Goal: Task Accomplishment & Management: Manage account settings

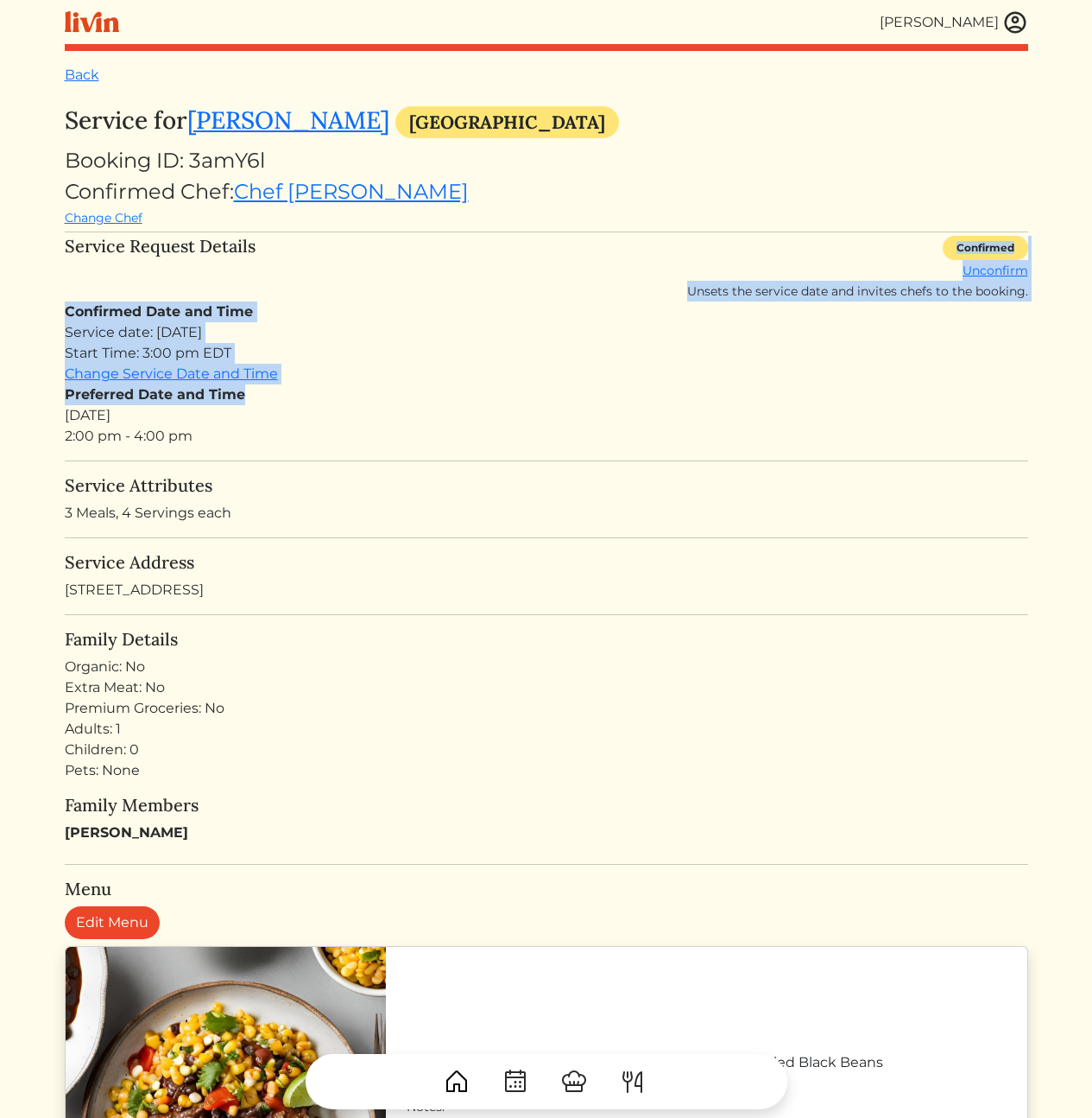
drag, startPoint x: 392, startPoint y: 264, endPoint x: 422, endPoint y: 426, distance: 164.8
drag, startPoint x: 427, startPoint y: 433, endPoint x: 356, endPoint y: 302, distance: 149.0
click at [358, 305] on div "Confirmed Date and Time Service date: Mon, Aug 18, 2025 Start Time: 3:00 pm EDT…" at bounding box center [546, 373] width 964 height 145
click at [356, 302] on div "Confirmed Date and Time Service date: Mon, Aug 18, 2025 Start Time: 3:00 pm EDT…" at bounding box center [546, 373] width 964 height 145
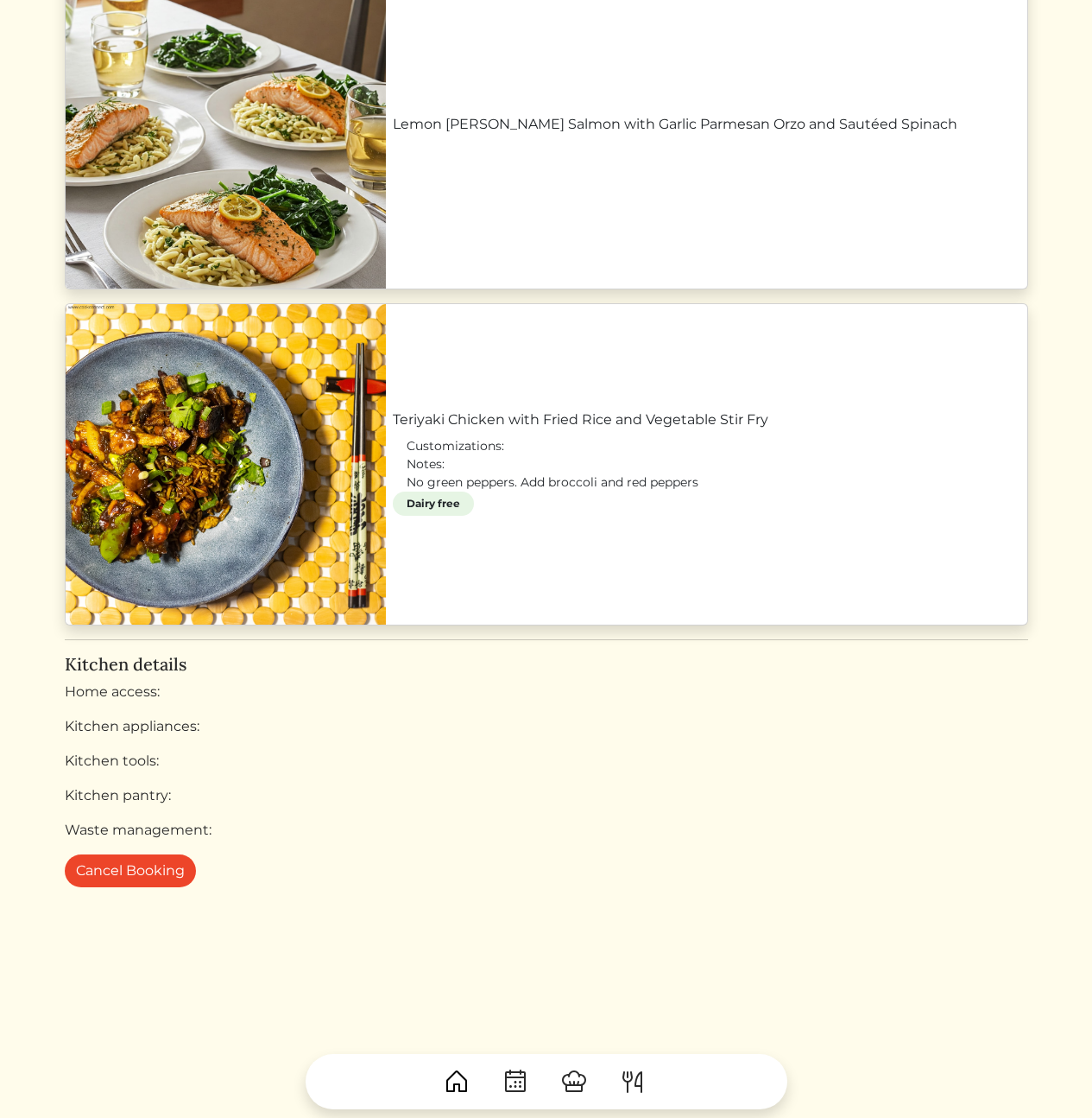
scroll to position [179, 0]
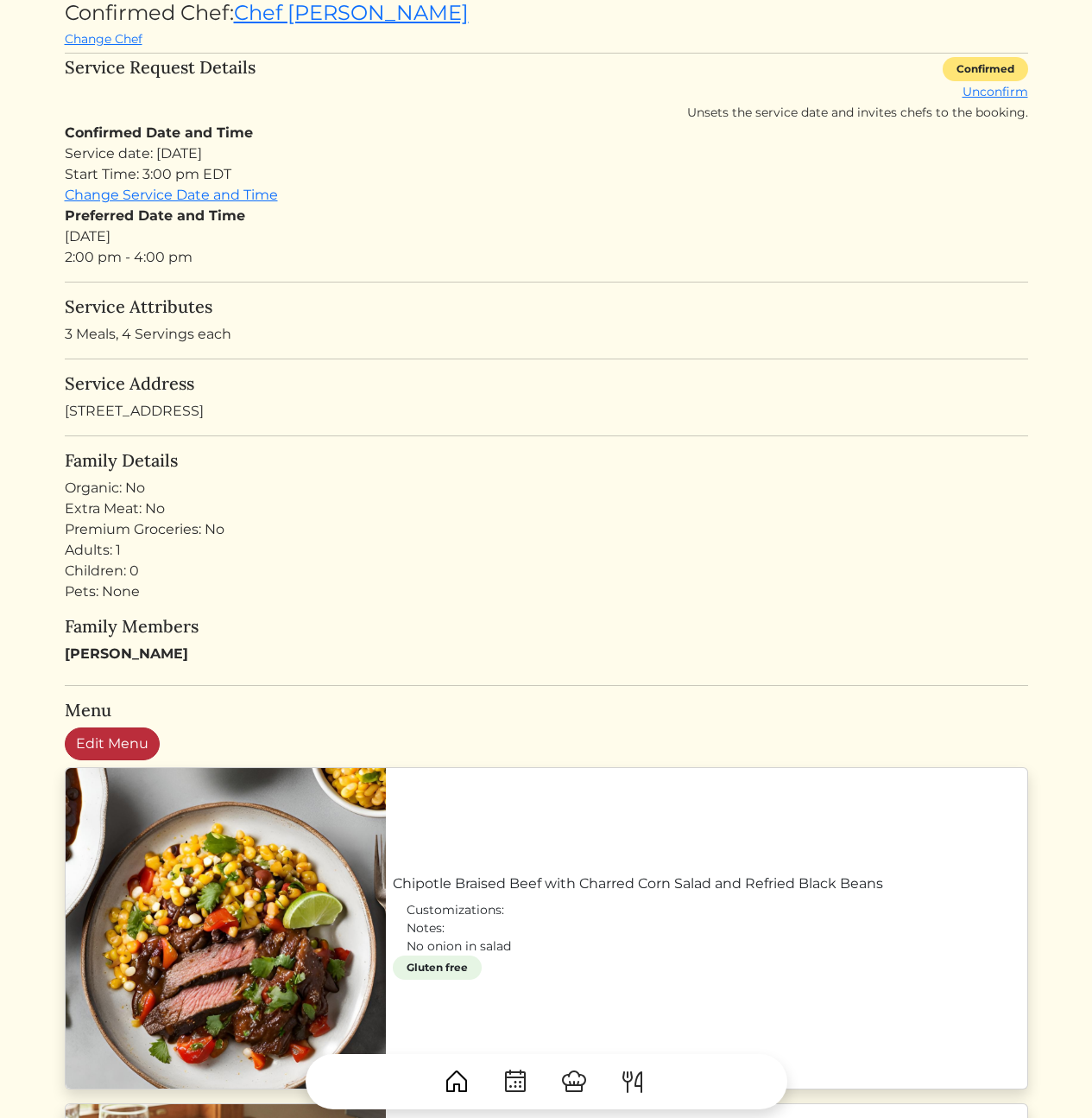
click at [104, 736] on link "Edit Menu" at bounding box center [113, 743] width 95 height 33
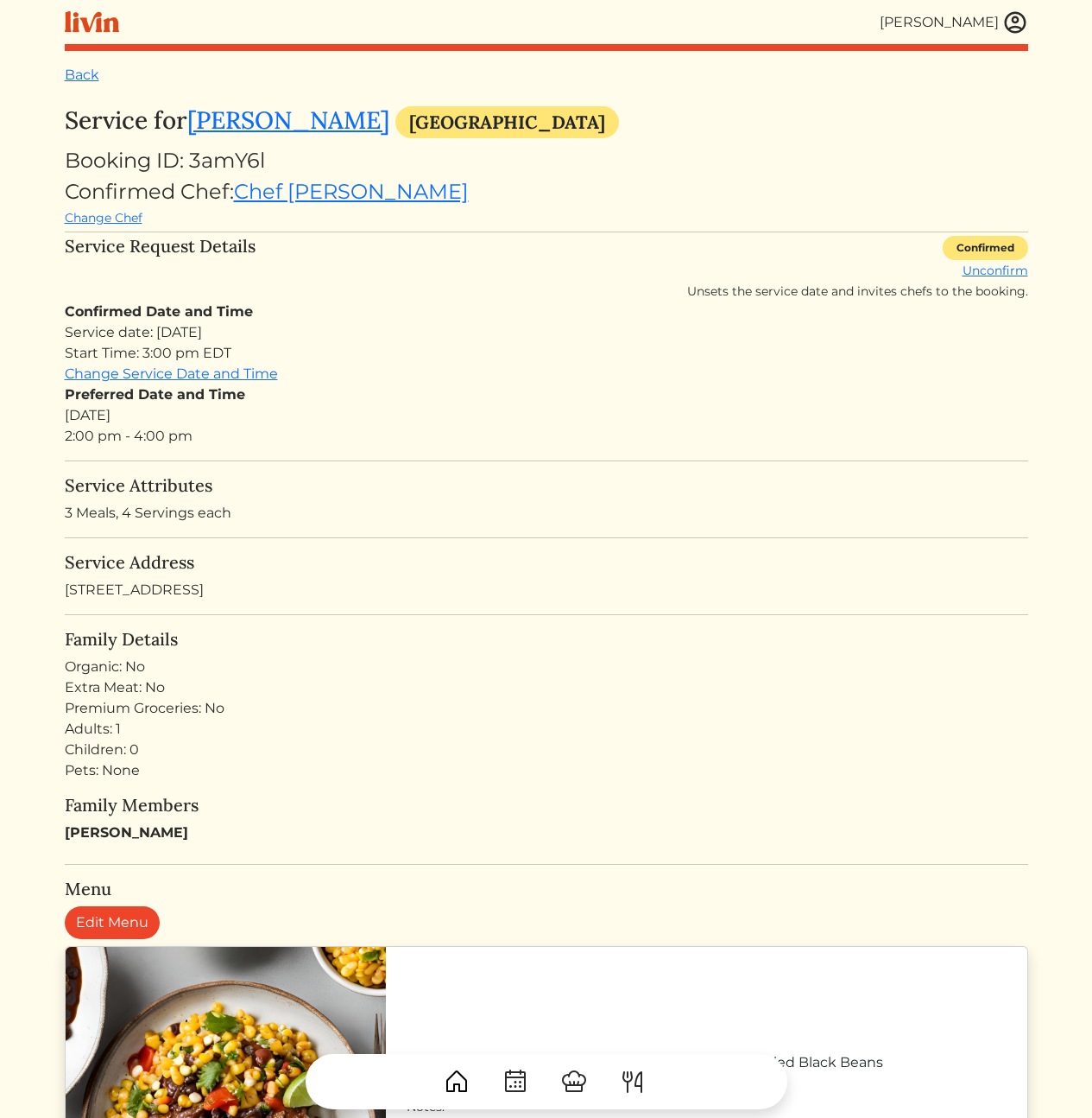
click at [1012, 23] on img at bounding box center [1015, 22] width 26 height 26
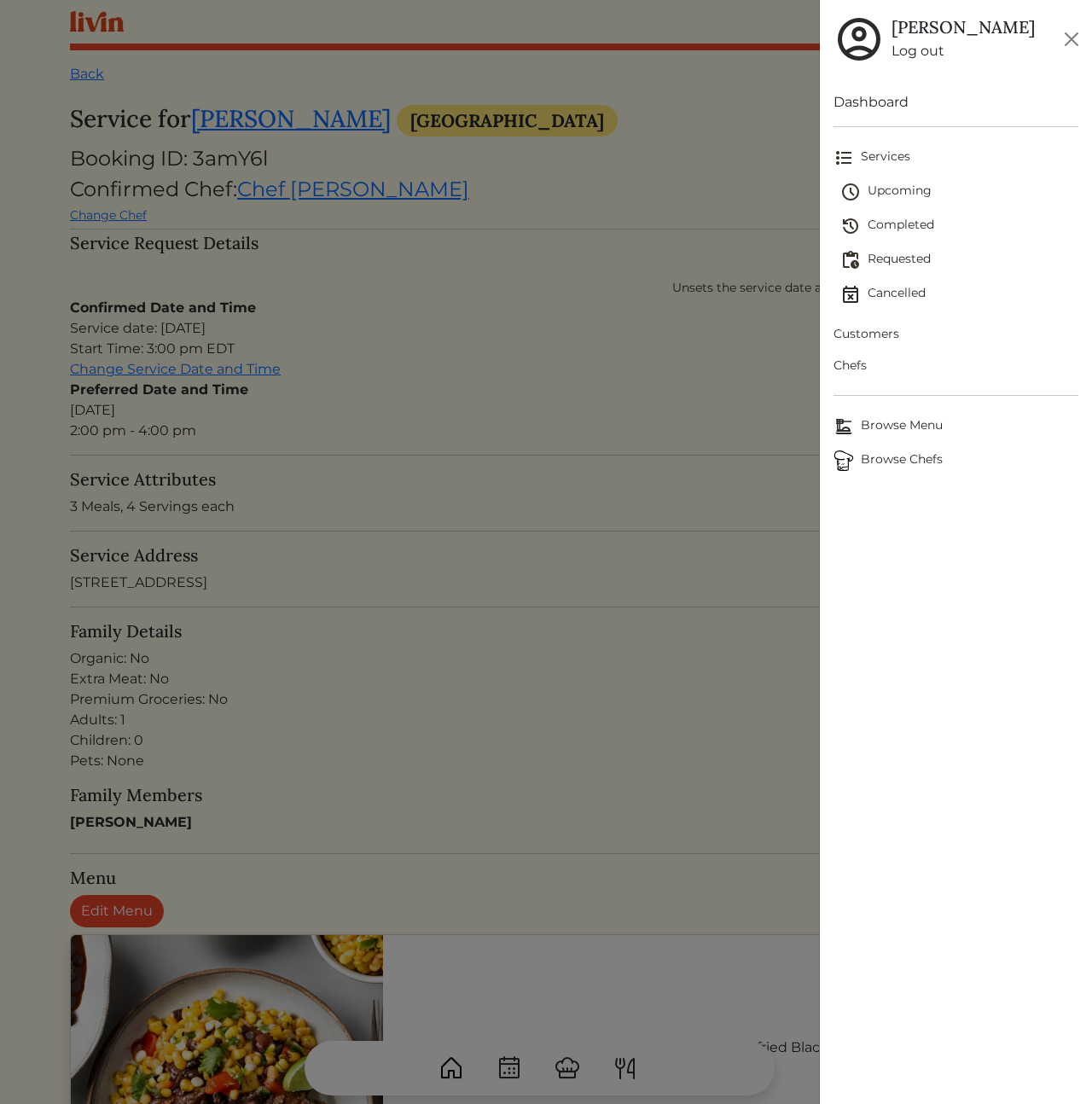
click at [875, 331] on span "Customers" at bounding box center [956, 334] width 245 height 18
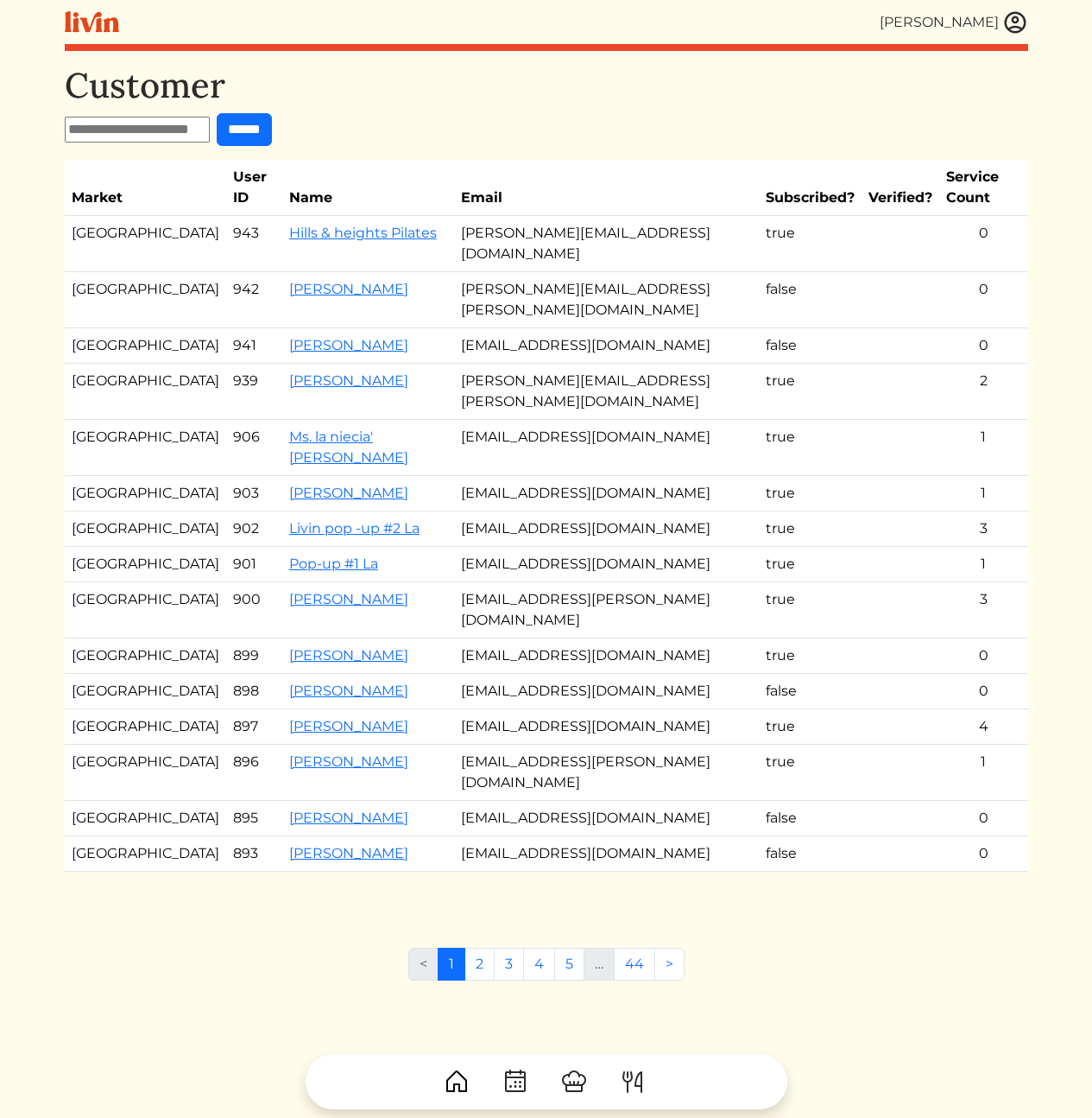
click at [177, 127] on input "text" at bounding box center [137, 129] width 145 height 26
paste input "**********"
type input "**********"
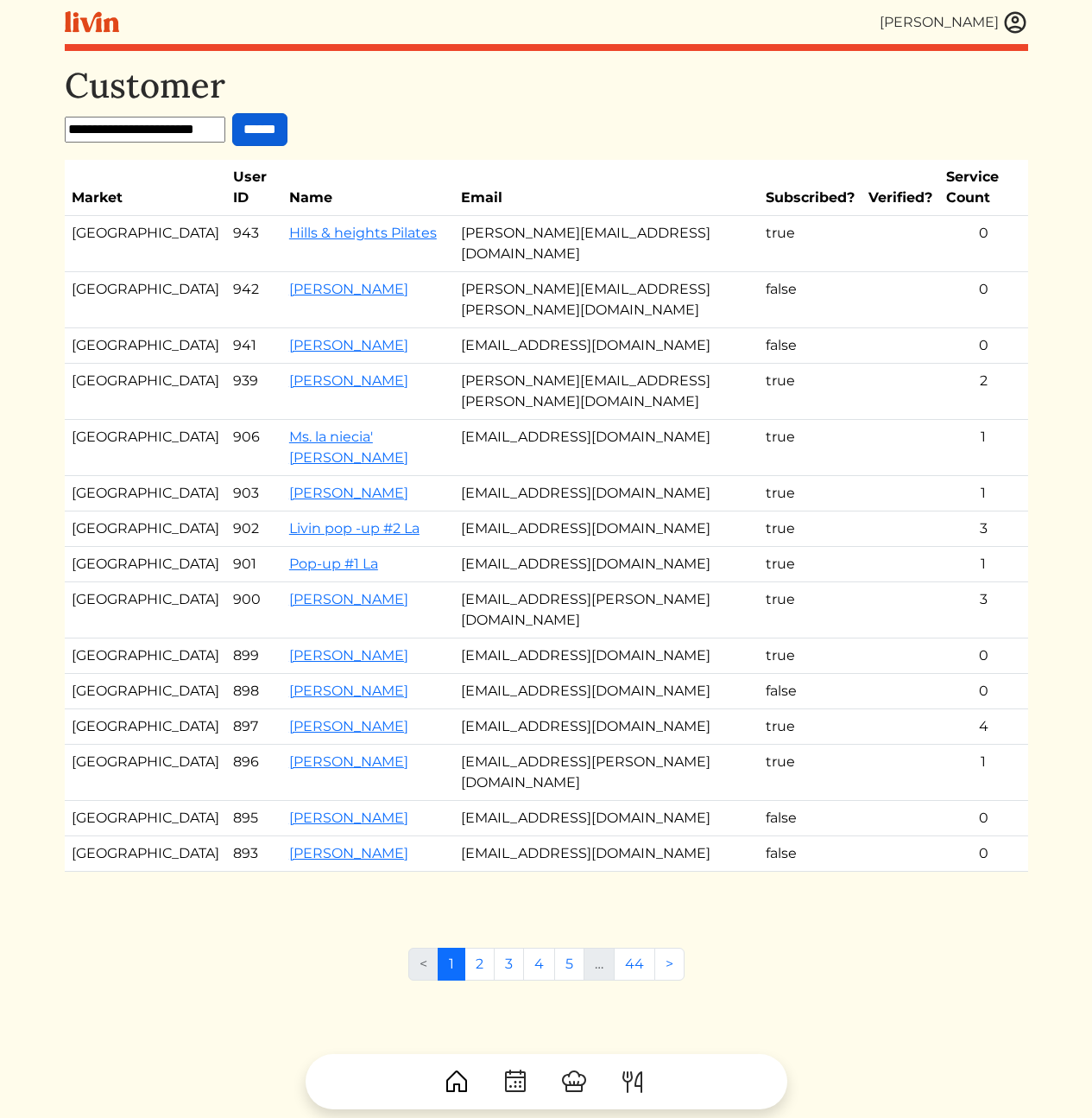
click at [268, 130] on input "******" at bounding box center [260, 129] width 55 height 33
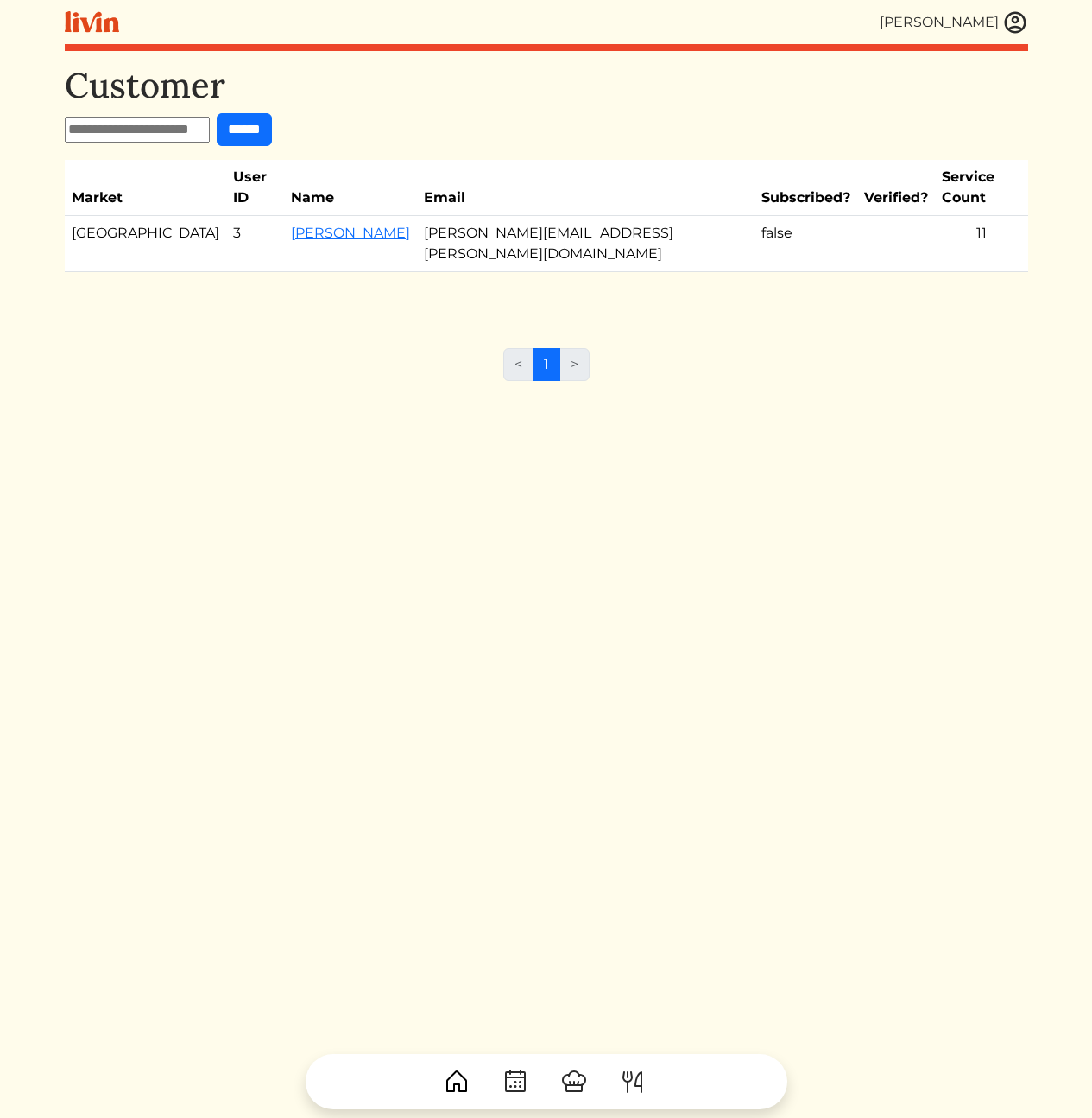
click at [384, 282] on div "Customer ****** Market User ID Name Email Subscribed? Verified? Service Count A…" at bounding box center [546, 624] width 964 height 1118
click at [291, 224] on link "Erica Tuggle" at bounding box center [350, 232] width 119 height 17
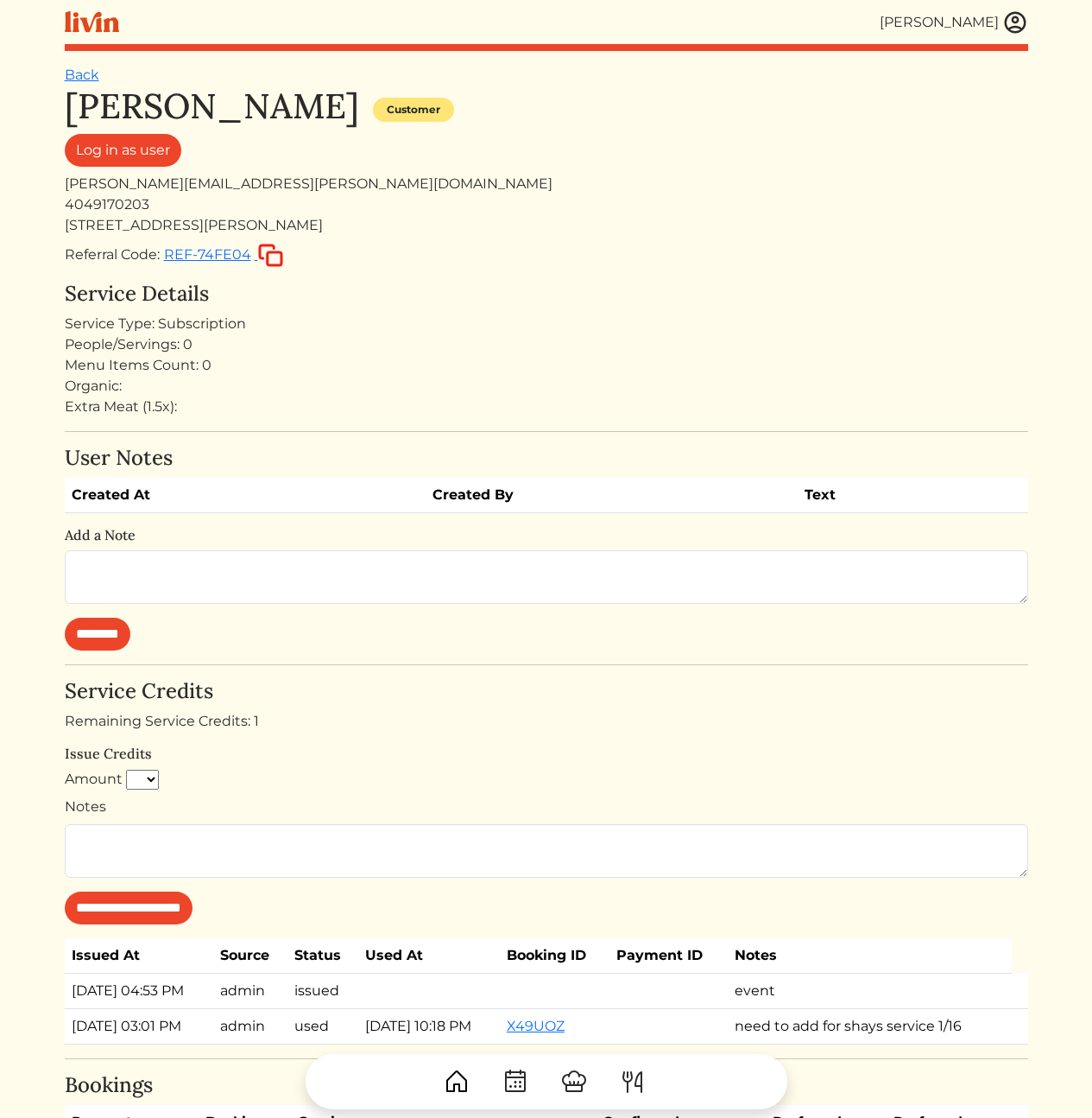
click at [504, 403] on div "Extra Meat (1.5x):" at bounding box center [546, 407] width 964 height 21
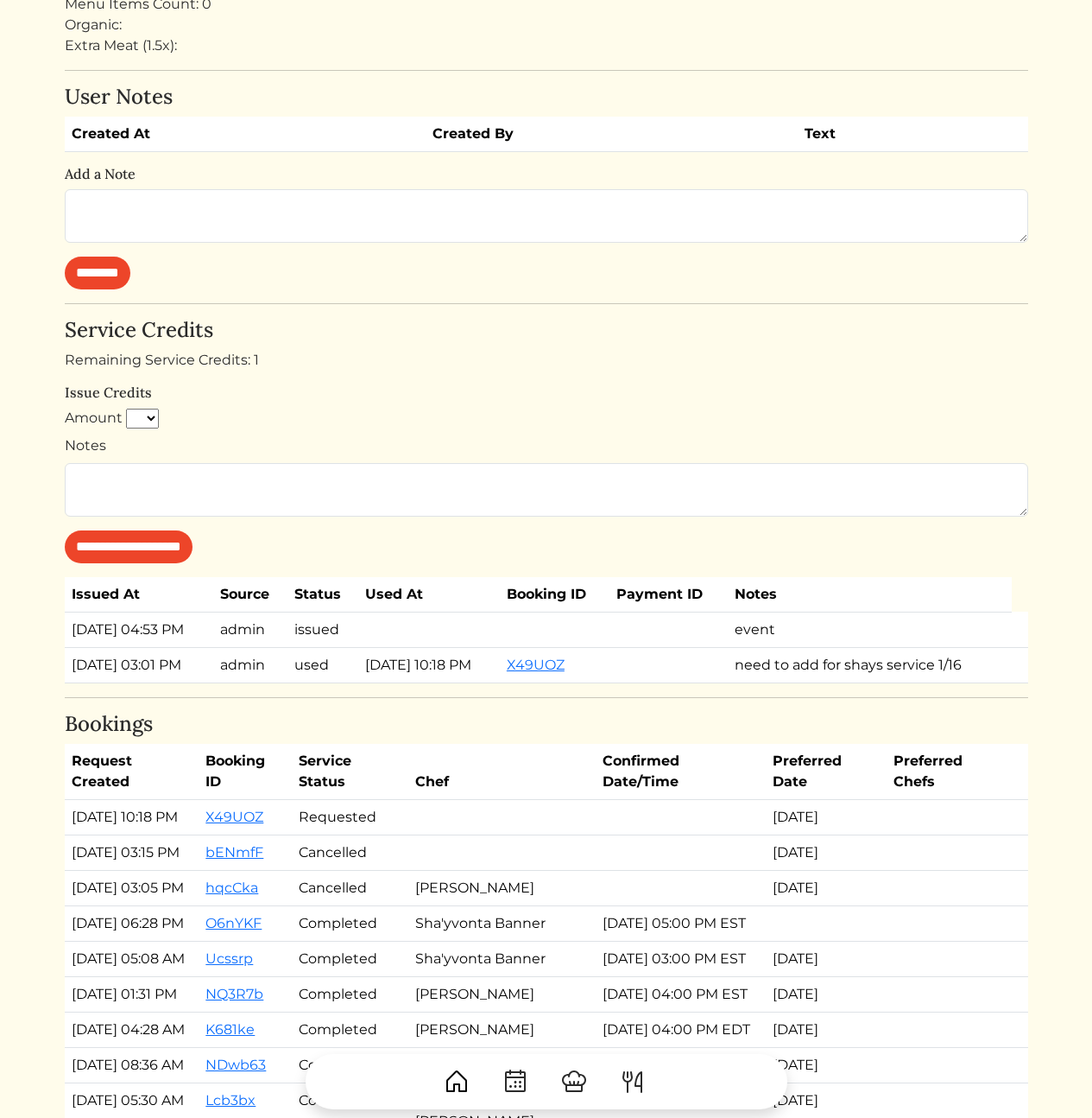
click at [487, 732] on h4 "Bookings" at bounding box center [546, 724] width 964 height 25
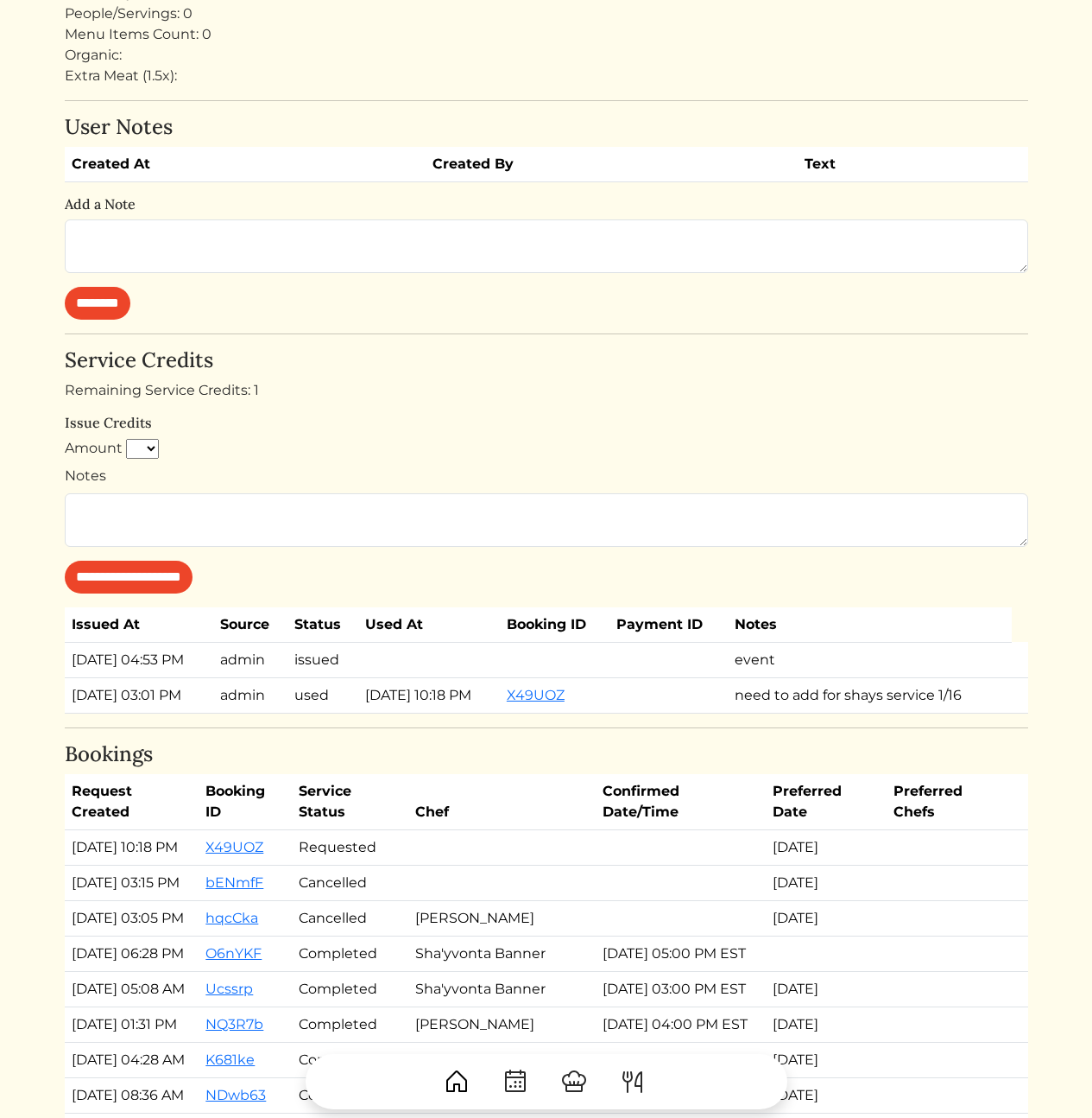
scroll to position [0, 0]
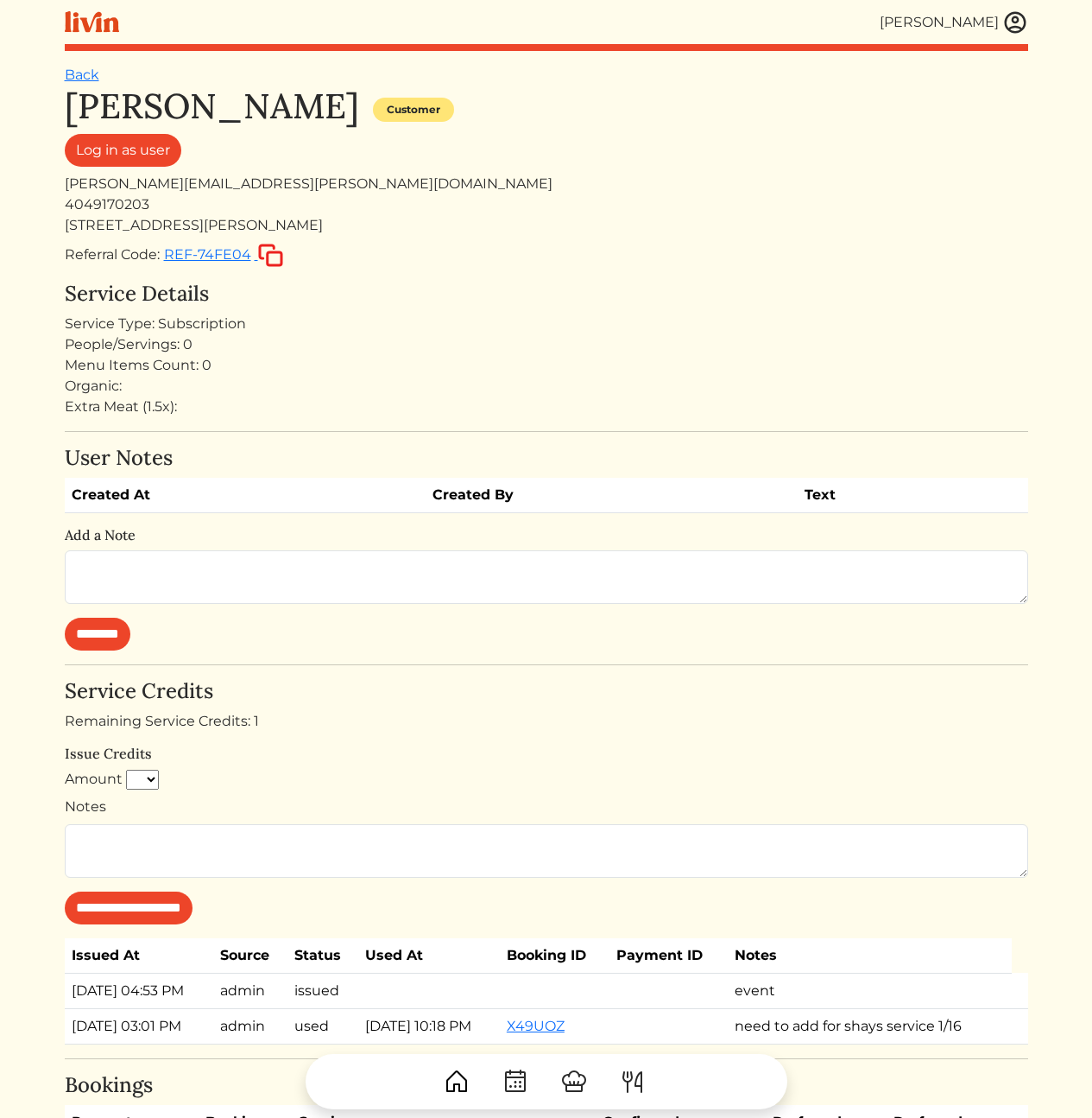
click at [887, 286] on h4 "Service Details" at bounding box center [546, 294] width 964 height 25
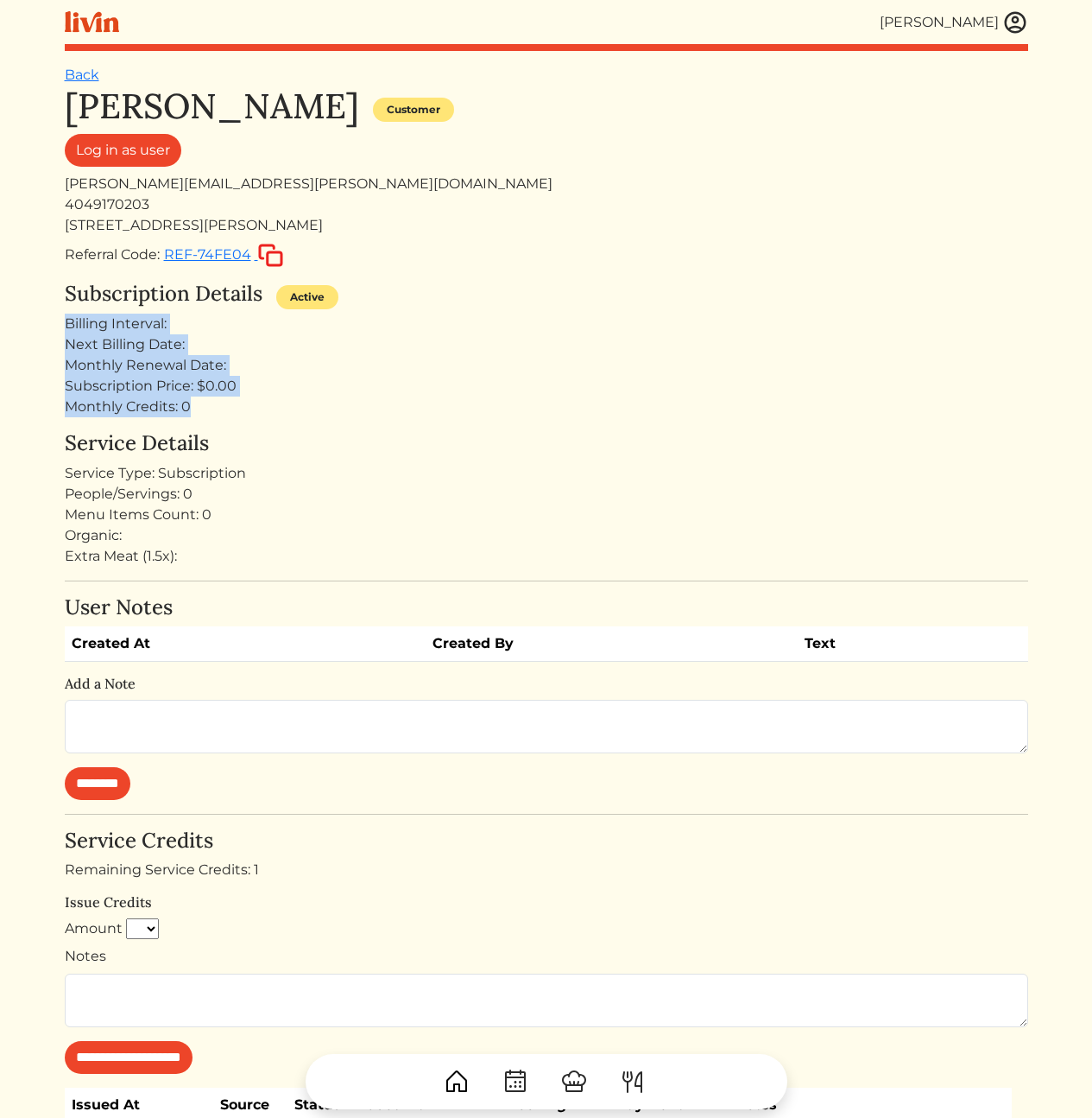
drag, startPoint x: 293, startPoint y: 401, endPoint x: 56, endPoint y: 324, distance: 249.2
click at [57, 329] on div "Calvin Wang Calvin Wang Log out Dashboard Services Upcoming Completed Requested…" at bounding box center [546, 911] width 984 height 1823
click at [53, 313] on html "Calvin Wang Calvin Wang Log out Dashboard Services Upcoming Completed Requested…" at bounding box center [546, 559] width 1092 height 1118
drag, startPoint x: 145, startPoint y: 372, endPoint x: 293, endPoint y: 419, distance: 155.3
click at [289, 419] on div "Calvin Wang Calvin Wang Log out Dashboard Services Upcoming Completed Requested…" at bounding box center [546, 911] width 984 height 1823
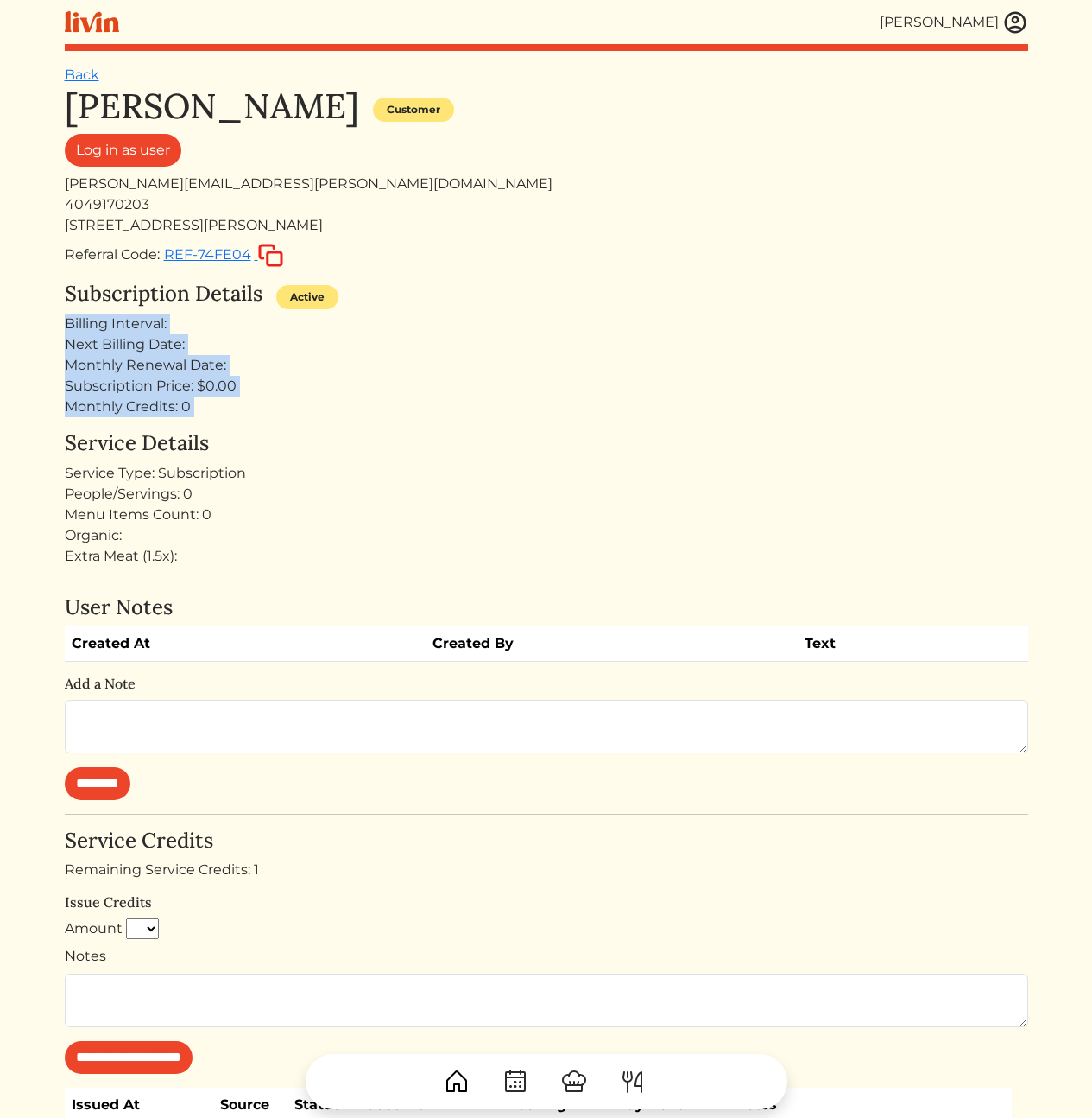
click at [294, 417] on div "Erica Tuggle Customer Log in as user erica.l.tuggle@gmail.com 4049170203 3728 M…" at bounding box center [546, 913] width 964 height 1655
click at [1002, 28] on link at bounding box center [1015, 22] width 26 height 26
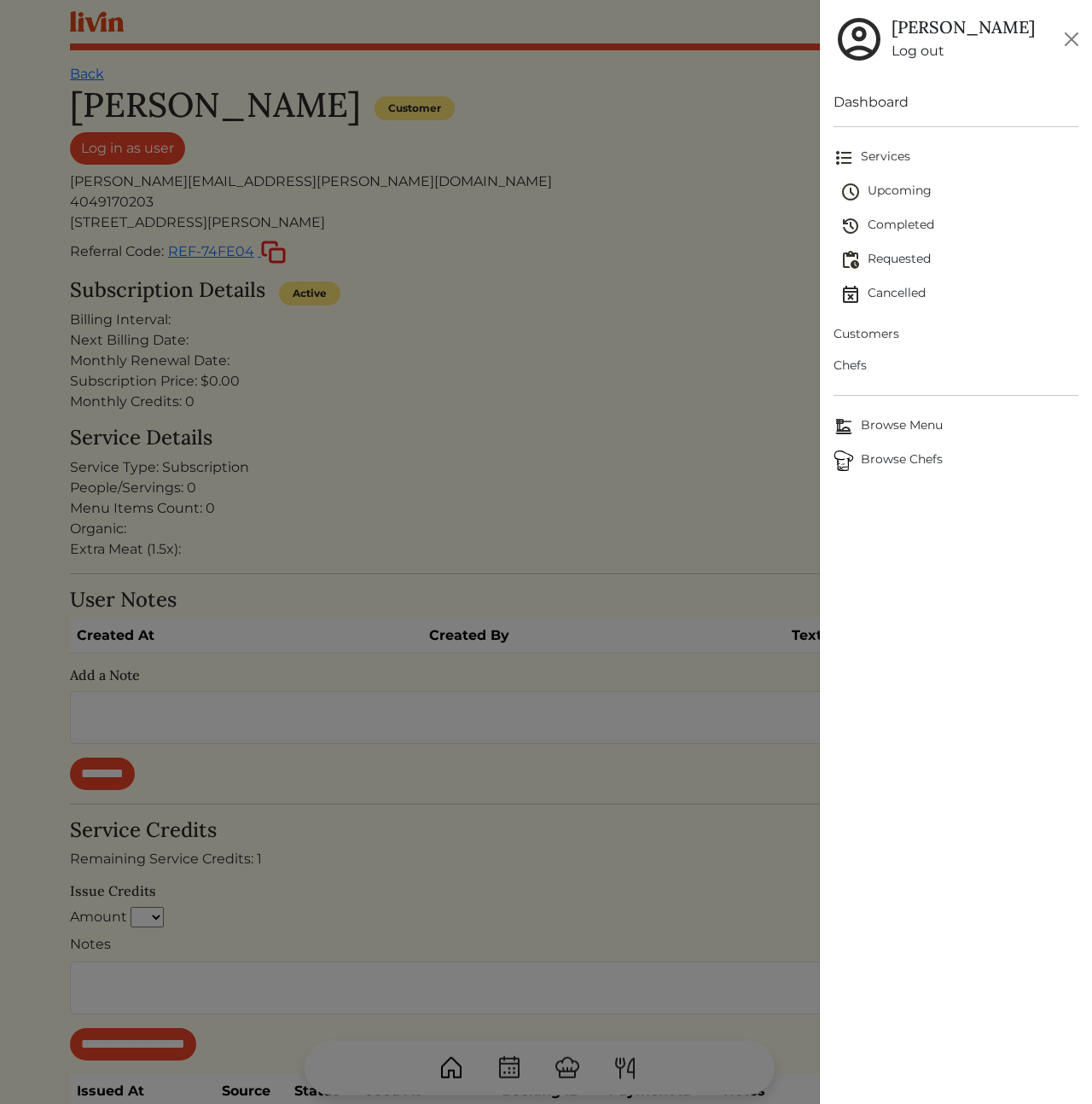
click at [894, 186] on span "Upcoming" at bounding box center [959, 192] width 238 height 21
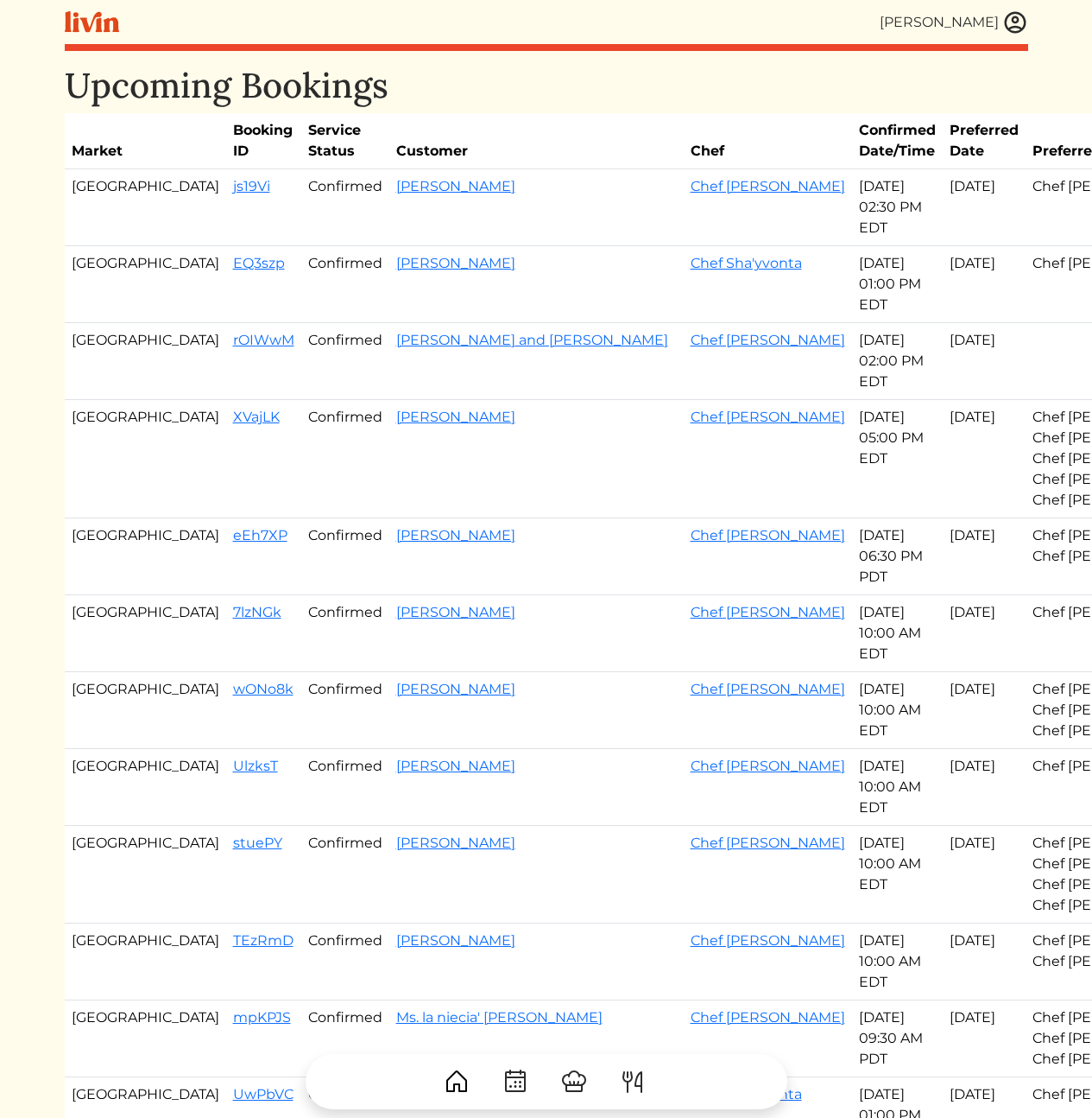
click at [1014, 16] on img at bounding box center [1015, 22] width 26 height 26
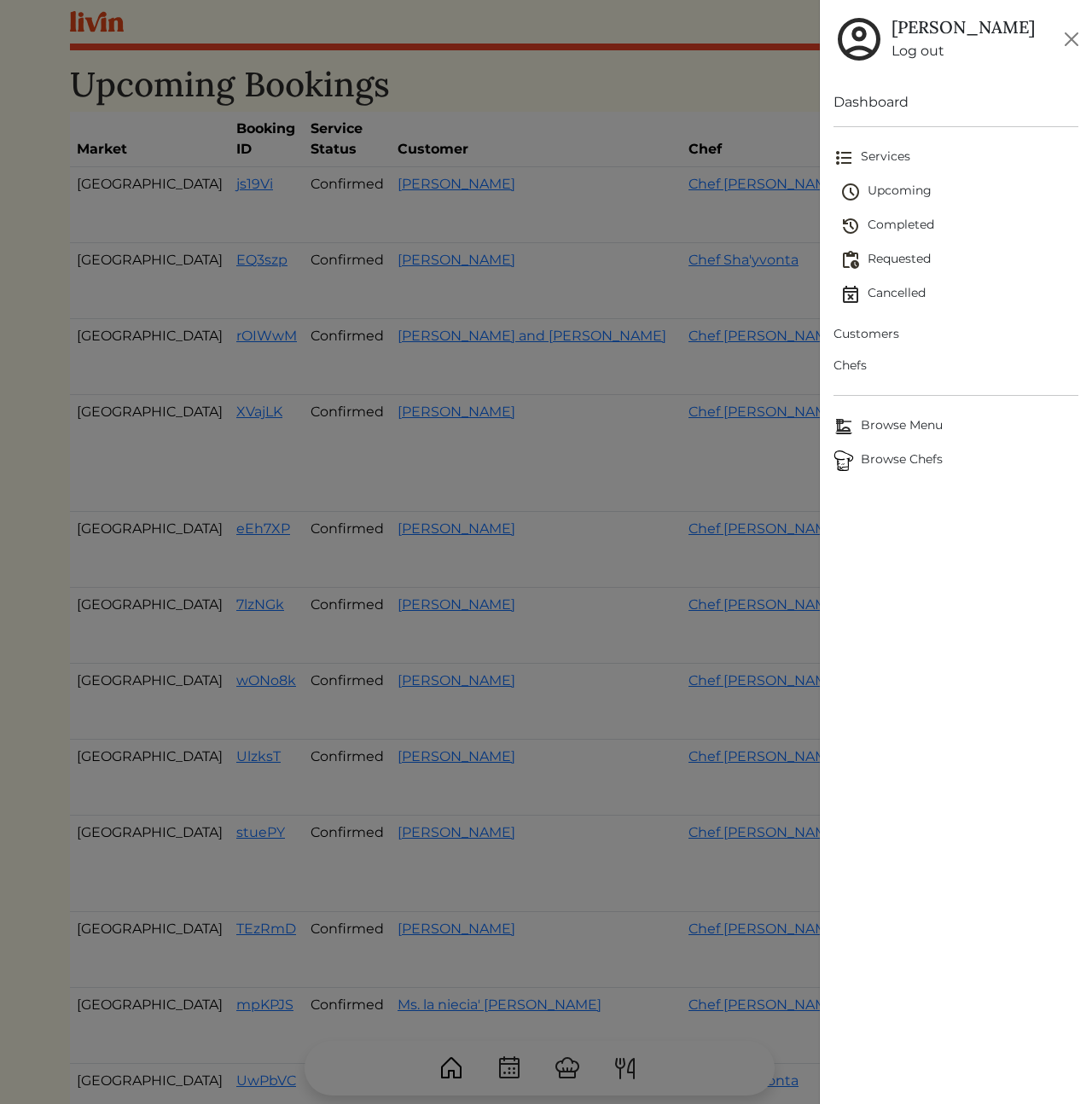
click at [902, 255] on span "Requested" at bounding box center [959, 260] width 238 height 21
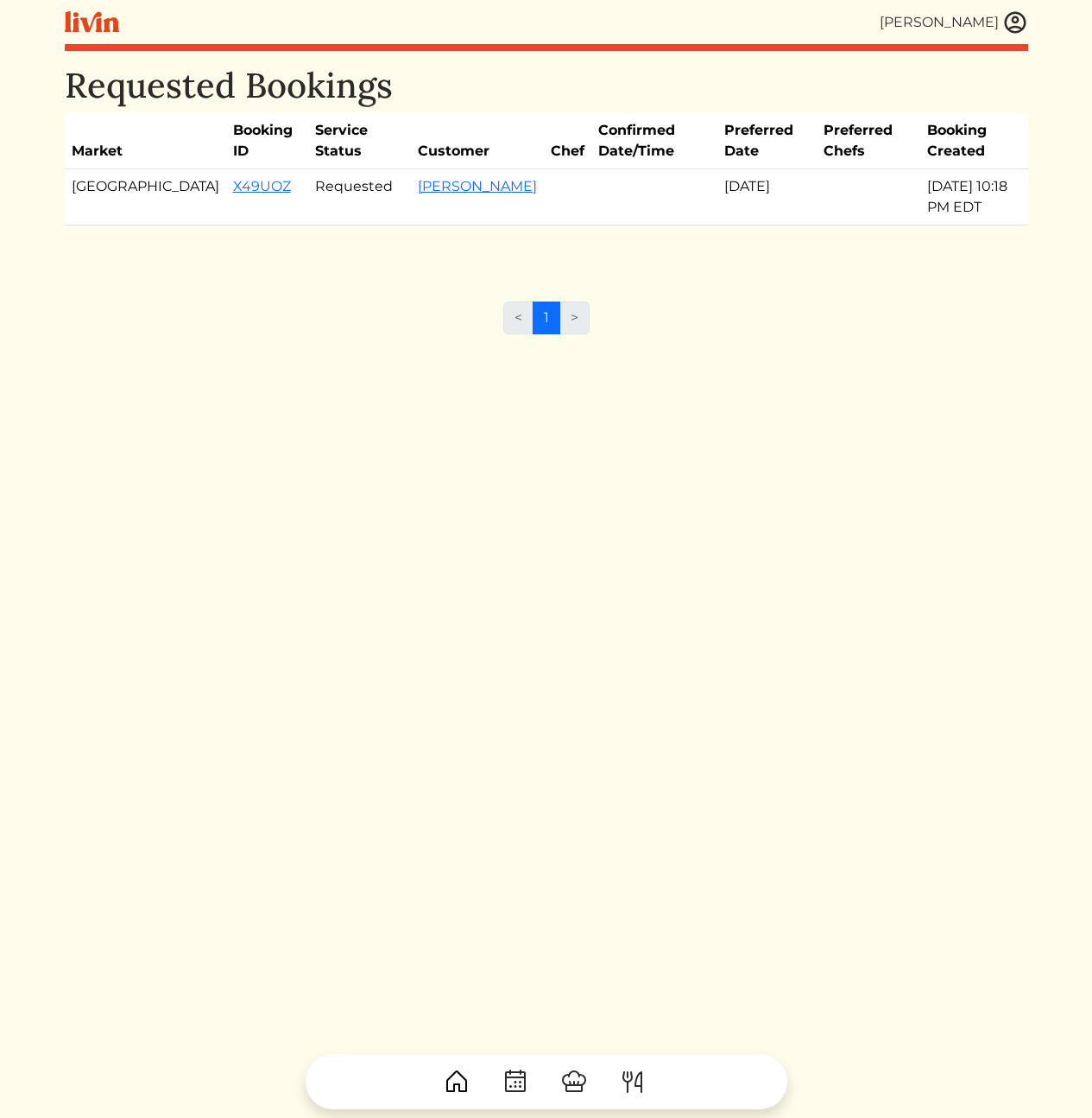
click at [1019, 10] on link at bounding box center [1015, 22] width 26 height 26
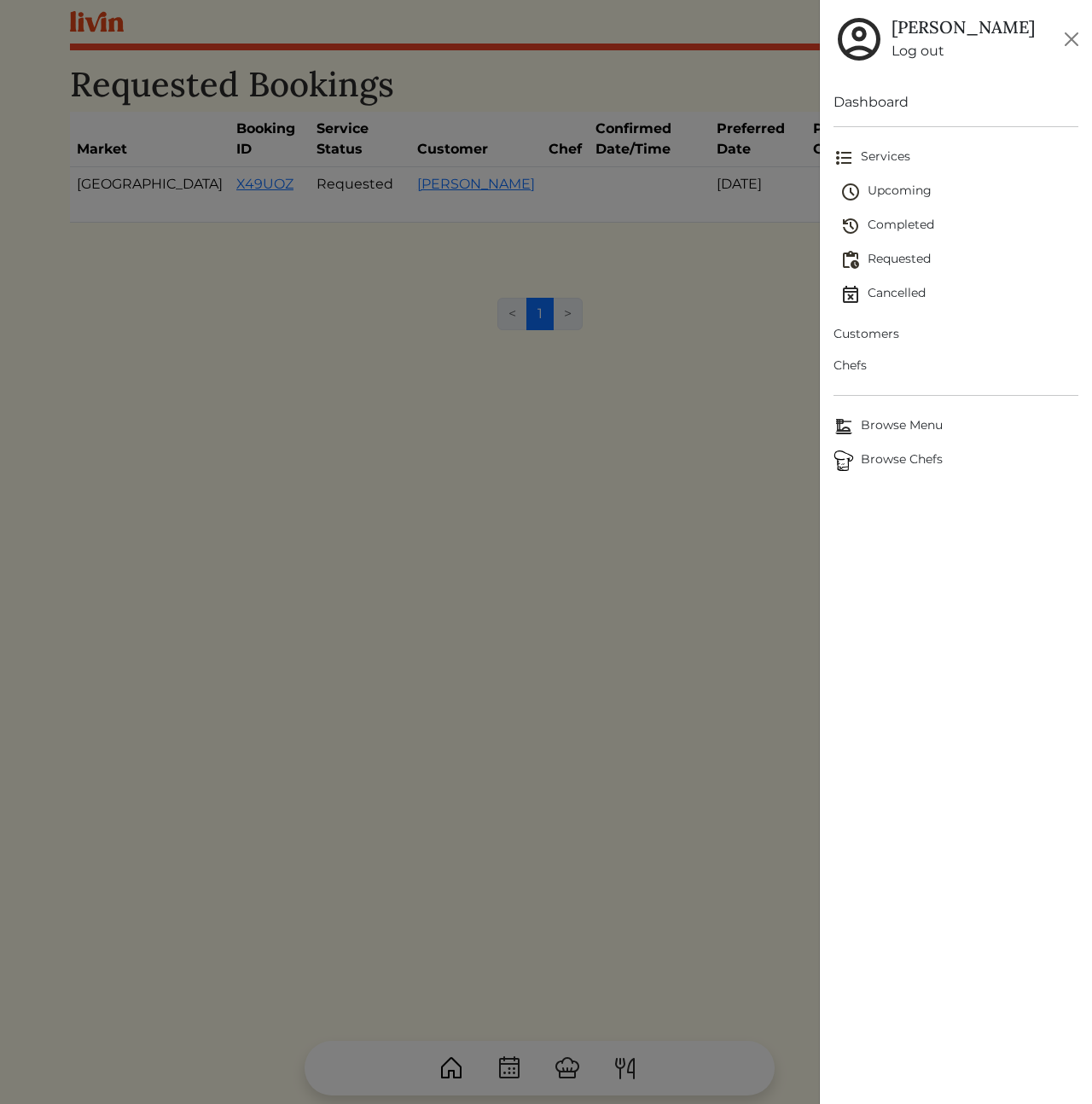
click at [896, 192] on span "Upcoming" at bounding box center [959, 192] width 238 height 21
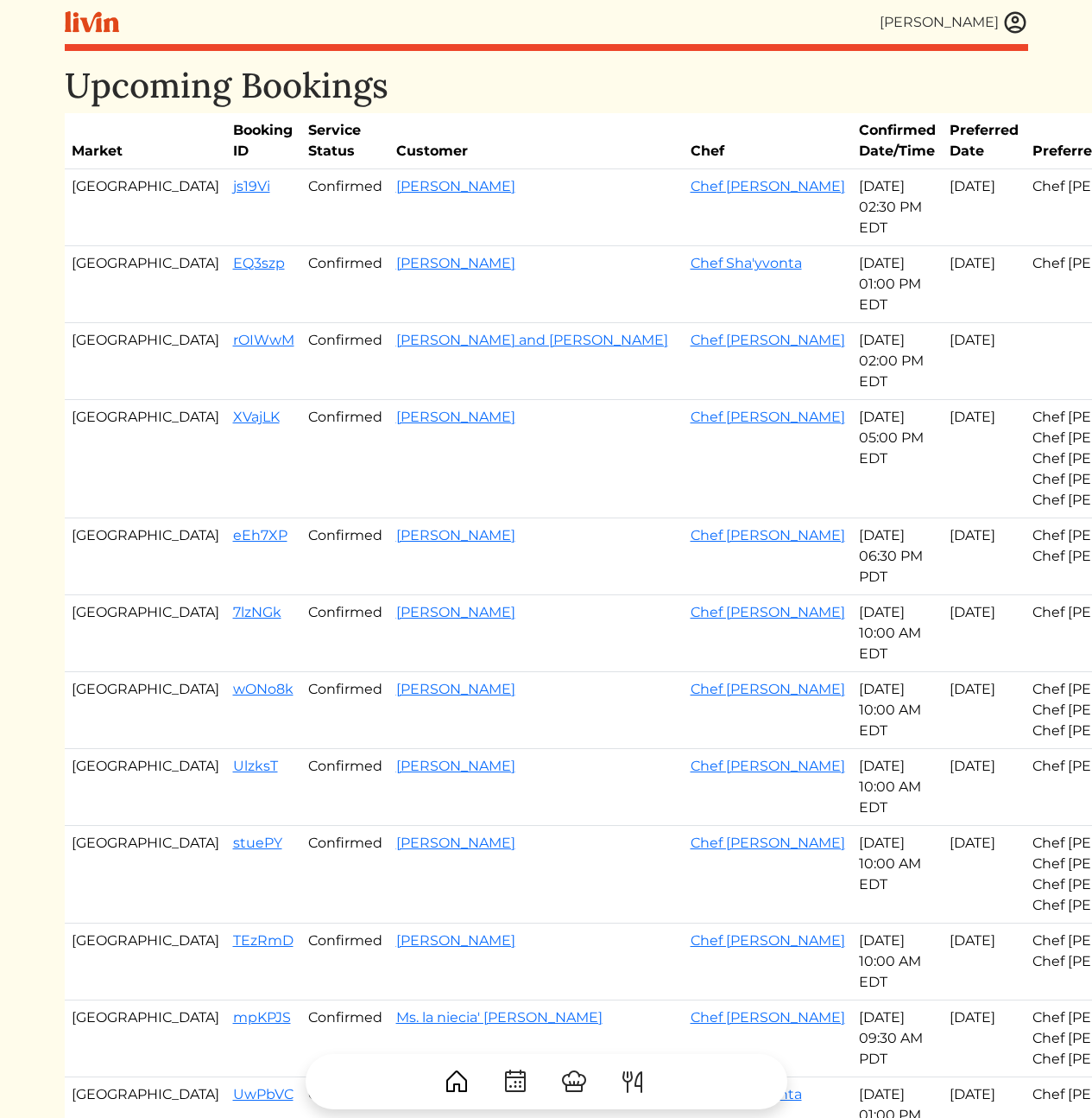
click at [852, 484] on td "Aug 17, 2025 05:00 PM EDT" at bounding box center [897, 459] width 91 height 118
drag, startPoint x: 455, startPoint y: 708, endPoint x: 444, endPoint y: 709, distance: 11.0
click at [445, 672] on td "Allison Kang" at bounding box center [536, 633] width 295 height 77
click at [852, 323] on td "Aug 17, 2025 01:00 PM EDT" at bounding box center [897, 284] width 91 height 77
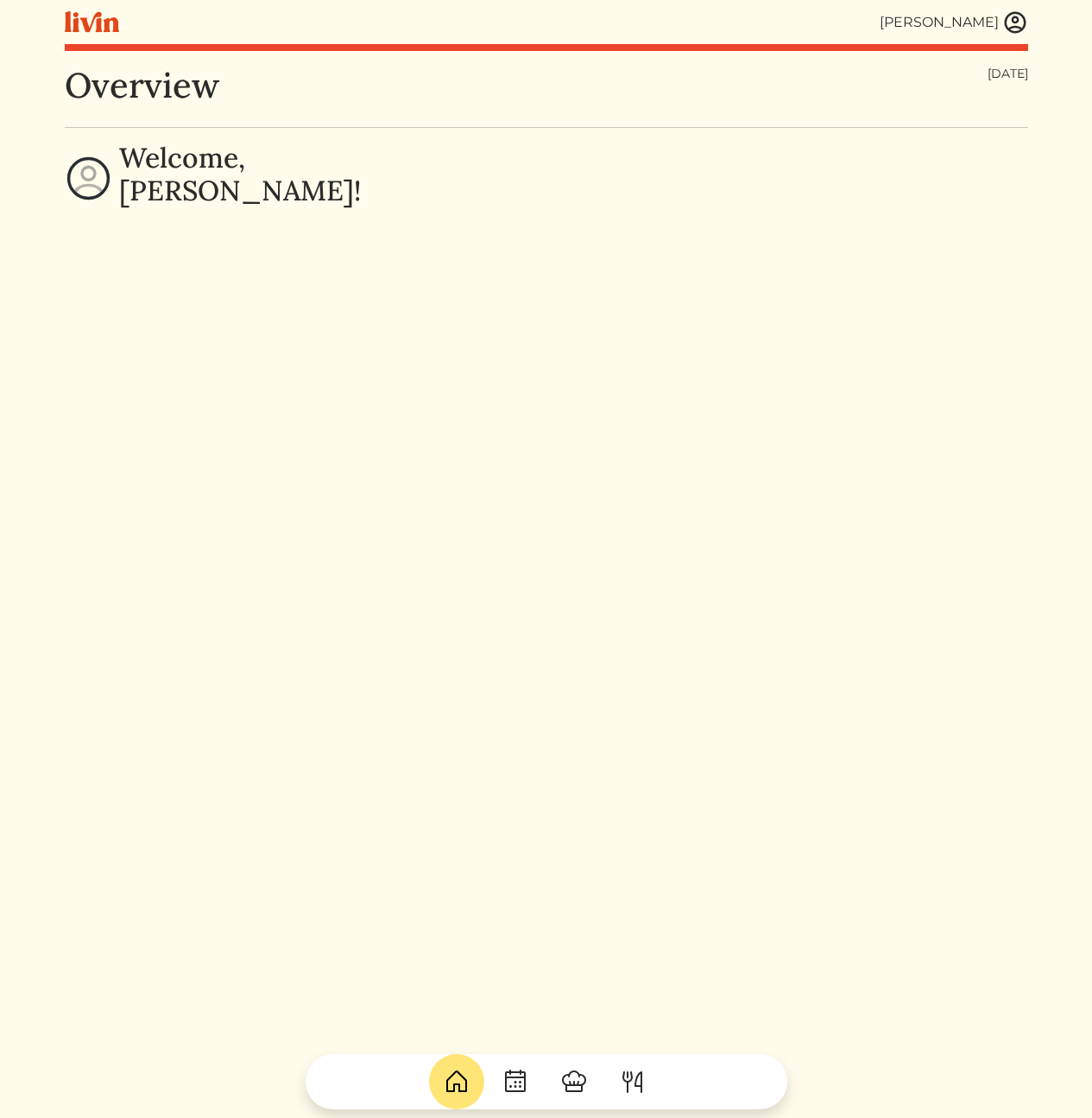
click at [1017, 18] on img at bounding box center [1015, 22] width 26 height 26
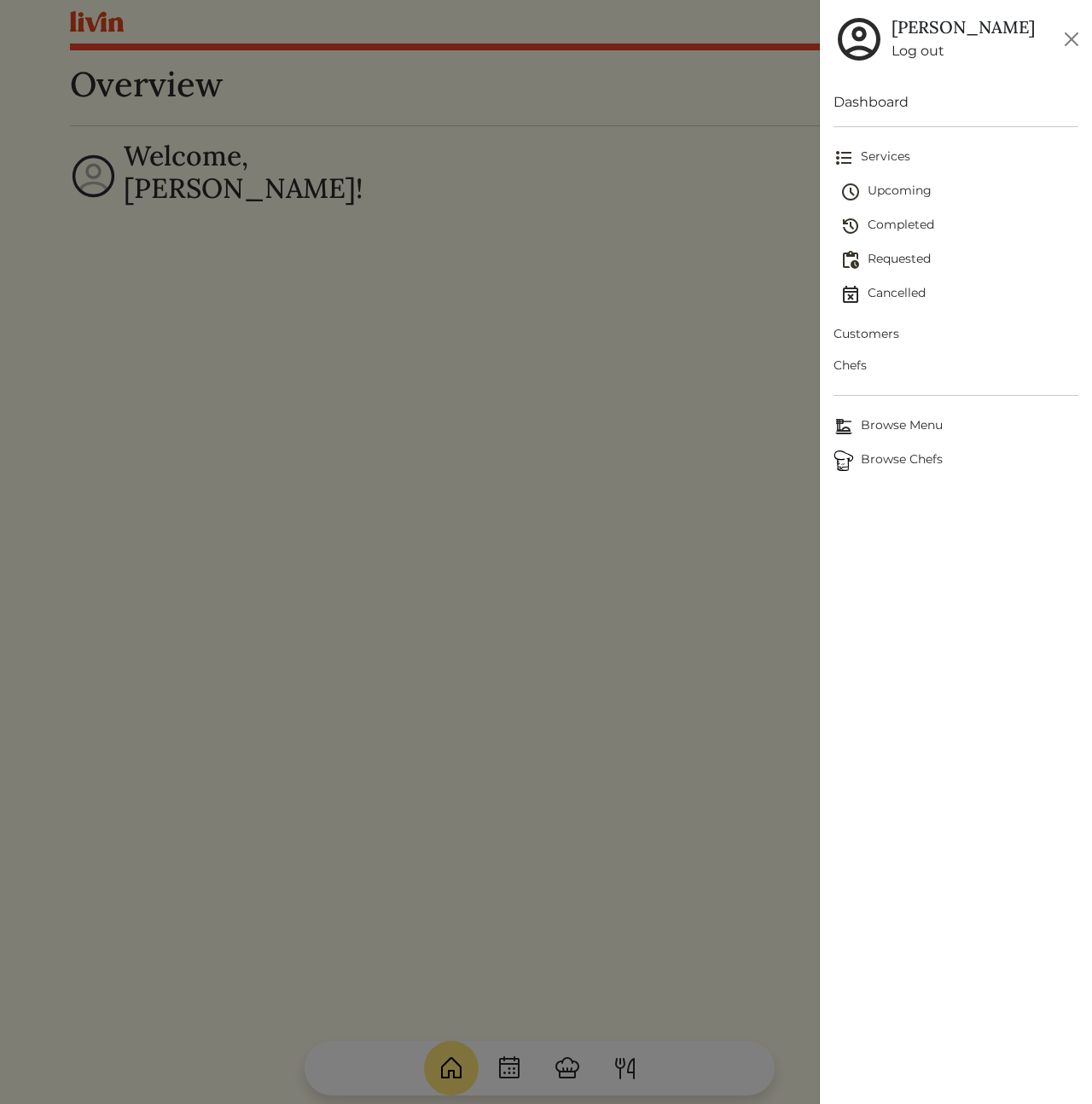
click at [881, 345] on link "Customers" at bounding box center [956, 334] width 245 height 31
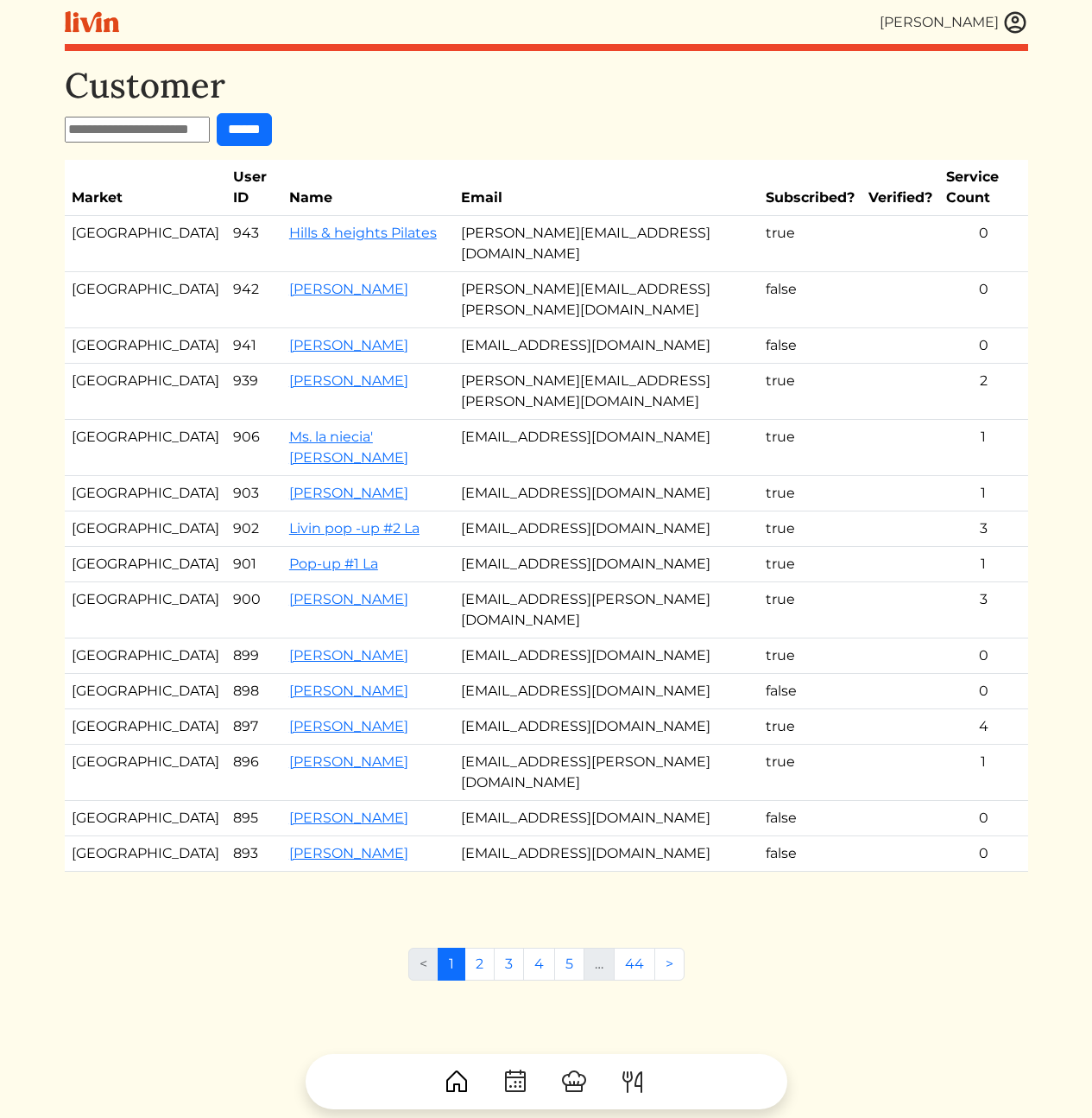
click at [602, 217] on td "[PERSON_NAME][EMAIL_ADDRESS][DOMAIN_NAME]" at bounding box center [606, 244] width 304 height 56
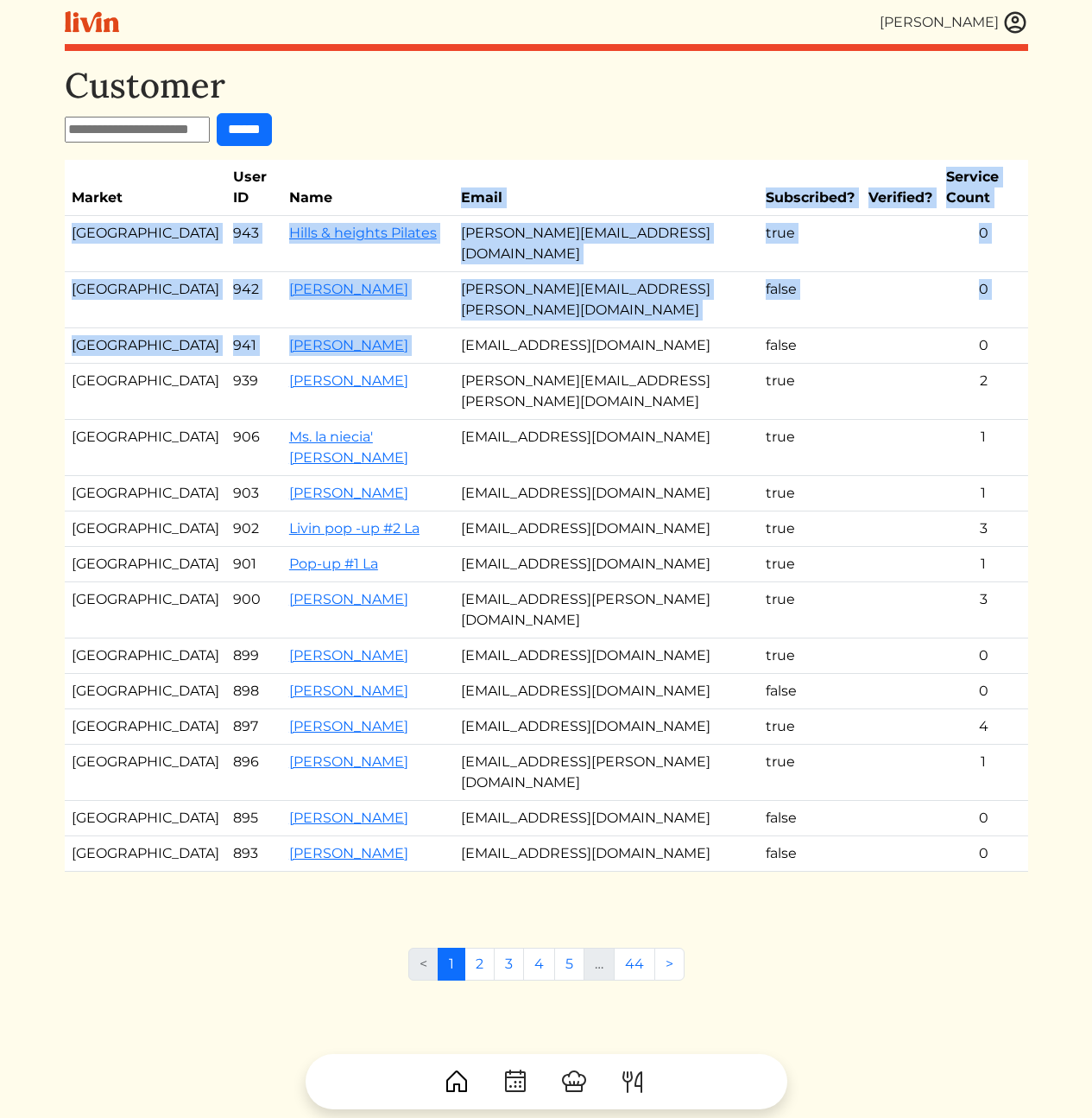
drag, startPoint x: 651, startPoint y: 265, endPoint x: 630, endPoint y: 117, distance: 149.5
click at [631, 119] on div "Customer ****** Market User ID Name Email Subscribed? Verified? Service Count L…" at bounding box center [546, 486] width 964 height 842
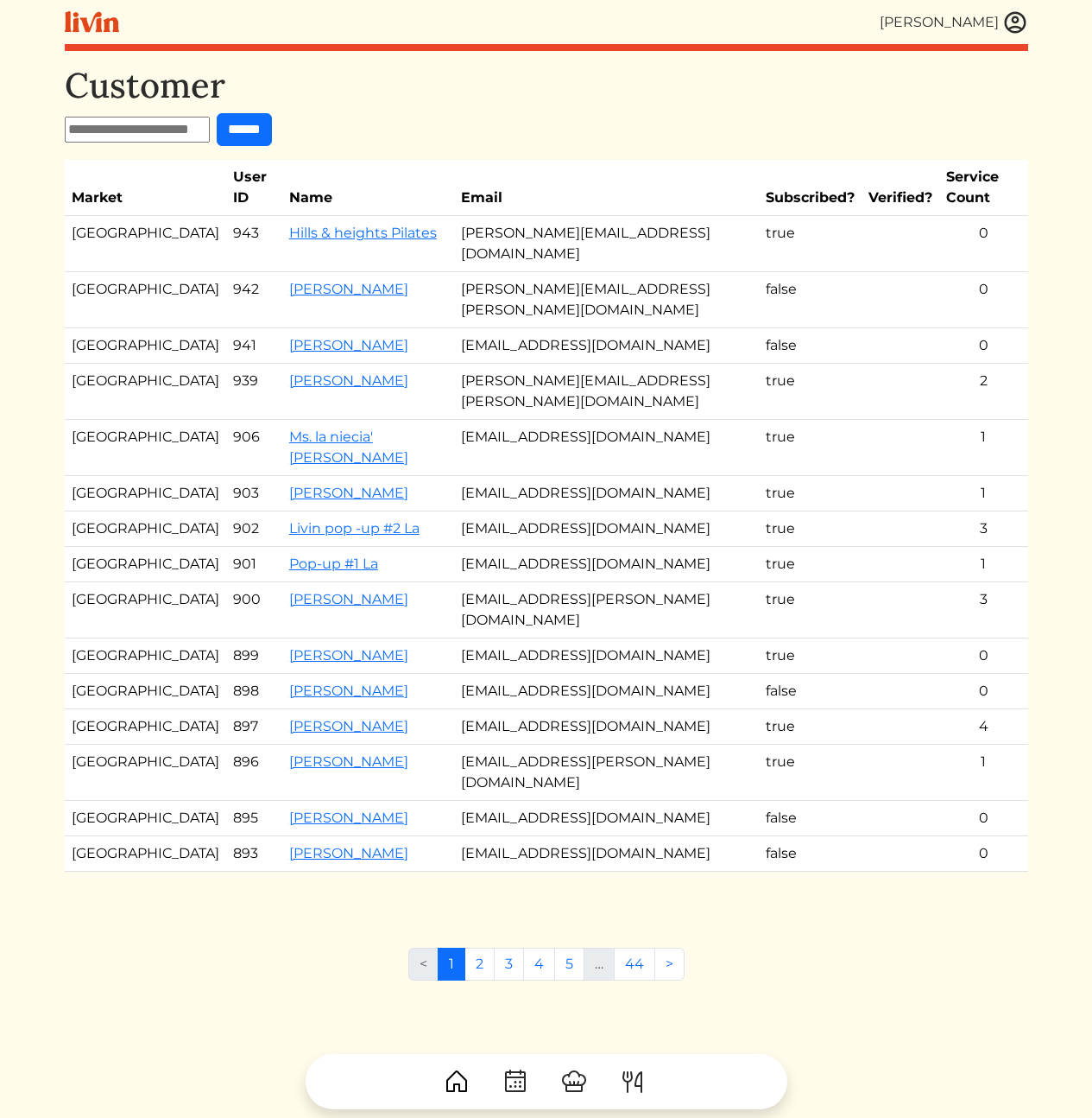
click at [630, 117] on form "******" at bounding box center [546, 129] width 964 height 33
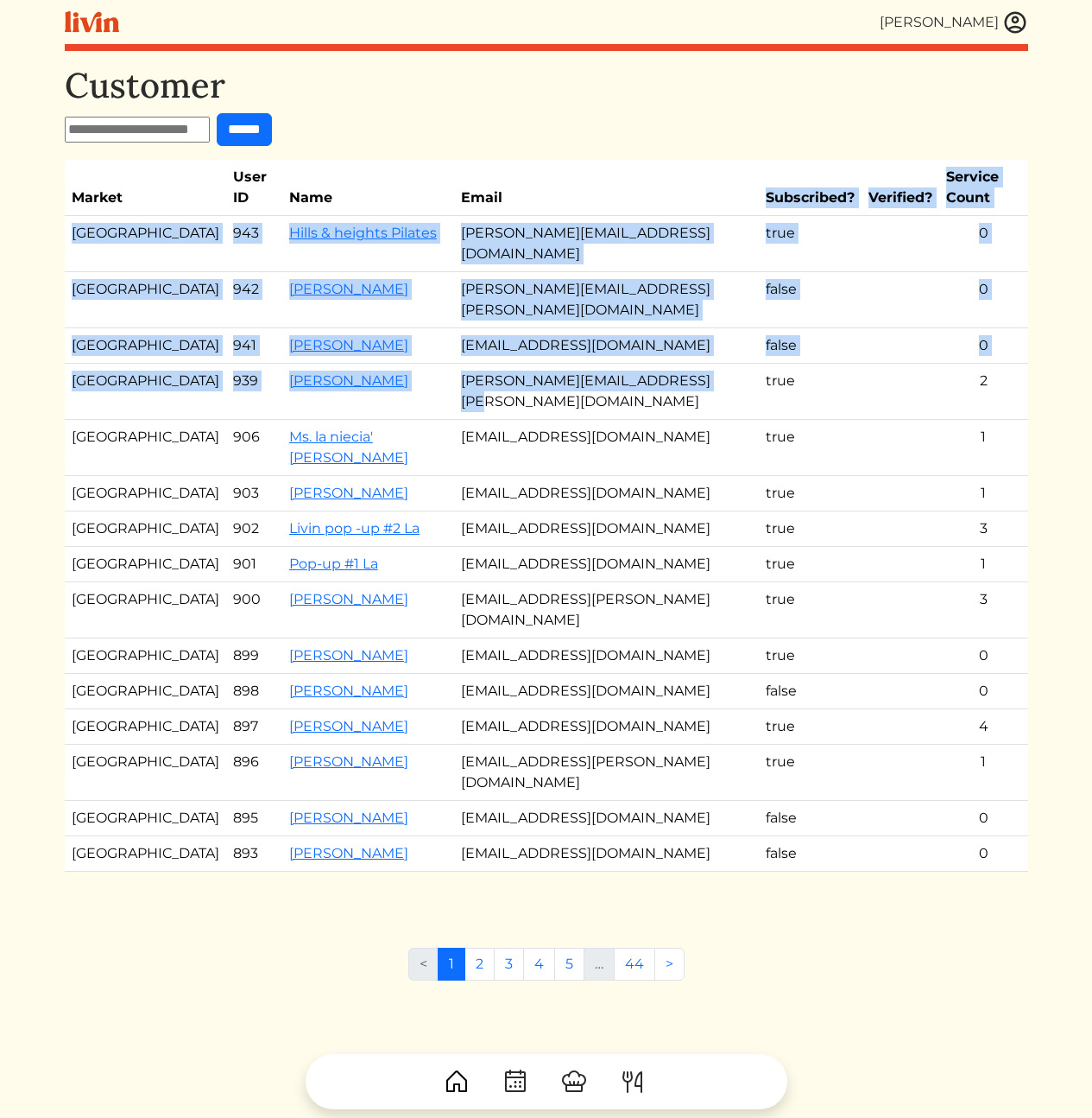
drag, startPoint x: 621, startPoint y: 172, endPoint x: 619, endPoint y: 332, distance: 160.0
click at [617, 332] on div "Customer ****** Market User ID Name Email Subscribed? Verified? Service Count L…" at bounding box center [546, 486] width 964 height 842
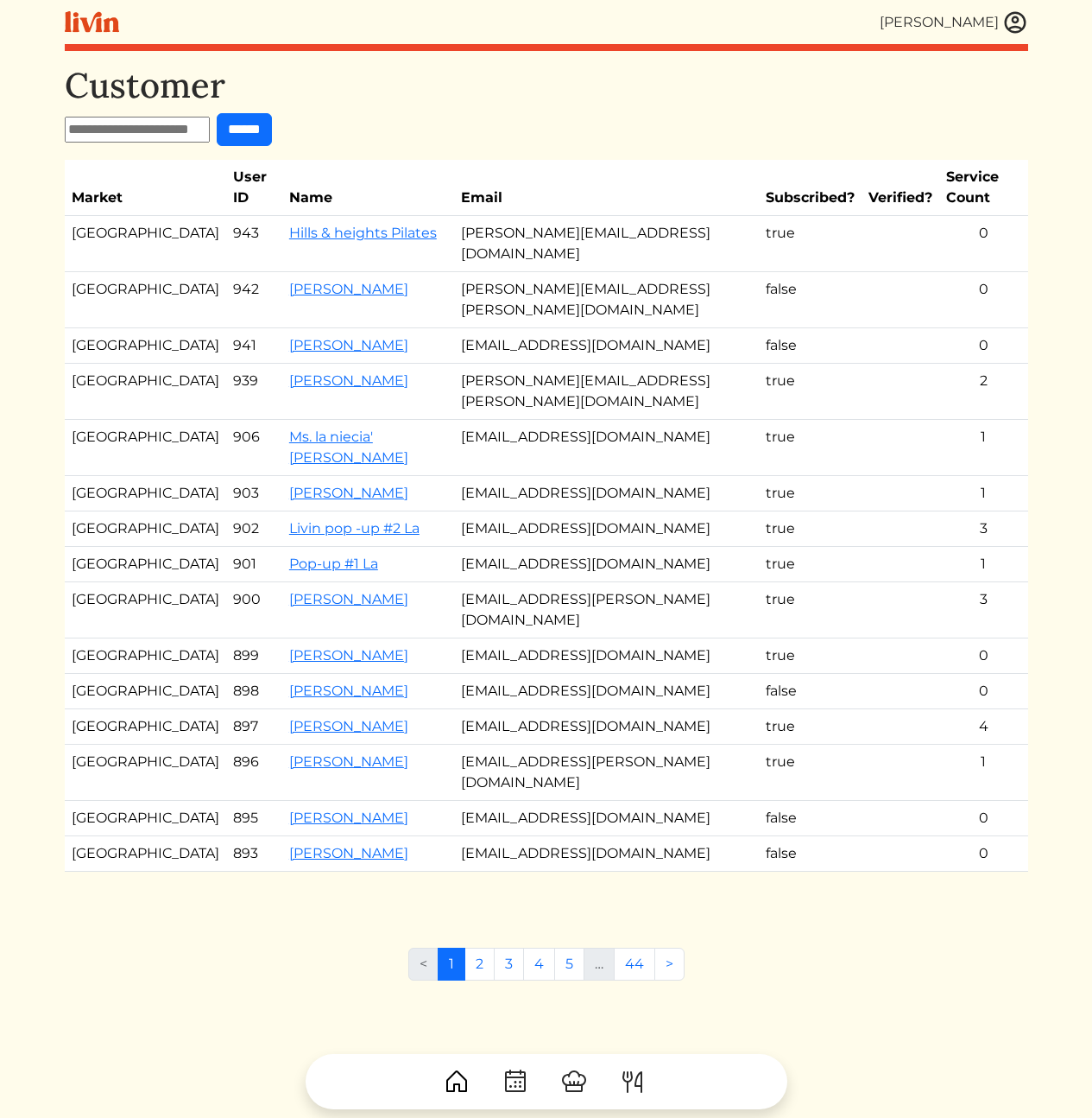
click at [890, 364] on td at bounding box center [900, 392] width 77 height 56
drag, startPoint x: 769, startPoint y: 321, endPoint x: 418, endPoint y: 319, distance: 351.0
click at [418, 364] on tr "Atlanta 939 Shellie Gifford shellie.gifford@cohnreznick.com true 2" at bounding box center [546, 392] width 964 height 56
click at [454, 364] on td "shellie.gifford@cohnreznick.com" at bounding box center [606, 392] width 304 height 56
drag, startPoint x: 434, startPoint y: 320, endPoint x: 703, endPoint y: 319, distance: 269.0
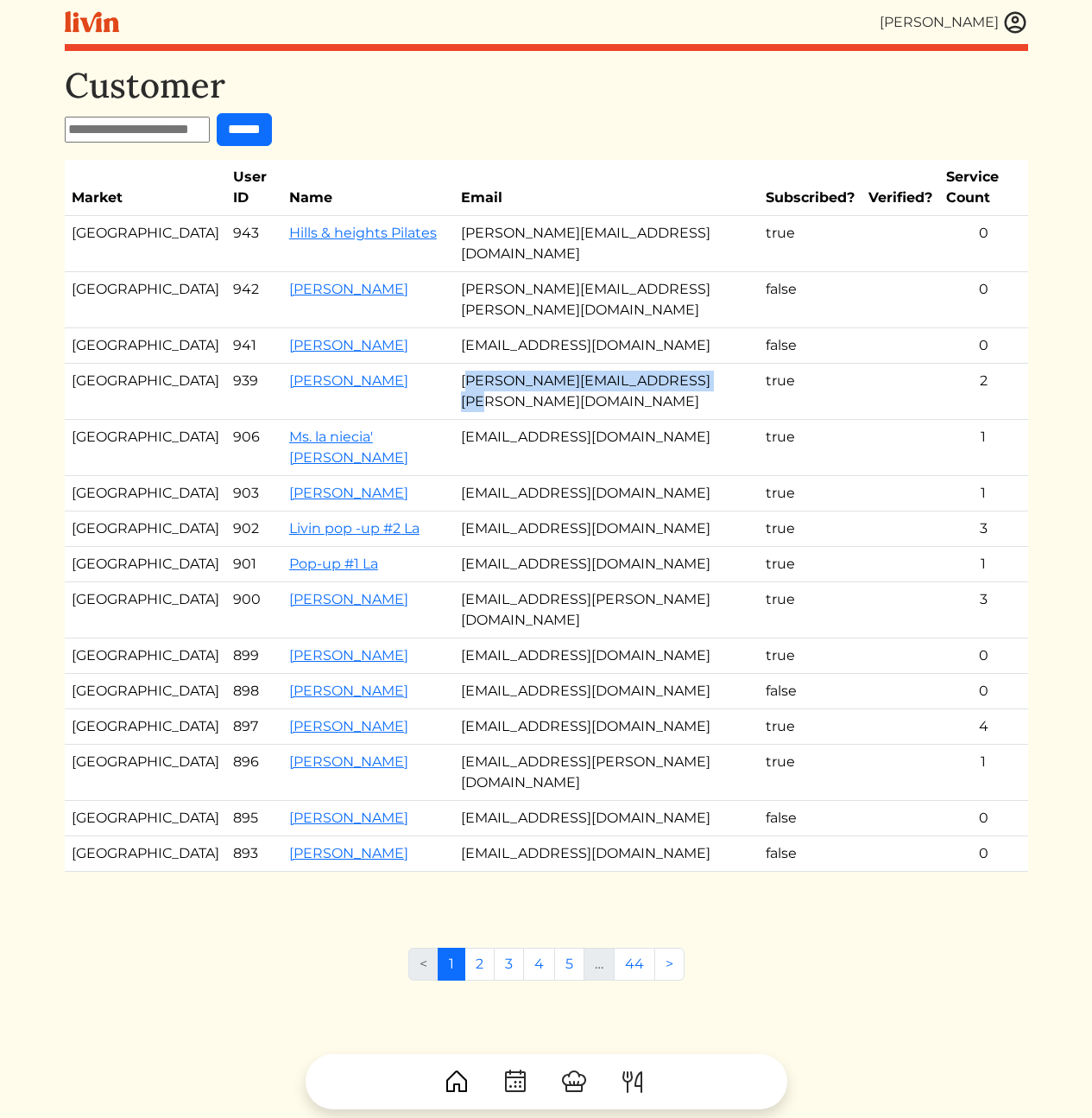
click at [703, 364] on td "shellie.gifford@cohnreznick.com" at bounding box center [606, 392] width 304 height 56
click at [668, 364] on td "shellie.gifford@cohnreznick.com" at bounding box center [606, 392] width 304 height 56
drag, startPoint x: 993, startPoint y: 325, endPoint x: 425, endPoint y: 320, distance: 568.0
click at [425, 364] on tr "Atlanta 939 Shellie Gifford shellie.gifford@cohnreznick.com true 2" at bounding box center [546, 392] width 964 height 56
click at [953, 364] on td "2" at bounding box center [983, 392] width 88 height 56
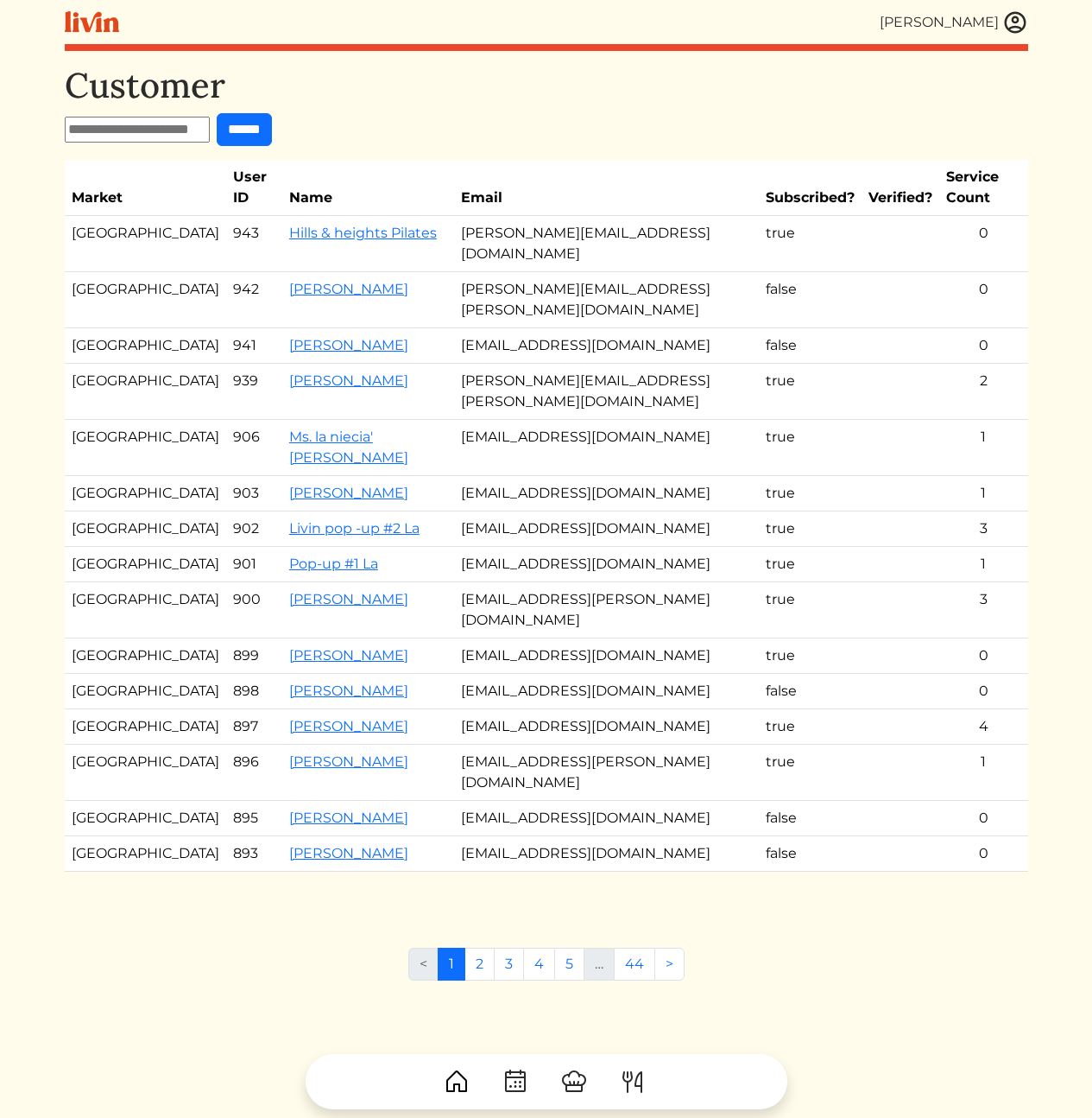
click at [489, 364] on td "shellie.gifford@cohnreznick.com" at bounding box center [606, 392] width 304 height 56
click at [512, 420] on td "[EMAIL_ADDRESS][DOMAIN_NAME]" at bounding box center [606, 448] width 304 height 56
drag, startPoint x: 992, startPoint y: 362, endPoint x: 447, endPoint y: 355, distance: 545.0
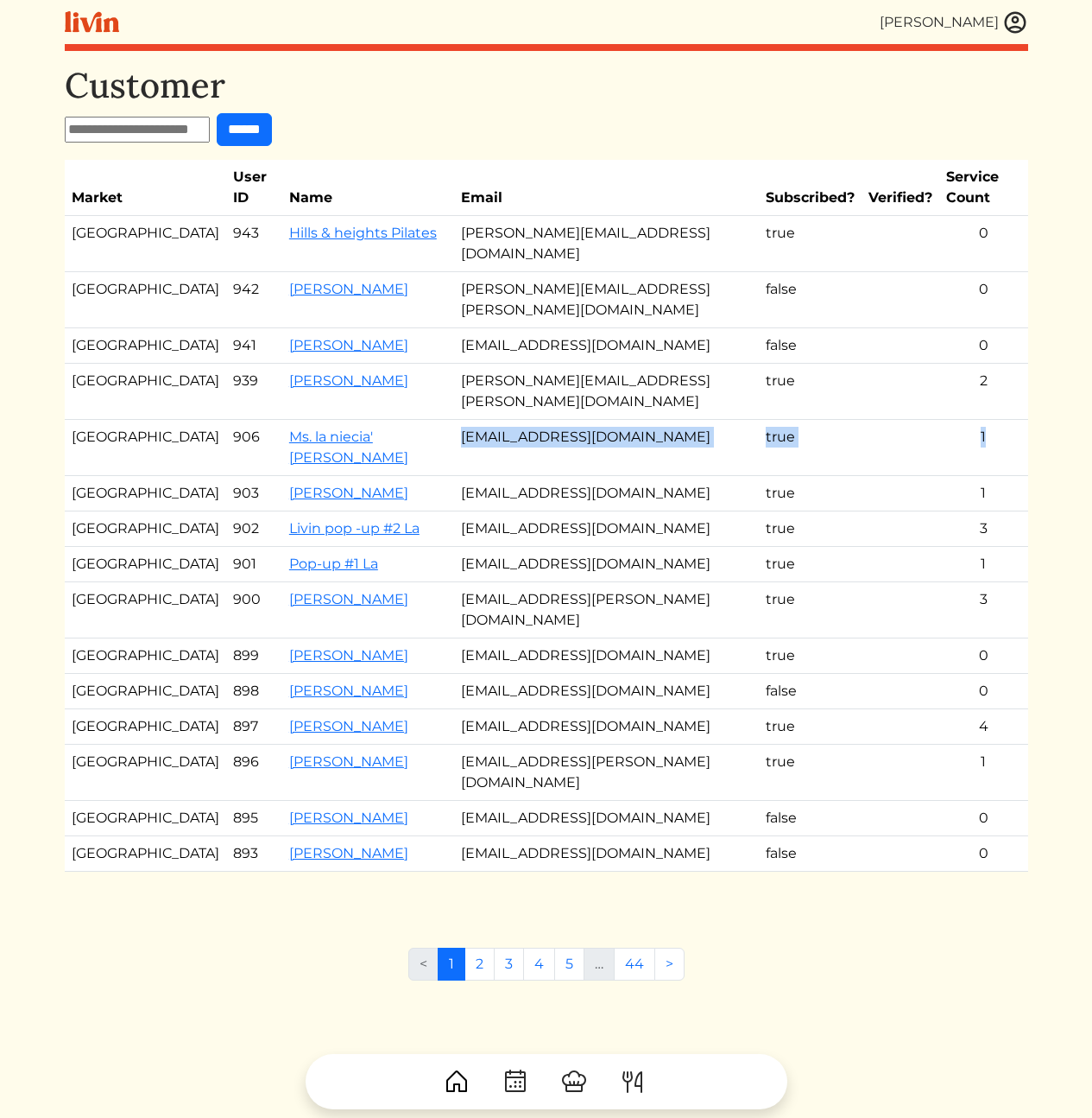
click at [429, 420] on tr "Los Angeles 906 Ms. la niecia' Vicknair luvicknair@gmail.com true 1" at bounding box center [546, 448] width 964 height 56
click at [469, 420] on td "[EMAIL_ADDRESS][DOMAIN_NAME]" at bounding box center [606, 448] width 304 height 56
drag, startPoint x: 76, startPoint y: 354, endPoint x: 1021, endPoint y: 359, distance: 945.0
click at [1021, 420] on tr "Los Angeles 906 Ms. la niecia' Vicknair luvicknair@gmail.com true 1" at bounding box center [546, 448] width 964 height 56
click at [1017, 420] on td "1" at bounding box center [983, 448] width 88 height 56
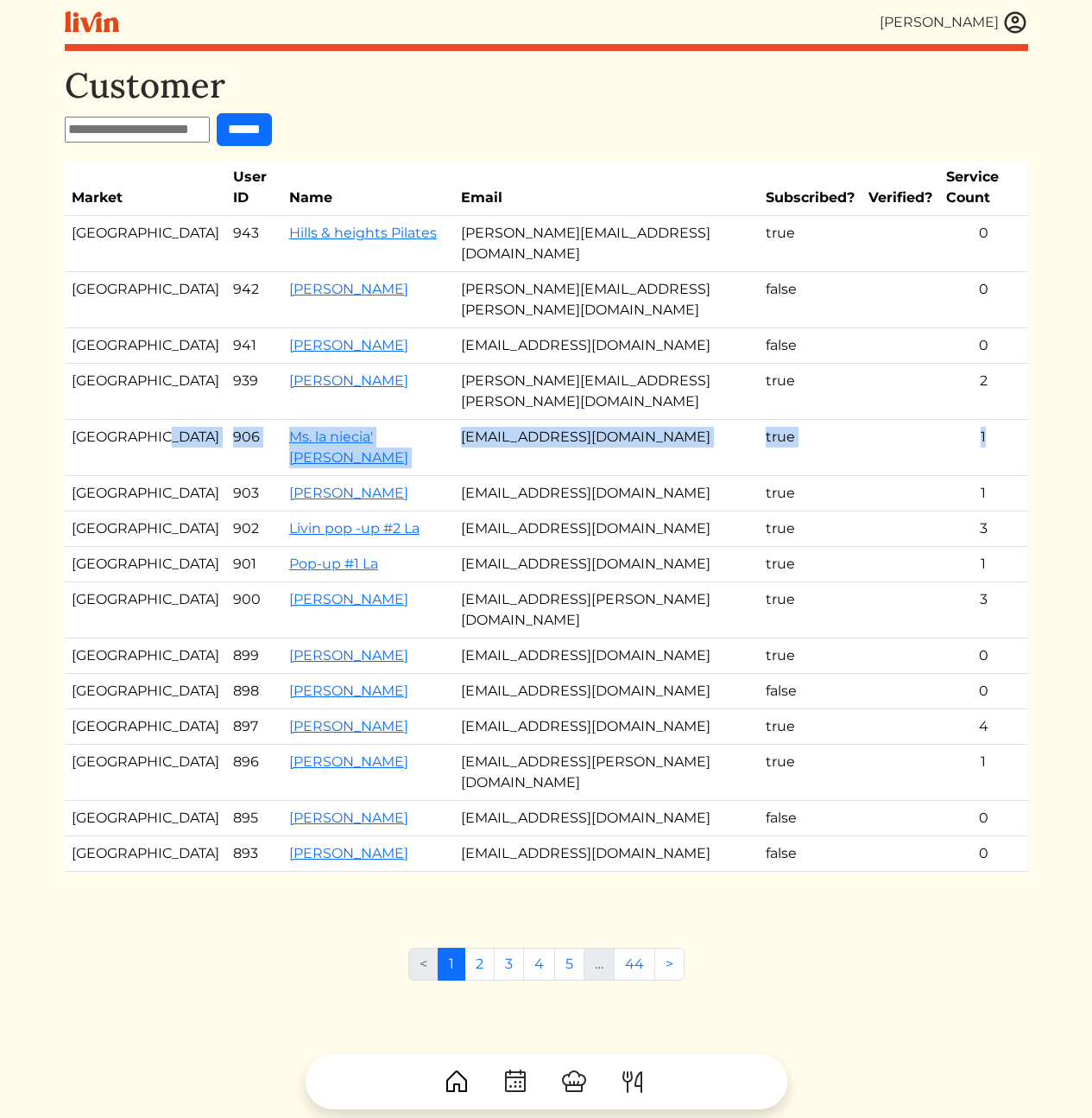
drag, startPoint x: 974, startPoint y: 356, endPoint x: 65, endPoint y: 364, distance: 909.0
click at [65, 420] on tr "Los Angeles 906 Ms. la niecia' Vicknair luvicknair@gmail.com true 1" at bounding box center [546, 448] width 964 height 56
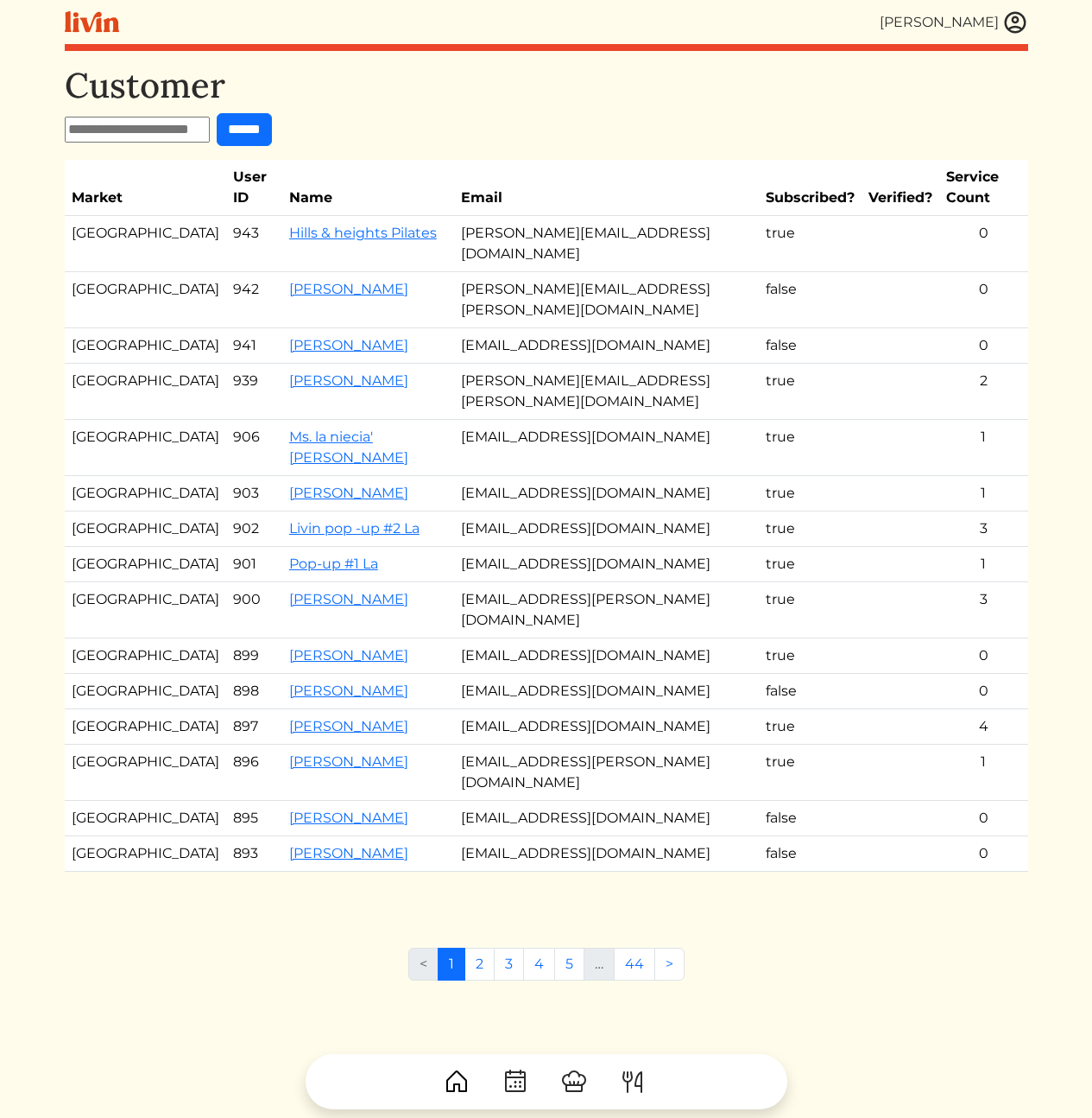
click at [74, 420] on td "[GEOGRAPHIC_DATA]" at bounding box center [145, 448] width 161 height 56
click at [508, 420] on td "[EMAIL_ADDRESS][DOMAIN_NAME]" at bounding box center [606, 448] width 304 height 56
click at [346, 429] on link "Ms. la niecia' [PERSON_NAME]" at bounding box center [348, 447] width 119 height 37
click at [546, 420] on td "[EMAIL_ADDRESS][DOMAIN_NAME]" at bounding box center [606, 448] width 304 height 56
click at [523, 364] on td "[PERSON_NAME][EMAIL_ADDRESS][PERSON_NAME][DOMAIN_NAME]" at bounding box center [606, 392] width 304 height 56
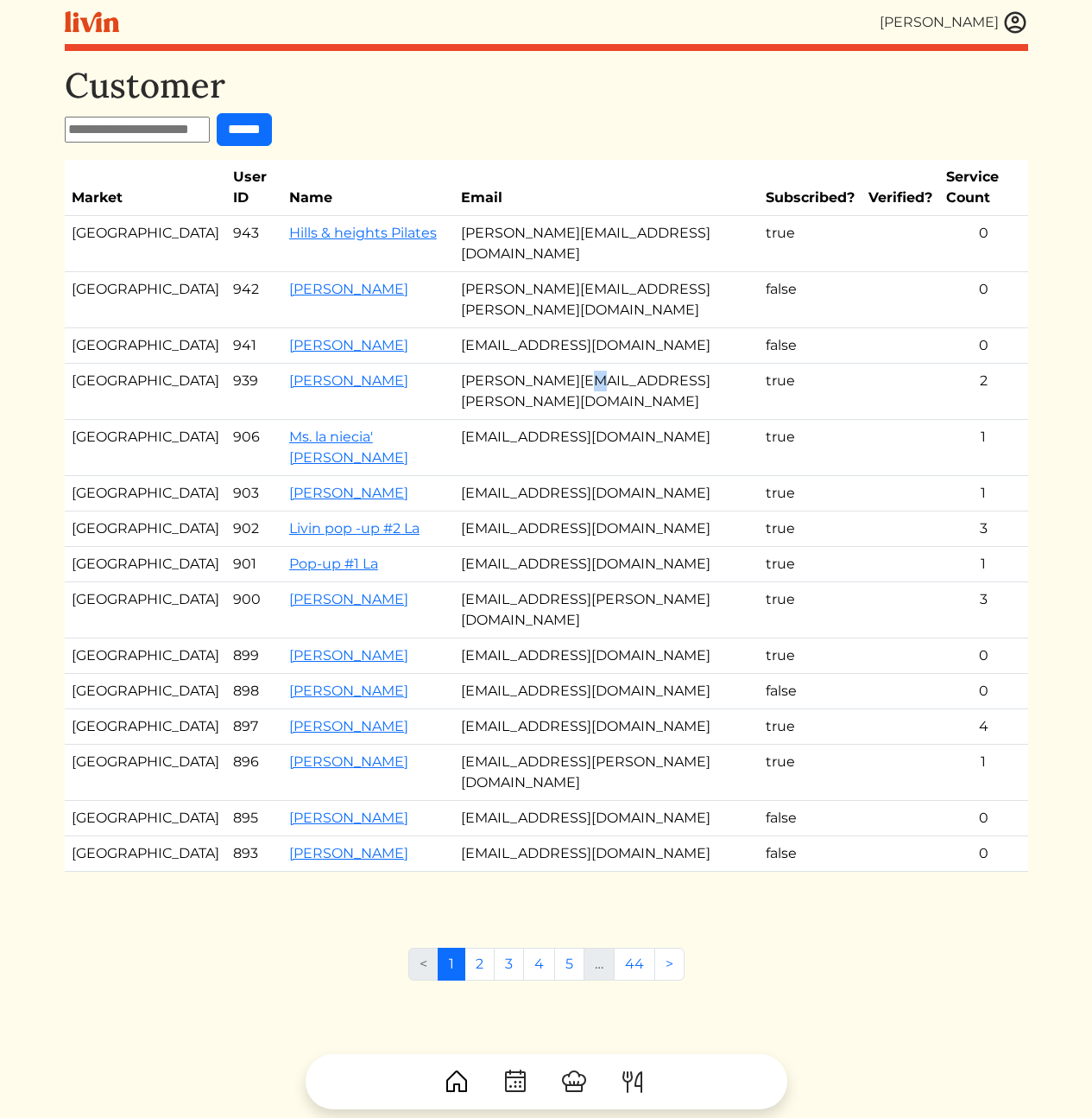
click at [523, 364] on td "[PERSON_NAME][EMAIL_ADDRESS][PERSON_NAME][DOMAIN_NAME]" at bounding box center [606, 392] width 304 height 56
click at [289, 372] on link "[PERSON_NAME]" at bounding box center [348, 380] width 119 height 17
click at [594, 364] on td "[PERSON_NAME][EMAIL_ADDRESS][PERSON_NAME][DOMAIN_NAME]" at bounding box center [606, 392] width 304 height 56
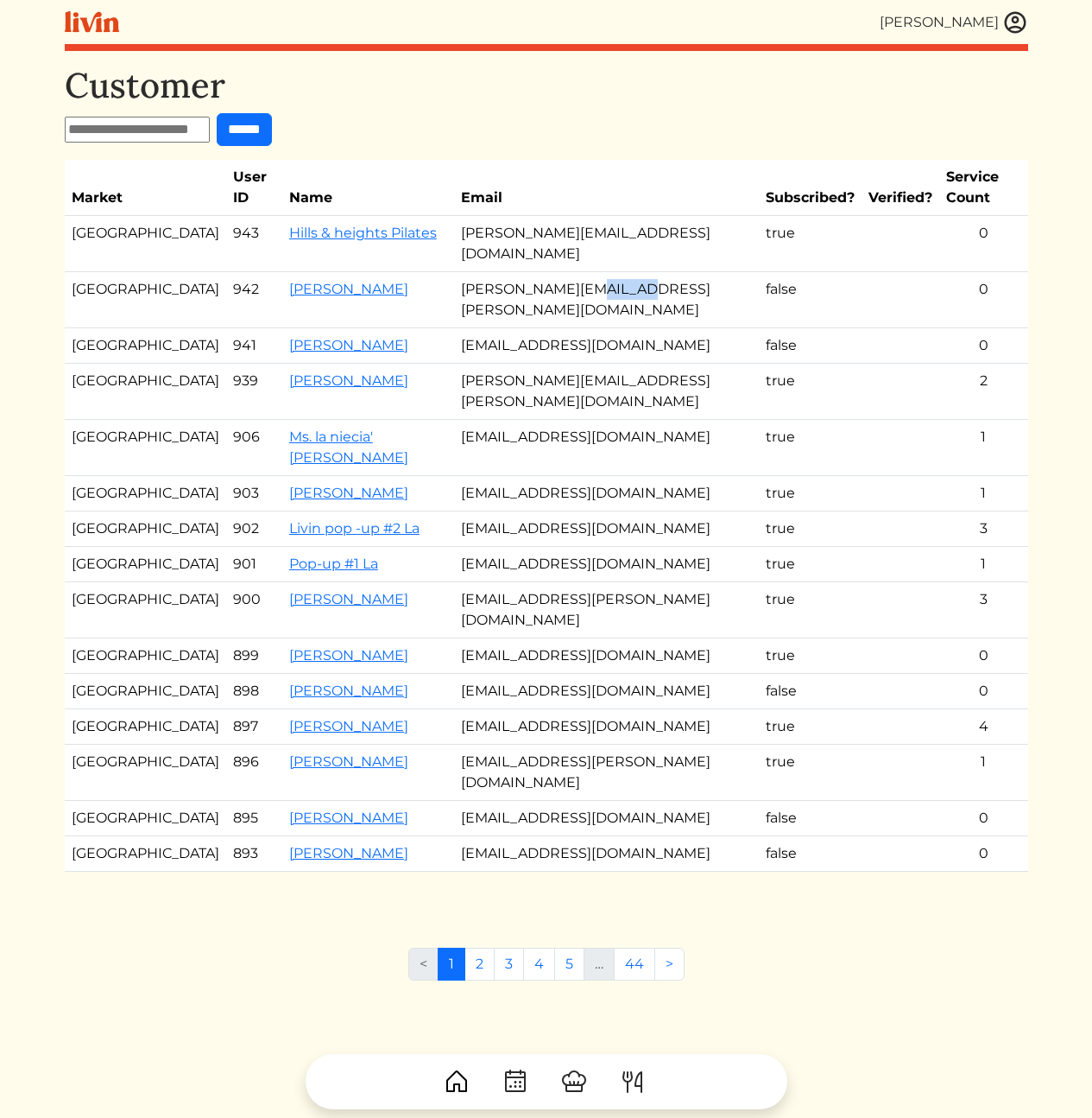
drag, startPoint x: 618, startPoint y: 244, endPoint x: 800, endPoint y: 251, distance: 182.1
click at [758, 272] on tr "Atlanta 942 Jodi Stone jodi.p.stone@gmail.com false 0" at bounding box center [546, 300] width 964 height 56
click at [812, 272] on td "false" at bounding box center [810, 300] width 103 height 56
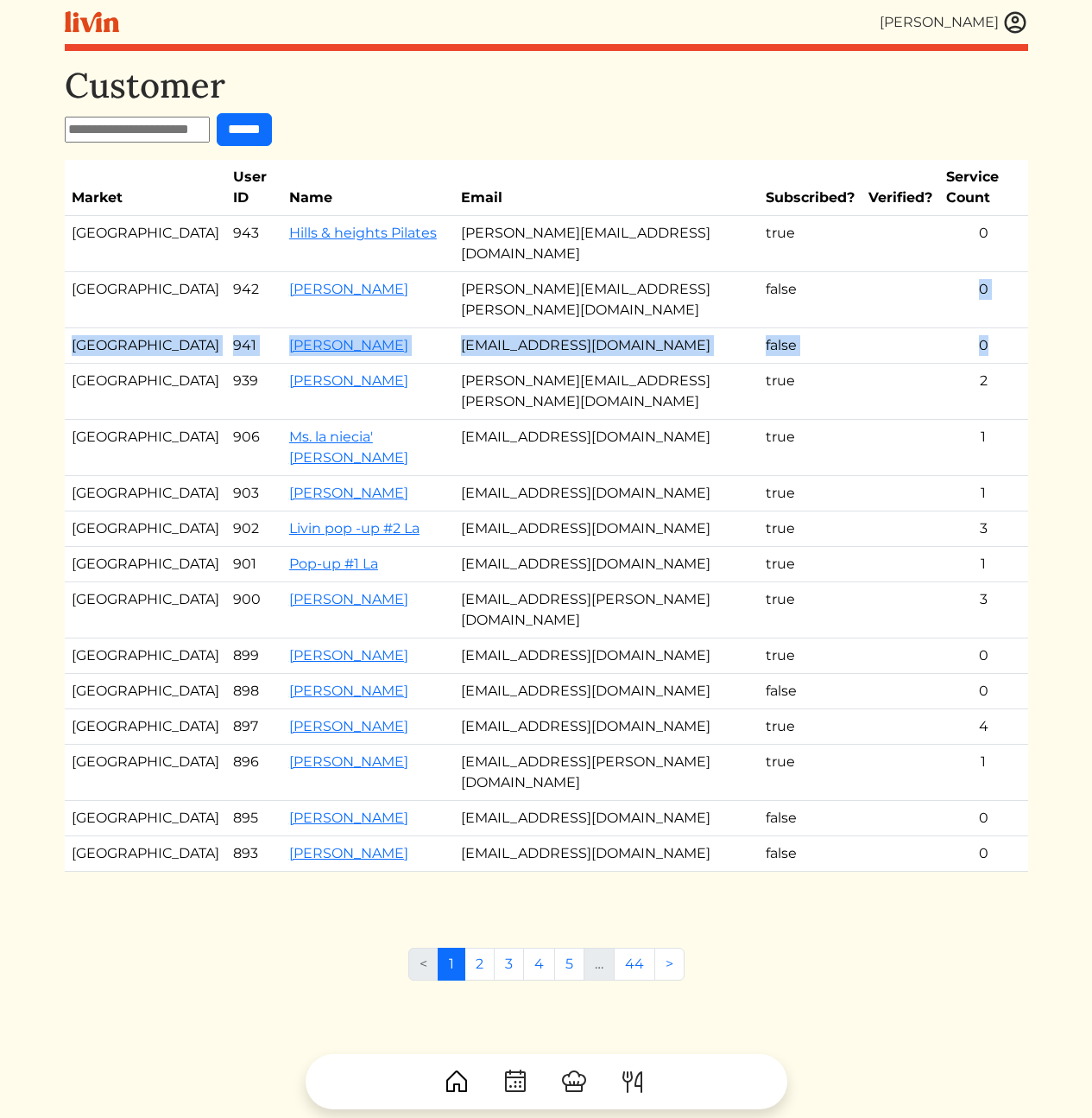
drag, startPoint x: 993, startPoint y: 288, endPoint x: 1026, endPoint y: 221, distance: 74.7
click at [1022, 223] on tbody "Los Angeles 943 Hills & heights Pilates brandy@hillsandheightspilates.com true …" at bounding box center [546, 543] width 964 height 656
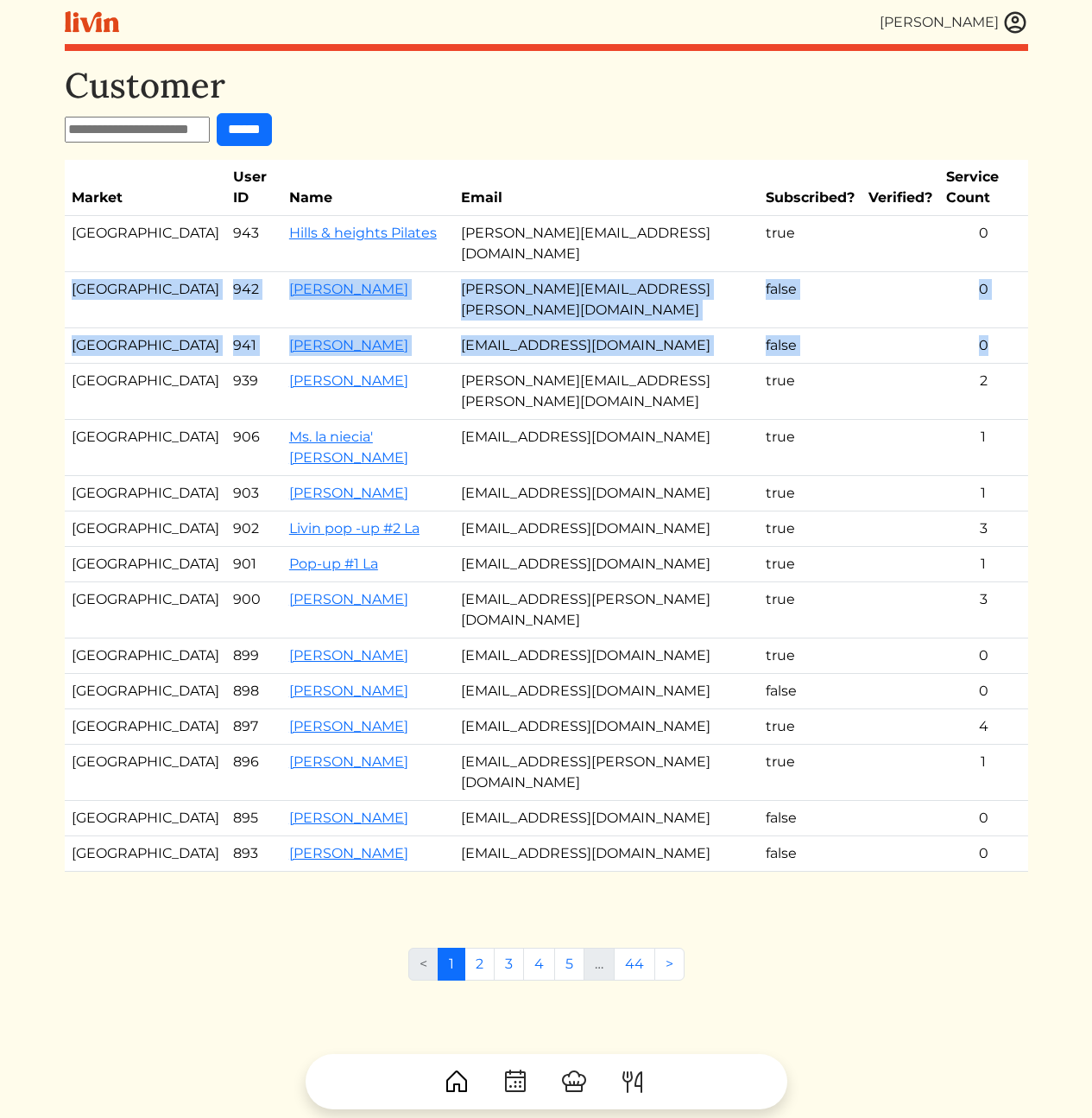
click at [1026, 221] on td "0" at bounding box center [983, 244] width 88 height 56
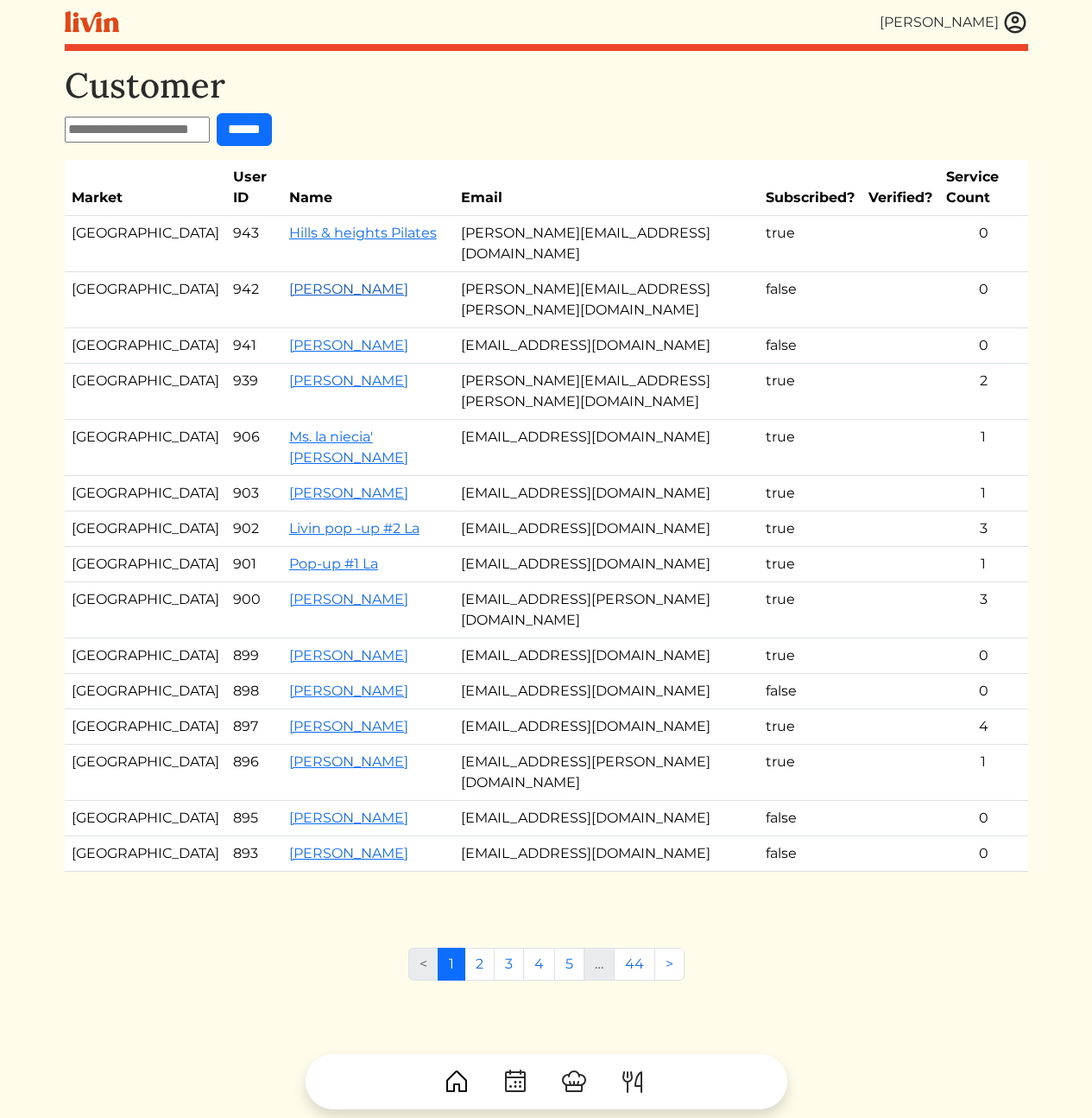
click at [289, 281] on link "[PERSON_NAME]" at bounding box center [348, 289] width 119 height 17
click at [497, 328] on td "[EMAIL_ADDRESS][DOMAIN_NAME]" at bounding box center [606, 346] width 304 height 35
copy tr "[EMAIL_ADDRESS][DOMAIN_NAME]"
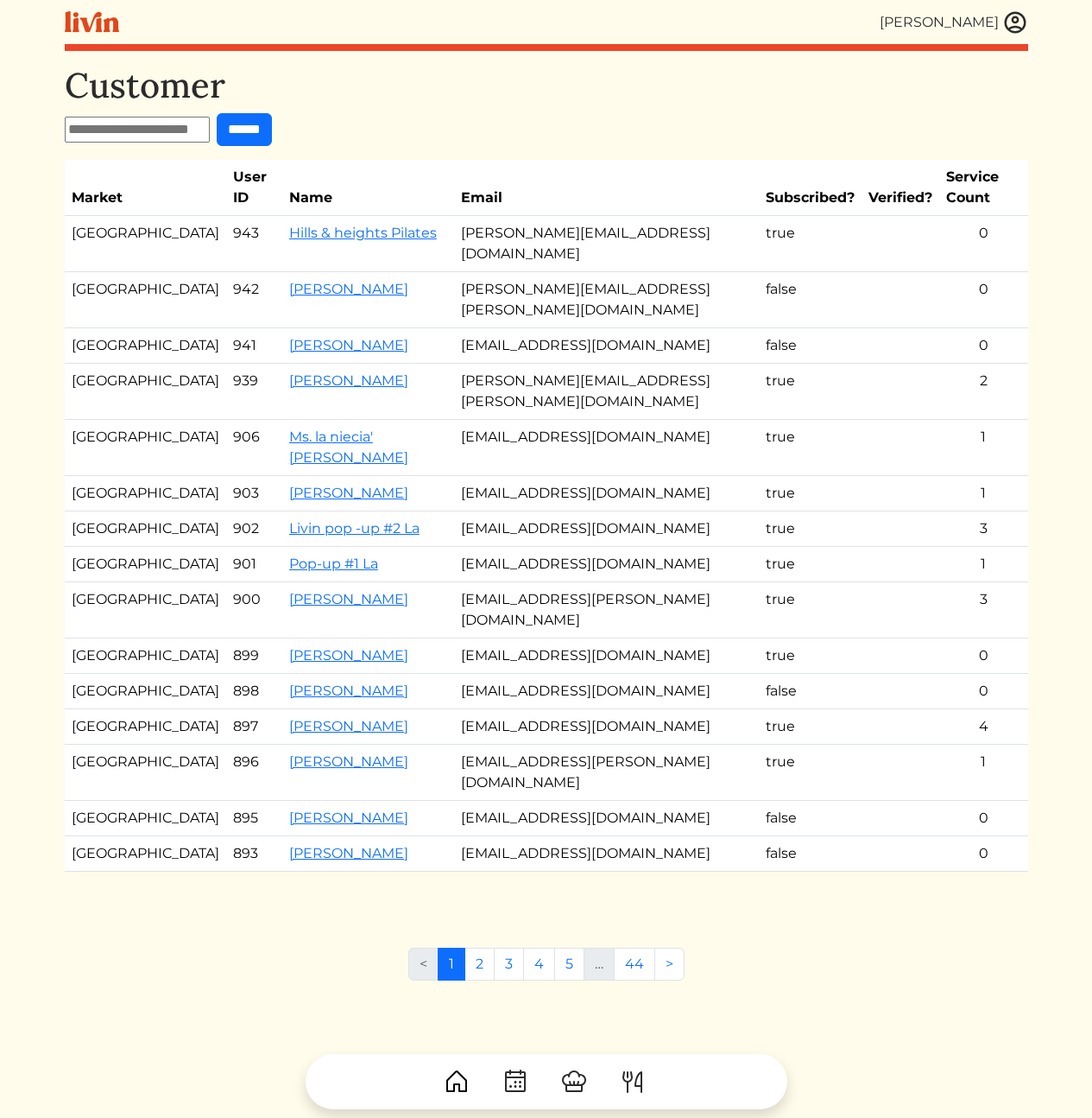
click at [759, 66] on h1 "Customer" at bounding box center [546, 85] width 964 height 41
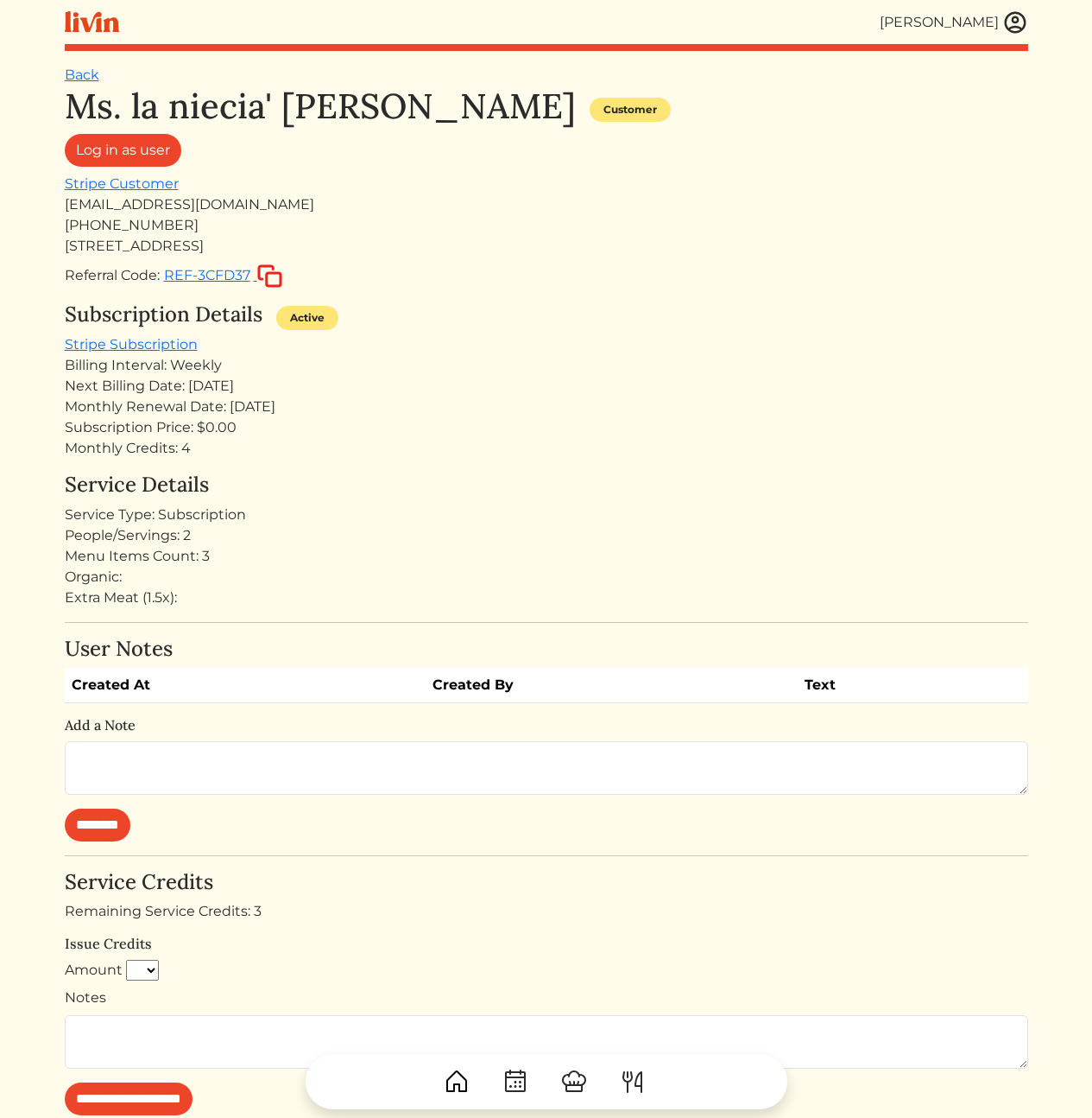
click at [629, 381] on div "Next Billing Date: Aug 19, 2025" at bounding box center [546, 386] width 964 height 21
click at [582, 384] on div "Next Billing Date: Aug 19, 2025" at bounding box center [546, 386] width 964 height 21
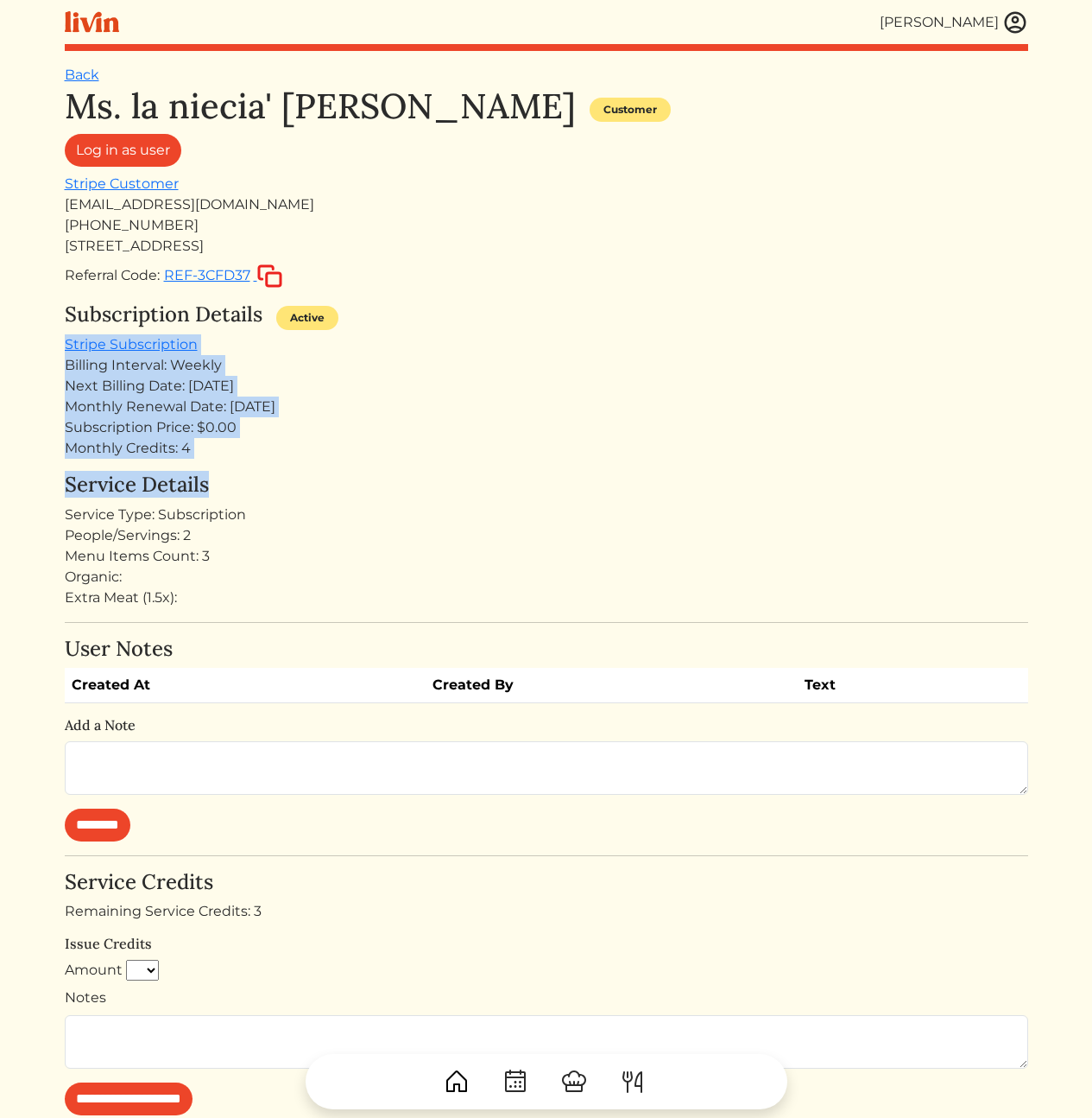
drag, startPoint x: 457, startPoint y: 464, endPoint x: 480, endPoint y: 311, distance: 154.7
click at [480, 312] on div "Ms. la niecia' Vicknair Customer Log in as user Stripe Customer luvicknair@gmai…" at bounding box center [546, 781] width 964 height 1392
click at [480, 311] on div "Subscription Details Active" at bounding box center [546, 318] width 964 height 32
drag, startPoint x: 468, startPoint y: 310, endPoint x: 432, endPoint y: 577, distance: 269.4
click at [431, 577] on div "Ms. la niecia' Vicknair Customer Log in as user Stripe Customer luvicknair@gmai…" at bounding box center [546, 781] width 964 height 1392
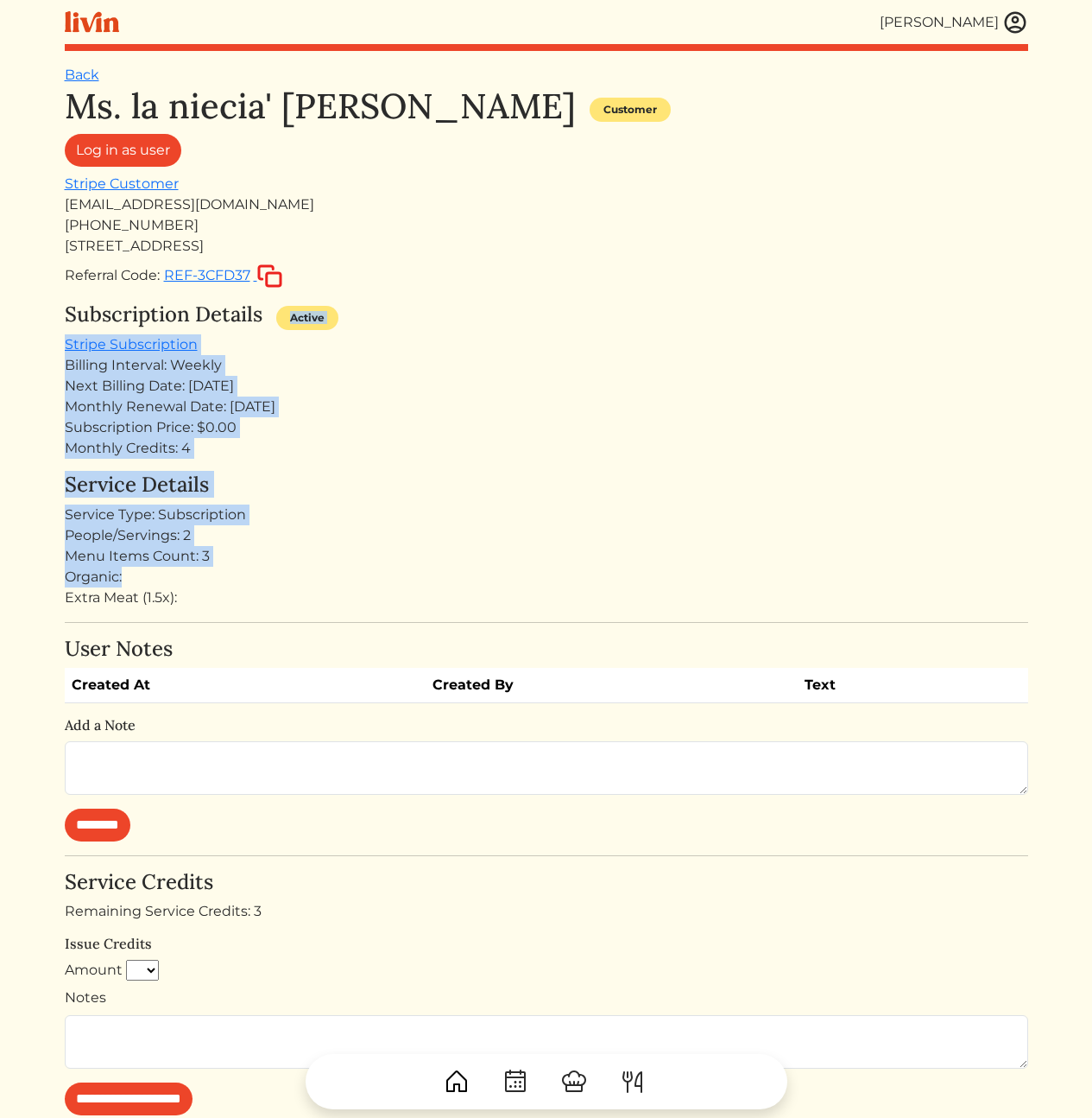
click at [432, 578] on div "Organic:" at bounding box center [546, 577] width 964 height 21
drag, startPoint x: 434, startPoint y: 610, endPoint x: 458, endPoint y: 260, distance: 350.8
click at [458, 260] on div "Ms. la niecia' Vicknair Customer Log in as user Stripe Customer luvicknair@gmai…" at bounding box center [546, 781] width 964 height 1392
click at [458, 260] on div "Ms. la niecia' Vicknair Customer Log in as user Stripe Customer luvicknair@gmai…" at bounding box center [546, 187] width 964 height 203
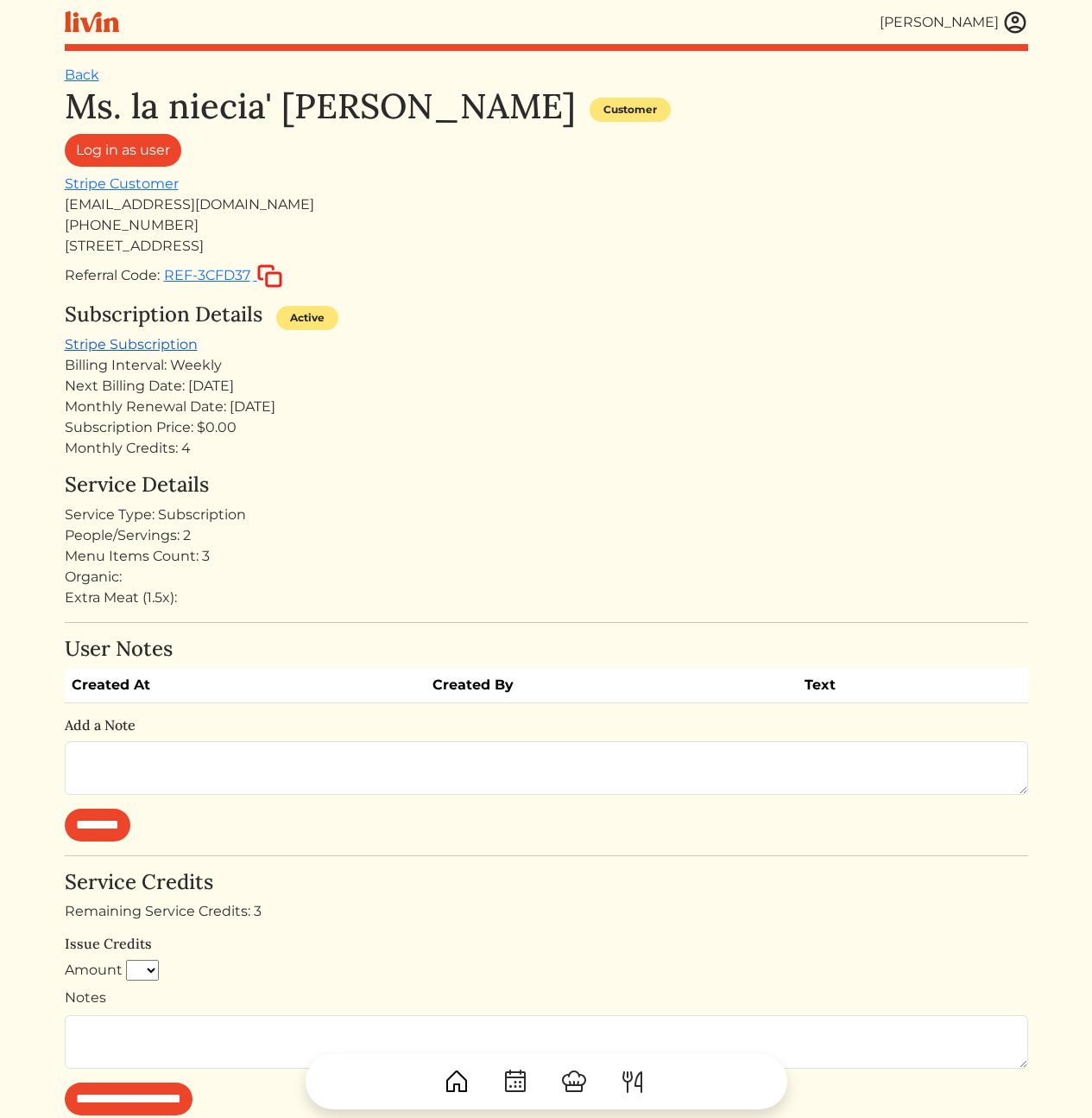
click at [135, 343] on link "Stripe Subscription" at bounding box center [131, 344] width 133 height 17
drag, startPoint x: 827, startPoint y: 406, endPoint x: 794, endPoint y: 382, distance: 40.8
click at [827, 406] on div "Monthly Renewal Date: Sep 12, 2025" at bounding box center [546, 407] width 964 height 21
click at [753, 374] on div "Billing Interval: Weekly" at bounding box center [546, 365] width 964 height 21
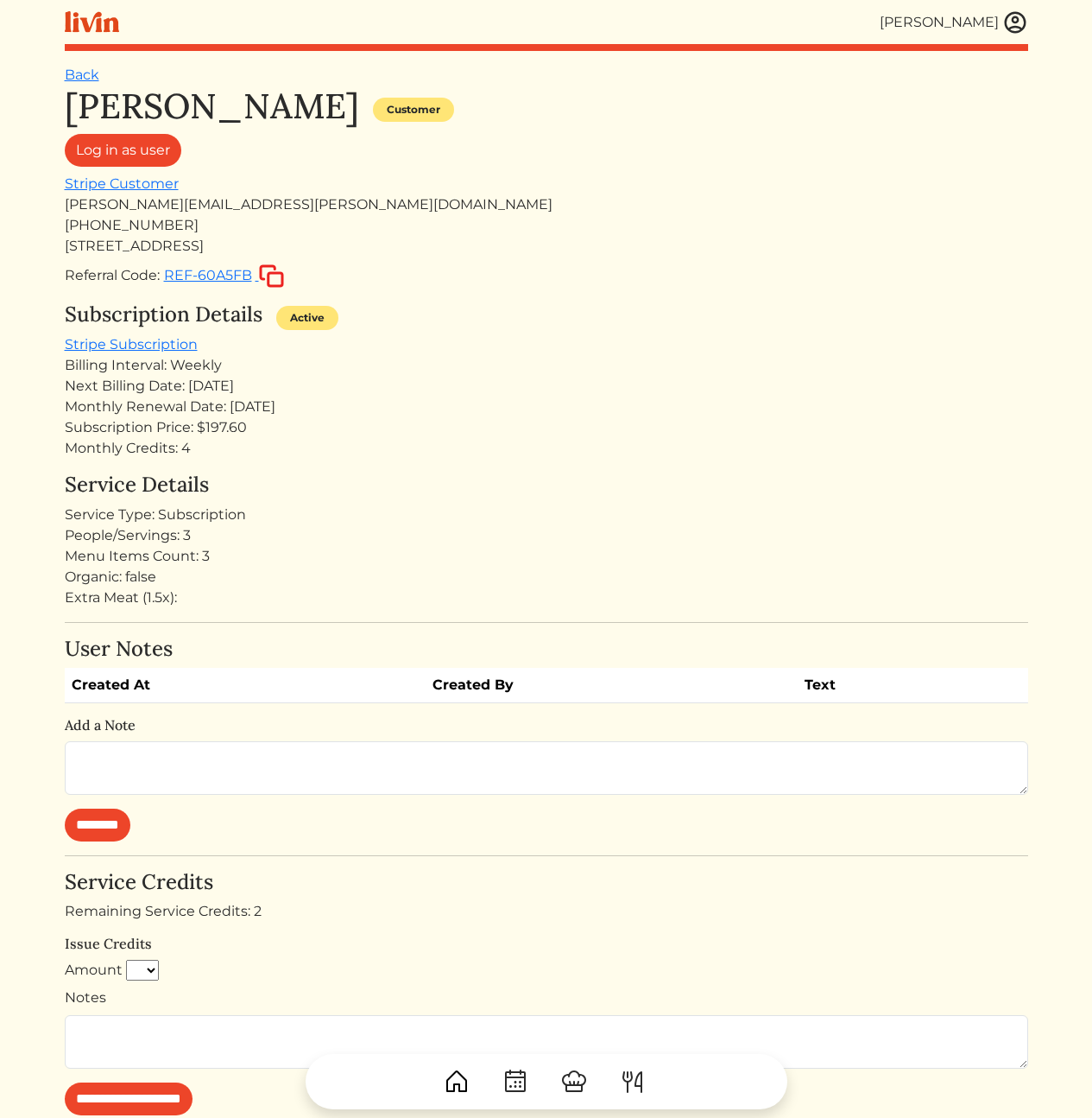
click at [591, 377] on div "Next Billing Date: [DATE]" at bounding box center [546, 386] width 964 height 21
drag, startPoint x: 364, startPoint y: 417, endPoint x: 423, endPoint y: 579, distance: 172.4
click at [404, 570] on div "[PERSON_NAME] Customer Log in as user Stripe Customer [PERSON_NAME][EMAIL_ADDRE…" at bounding box center [546, 809] width 964 height 1448
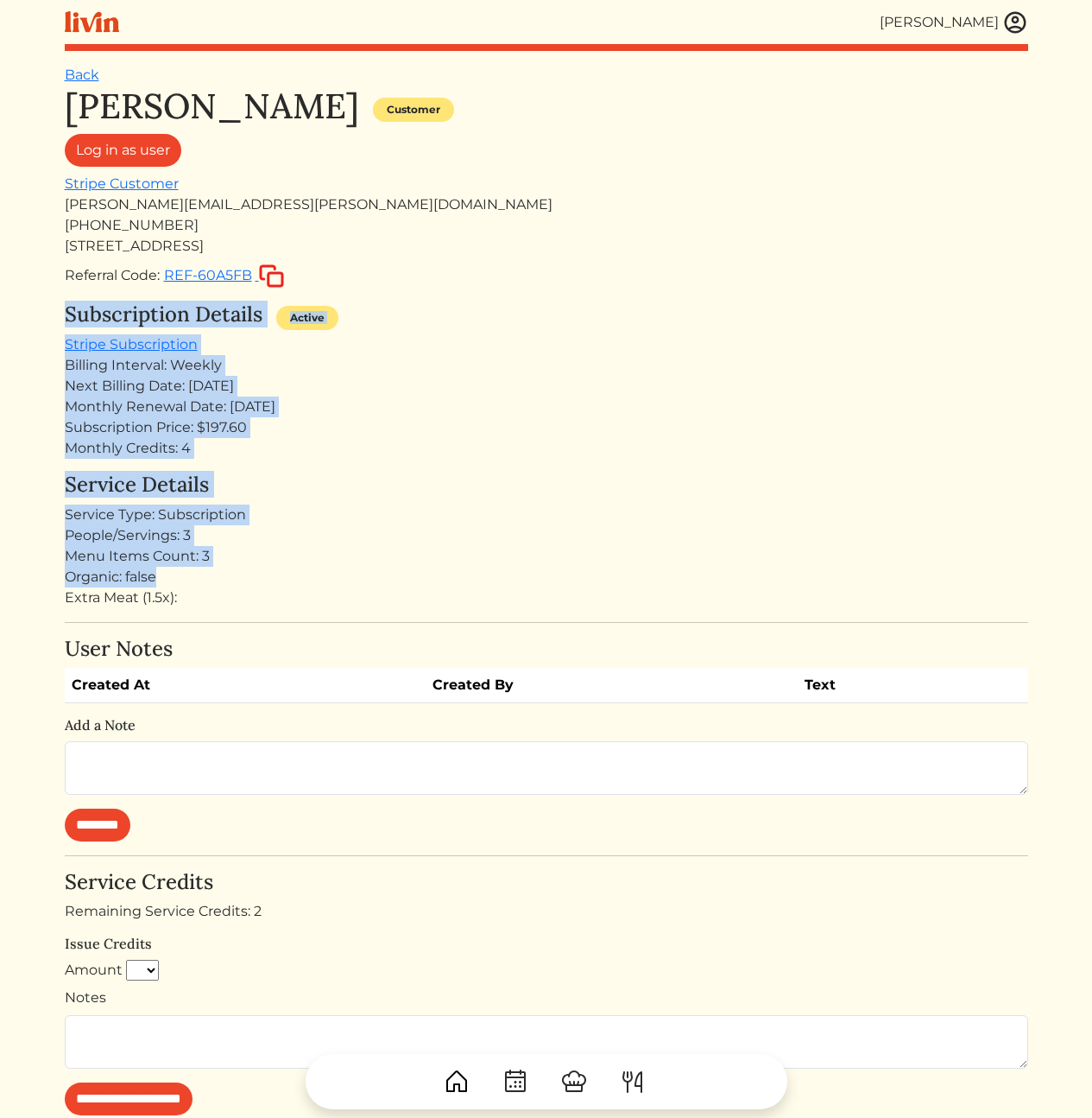
drag, startPoint x: 470, startPoint y: 585, endPoint x: 447, endPoint y: 286, distance: 299.9
click at [447, 286] on div "[PERSON_NAME] Customer Log in as user Stripe Customer [PERSON_NAME][EMAIL_ADDRE…" at bounding box center [546, 809] width 964 height 1448
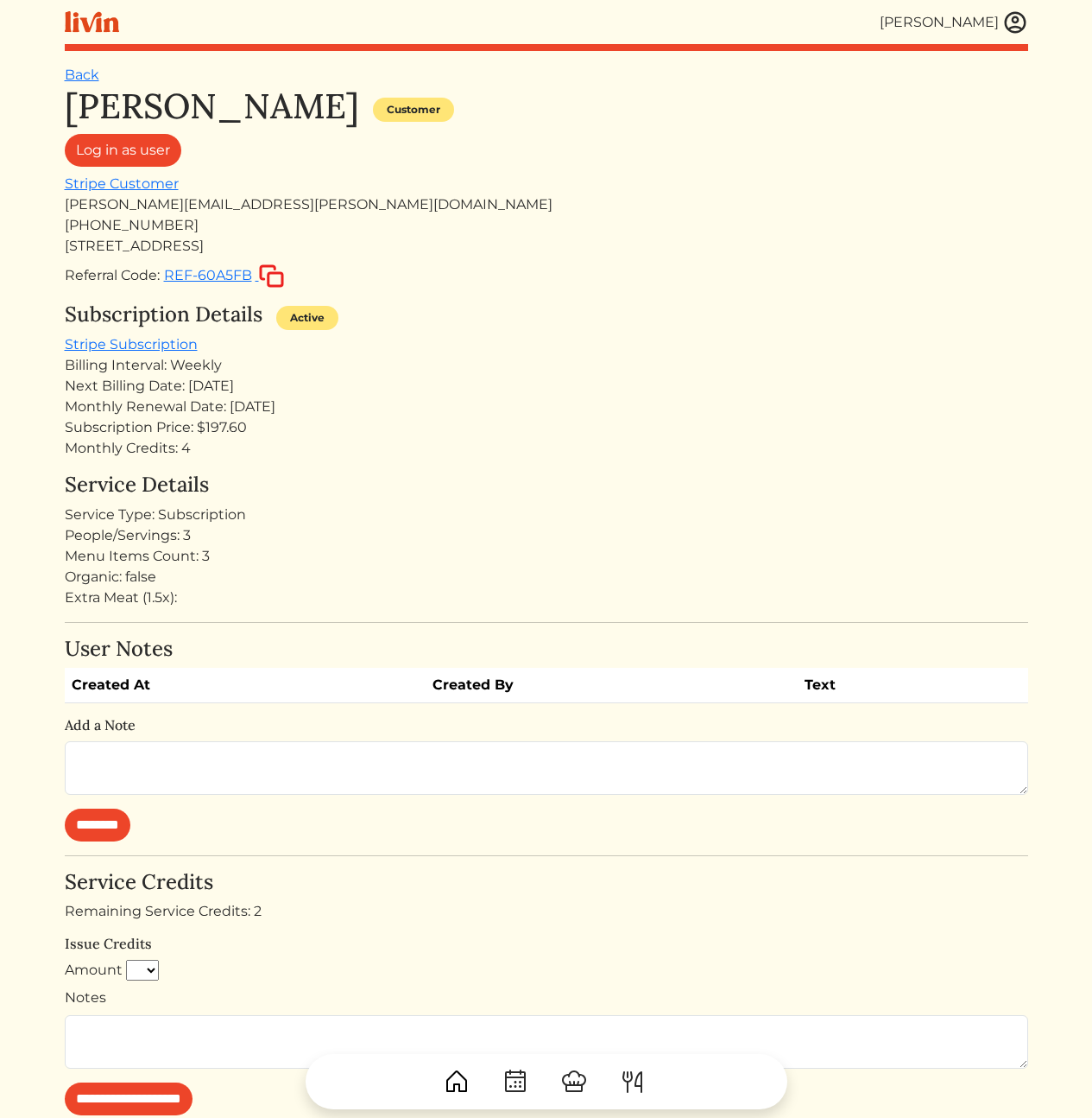
click at [422, 329] on div "Subscription Details Active" at bounding box center [546, 318] width 964 height 32
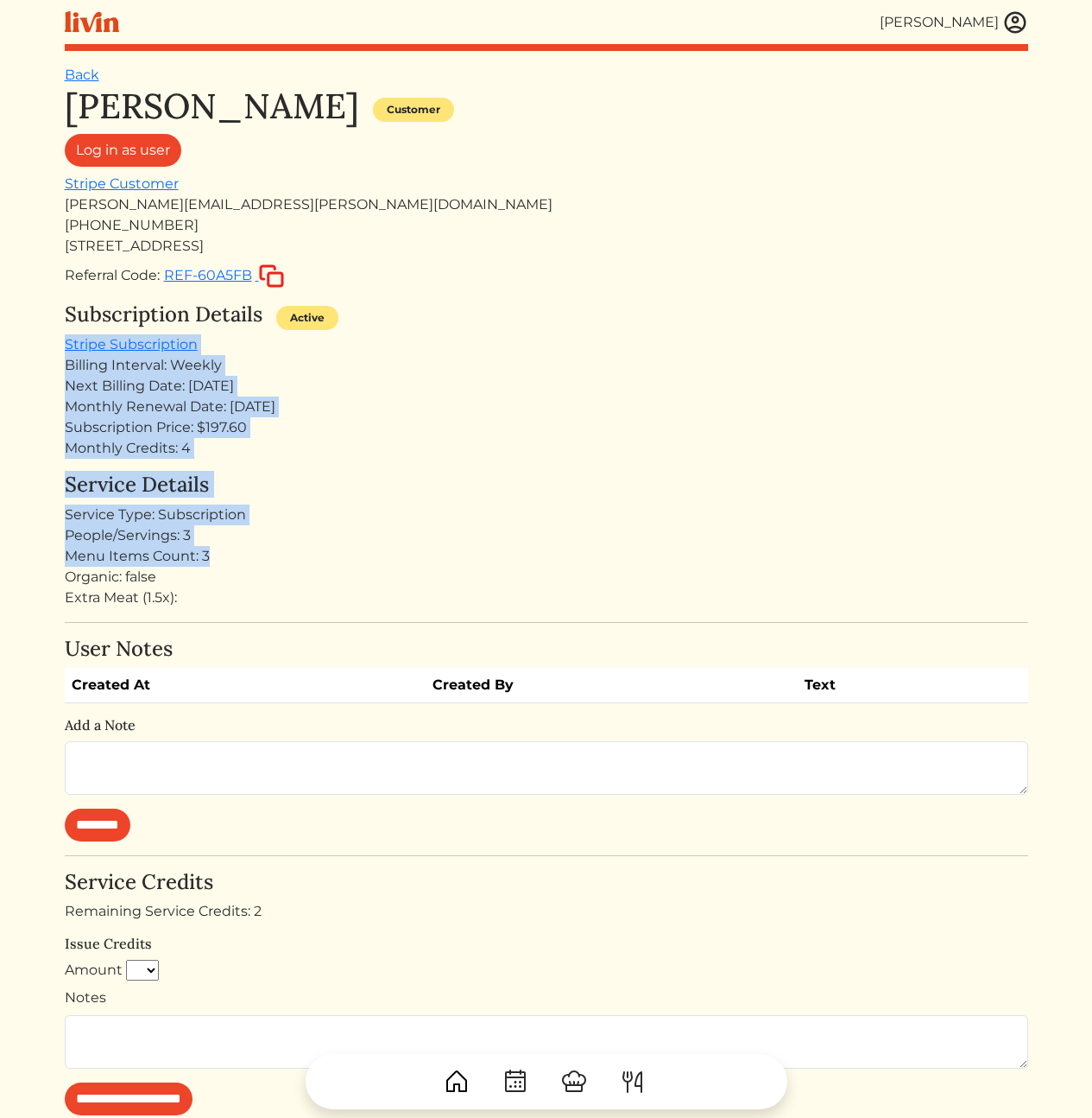
drag, startPoint x: 383, startPoint y: 413, endPoint x: 421, endPoint y: 576, distance: 167.4
click at [386, 552] on div "[PERSON_NAME] Customer Log in as user Stripe Customer [PERSON_NAME][EMAIL_ADDRE…" at bounding box center [546, 809] width 964 height 1448
drag, startPoint x: 449, startPoint y: 580, endPoint x: 445, endPoint y: 335, distance: 245.0
click at [445, 336] on div "[PERSON_NAME] Customer Log in as user Stripe Customer [PERSON_NAME][EMAIL_ADDRE…" at bounding box center [546, 809] width 964 height 1448
click at [445, 335] on div "Subscription Details Active Stripe Subscription Billing Interval: Weekly Next B…" at bounding box center [546, 380] width 964 height 157
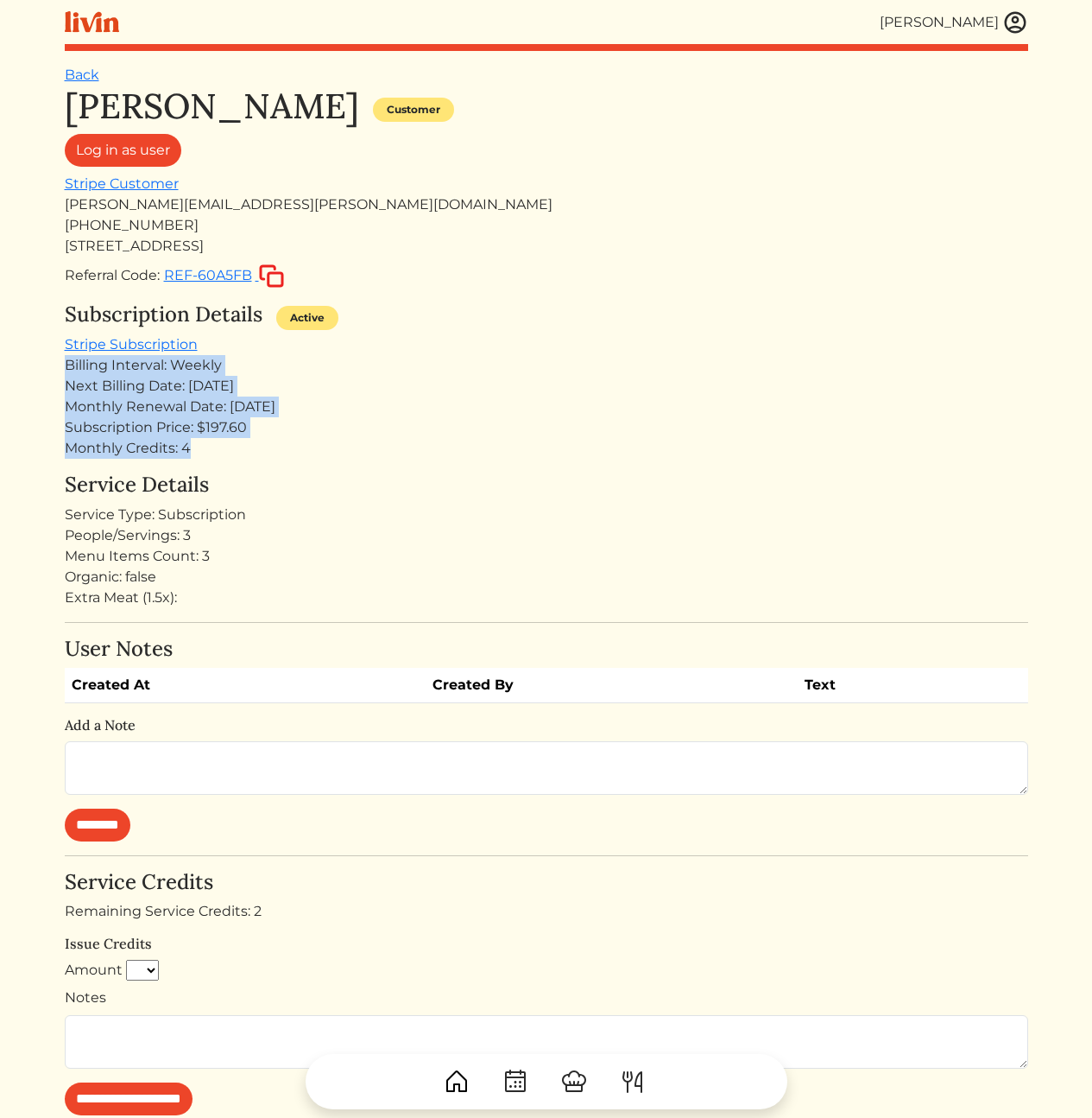
drag, startPoint x: 274, startPoint y: 348, endPoint x: 282, endPoint y: 476, distance: 128.2
click at [280, 471] on div "[PERSON_NAME] Customer Log in as user Stripe Customer [PERSON_NAME][EMAIL_ADDRE…" at bounding box center [546, 809] width 964 height 1448
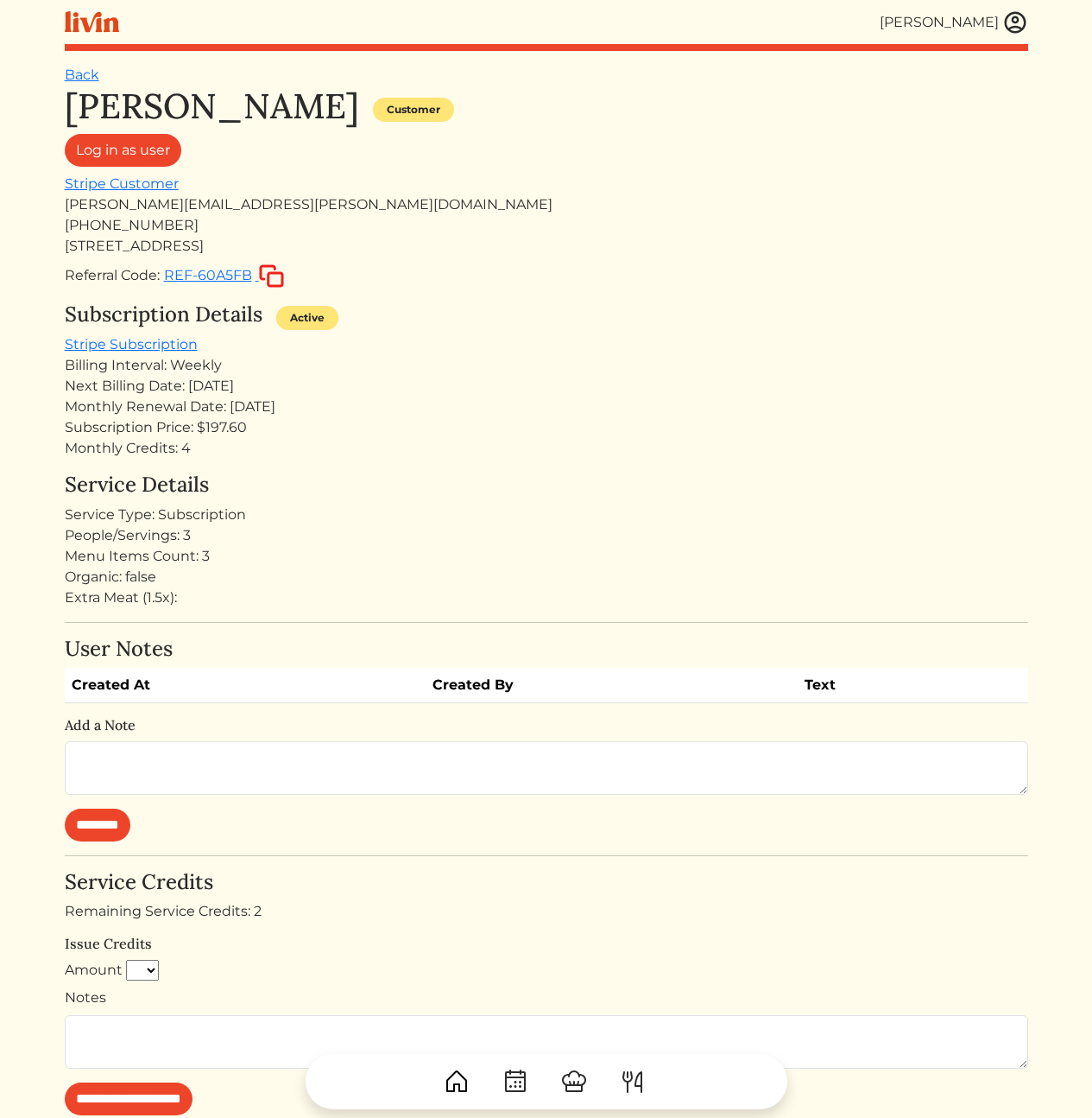
drag, startPoint x: 282, startPoint y: 476, endPoint x: 295, endPoint y: 478, distance: 13.2
click at [282, 476] on h4 "Service Details" at bounding box center [546, 485] width 964 height 25
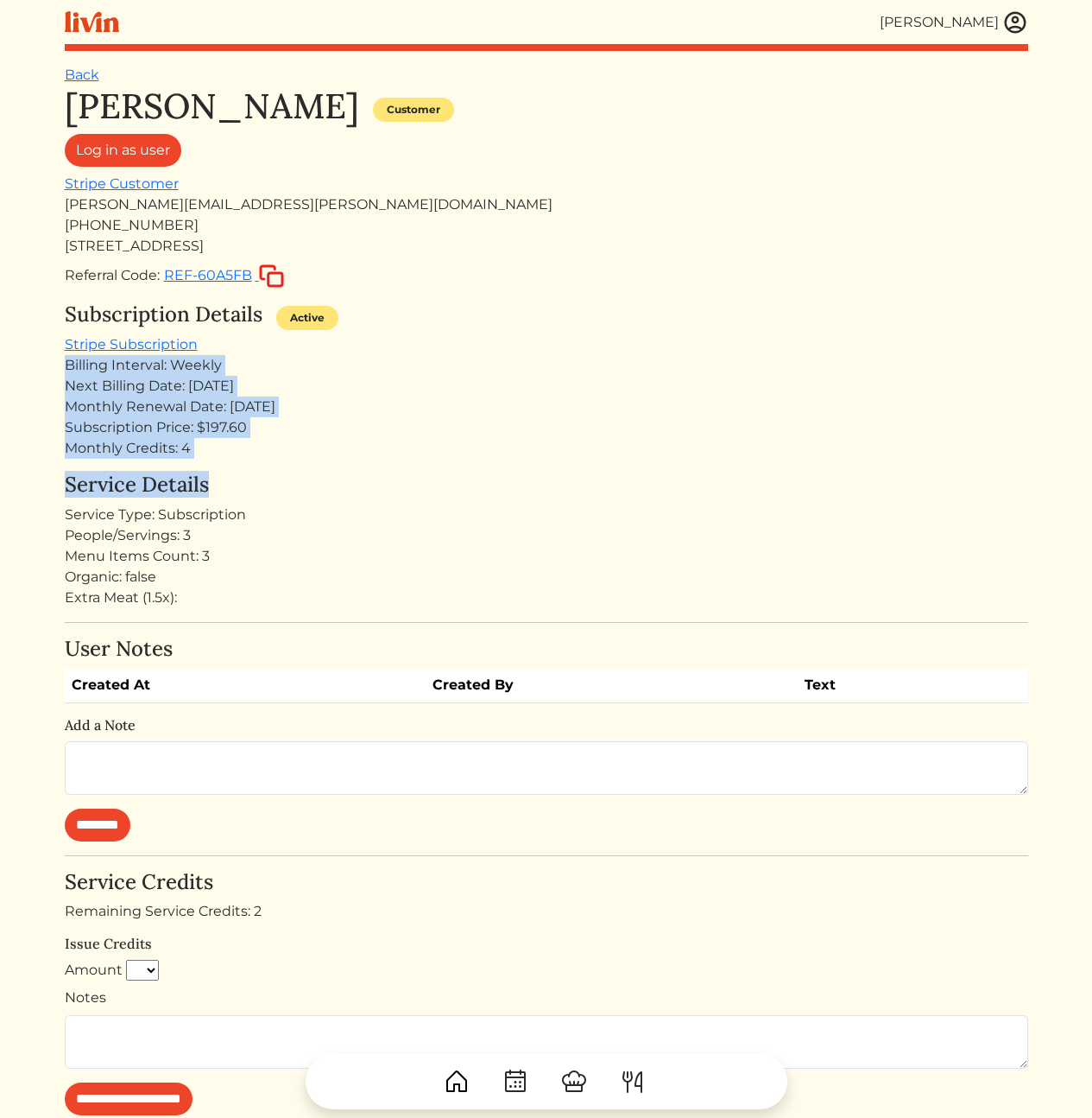
drag, startPoint x: 363, startPoint y: 474, endPoint x: 451, endPoint y: 342, distance: 158.6
click at [451, 342] on div "[PERSON_NAME] Customer Log in as user Stripe Customer [PERSON_NAME][EMAIL_ADDRE…" at bounding box center [546, 809] width 964 height 1448
click at [451, 342] on div "Subscription Details Active Stripe Subscription Billing Interval: Weekly Next B…" at bounding box center [546, 380] width 964 height 157
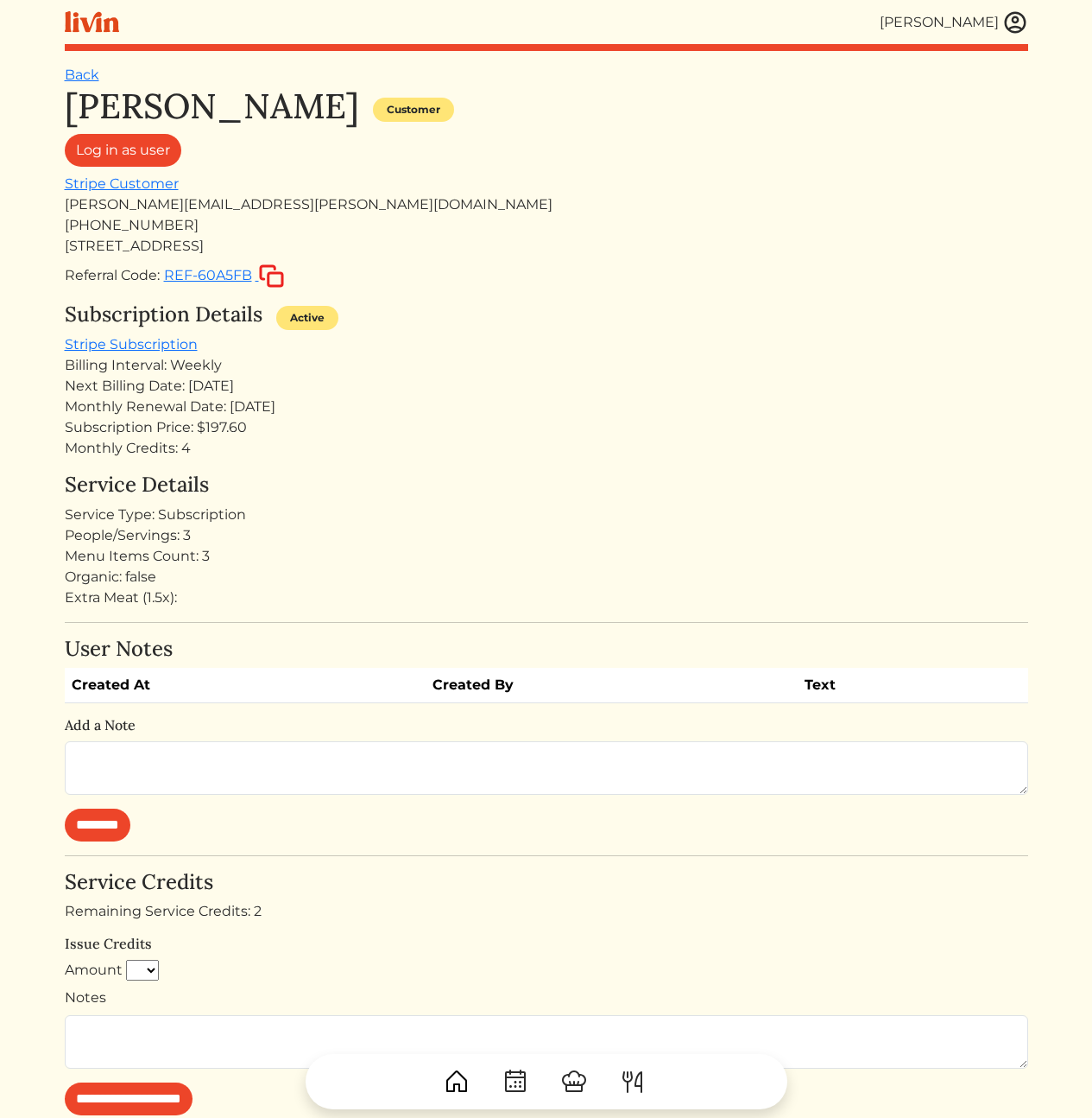
click at [522, 483] on h4 "Service Details" at bounding box center [546, 485] width 964 height 25
click at [491, 205] on div "[PERSON_NAME][EMAIL_ADDRESS][PERSON_NAME][DOMAIN_NAME]" at bounding box center [546, 205] width 964 height 21
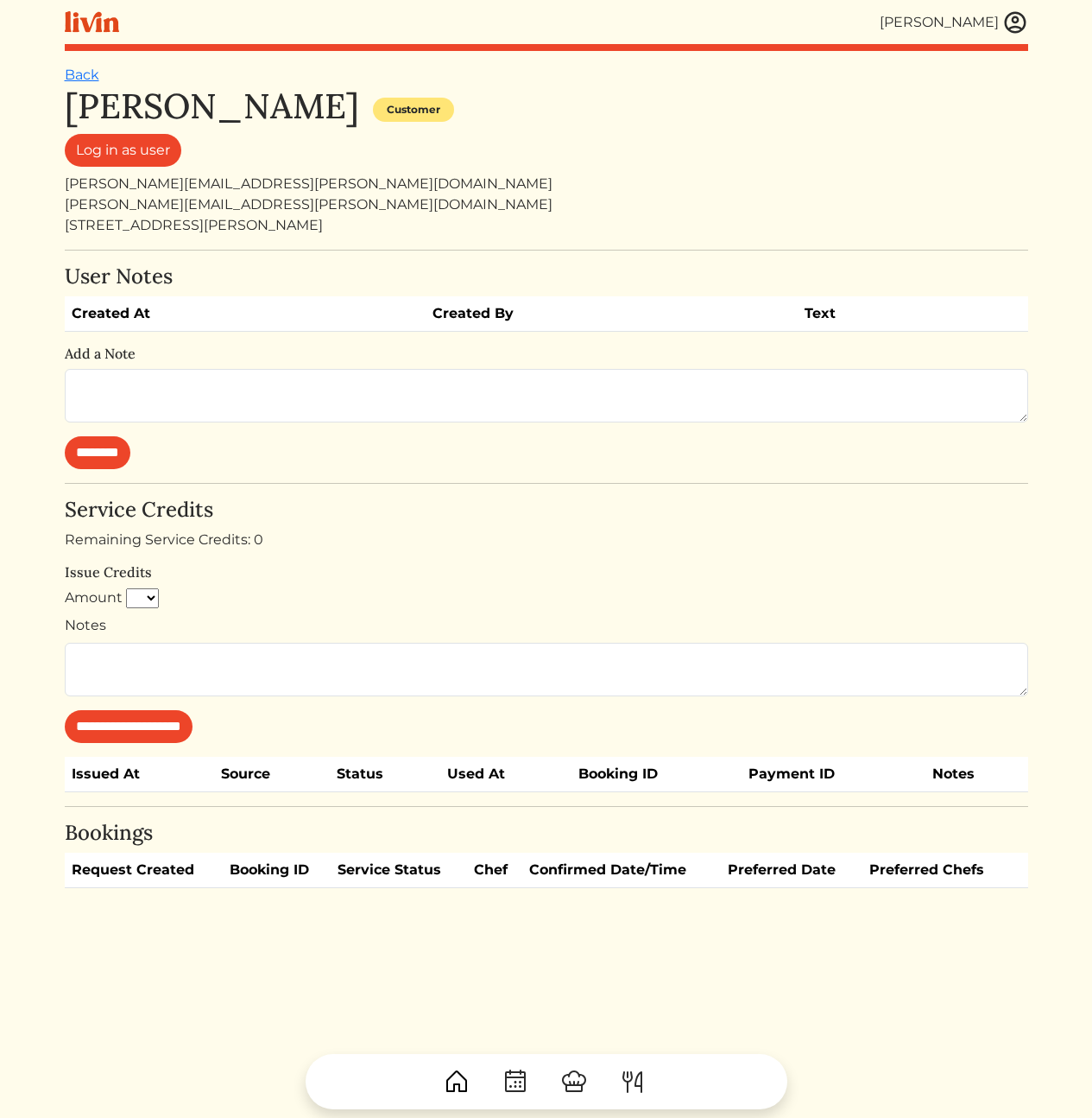
click at [161, 185] on div "[PERSON_NAME][EMAIL_ADDRESS][PERSON_NAME][DOMAIN_NAME]" at bounding box center [546, 184] width 964 height 21
copy div "[PERSON_NAME][EMAIL_ADDRESS][PERSON_NAME][DOMAIN_NAME]"
click at [612, 180] on div "[PERSON_NAME][EMAIL_ADDRESS][PERSON_NAME][DOMAIN_NAME]" at bounding box center [546, 184] width 964 height 21
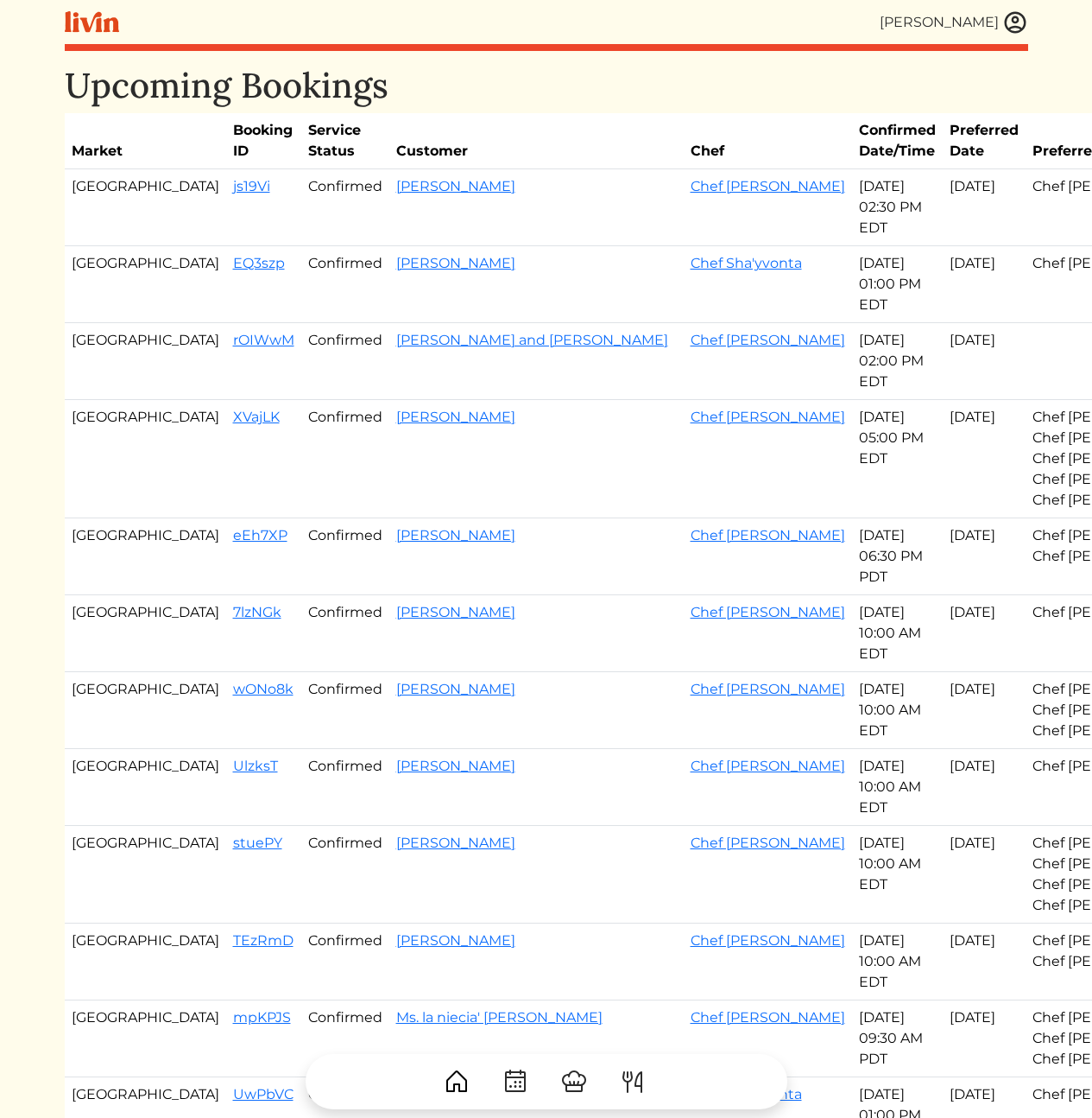
click at [641, 71] on h1 "Upcoming Bookings" at bounding box center [546, 85] width 964 height 41
click at [1013, 18] on img at bounding box center [1015, 22] width 26 height 26
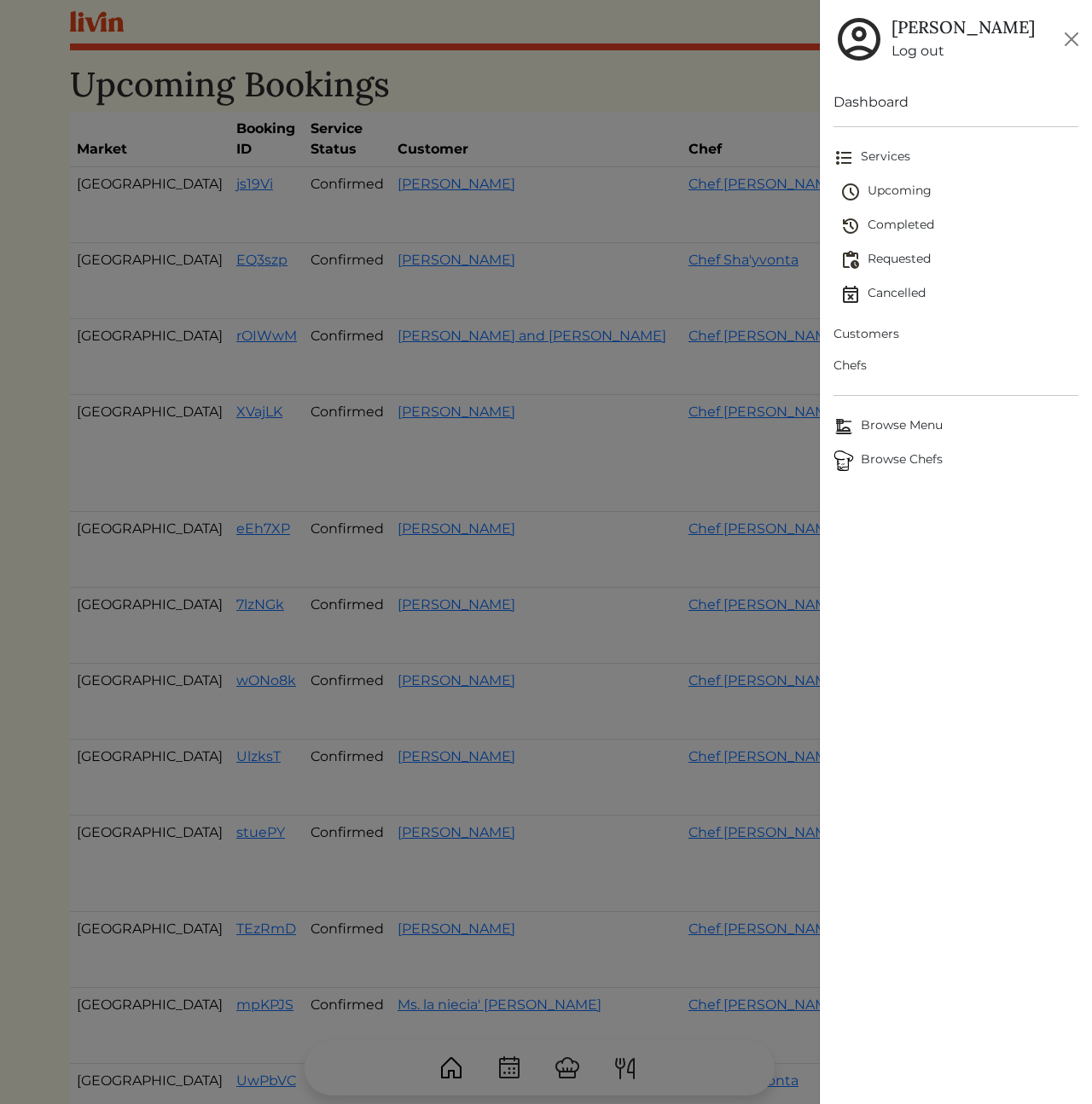
click at [856, 356] on span "Chefs" at bounding box center [956, 365] width 245 height 18
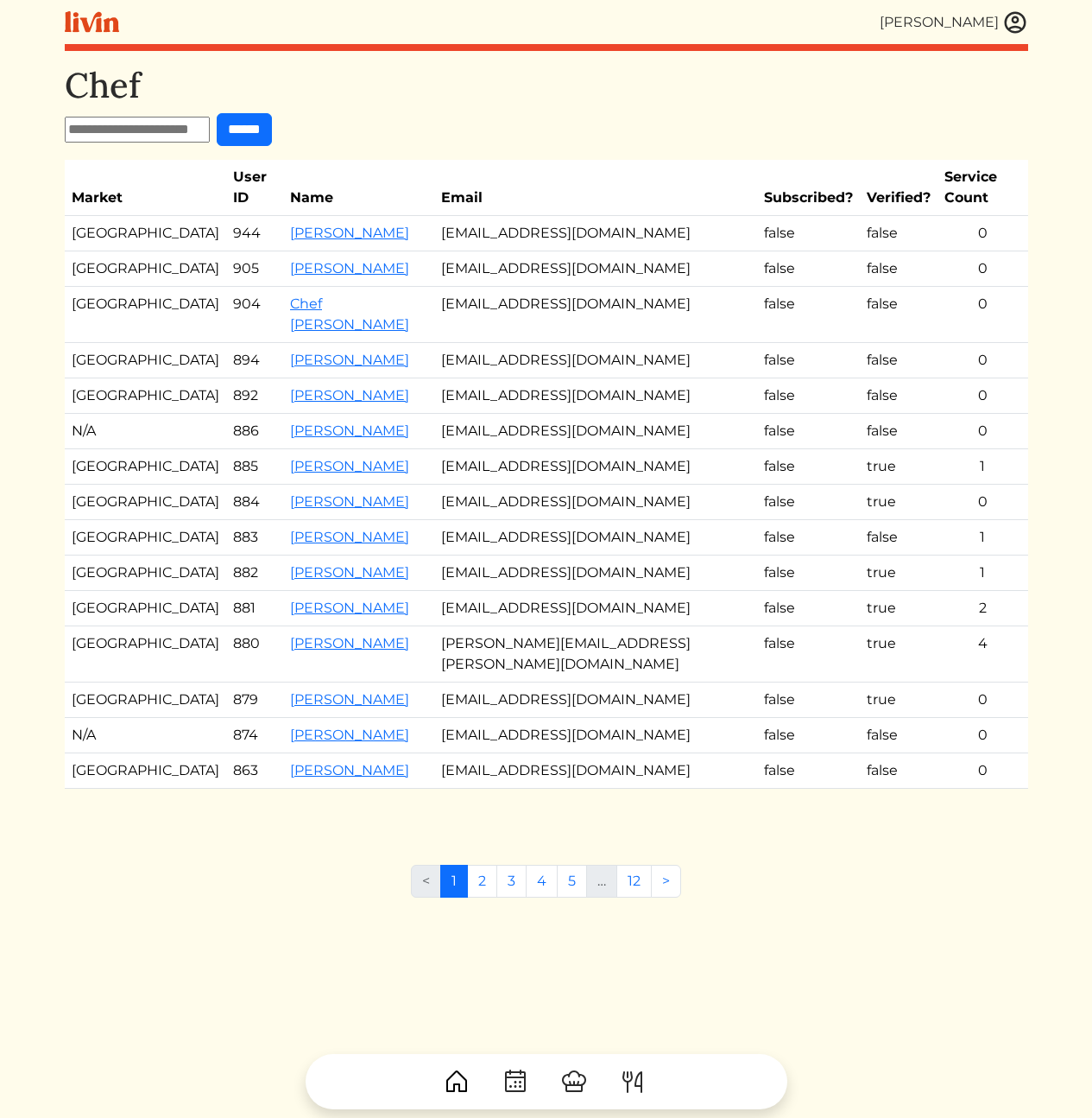
click at [497, 717] on td "[EMAIL_ADDRESS][DOMAIN_NAME]" at bounding box center [595, 735] width 323 height 35
click at [297, 951] on div "Chef ****** Market User ID Name Email Subscribed? Verified? Service Count Los A…" at bounding box center [546, 624] width 964 height 1118
click at [498, 555] on td "[EMAIL_ADDRESS][DOMAIN_NAME]" at bounding box center [595, 573] width 323 height 35
click at [664, 864] on link ">" at bounding box center [666, 880] width 30 height 33
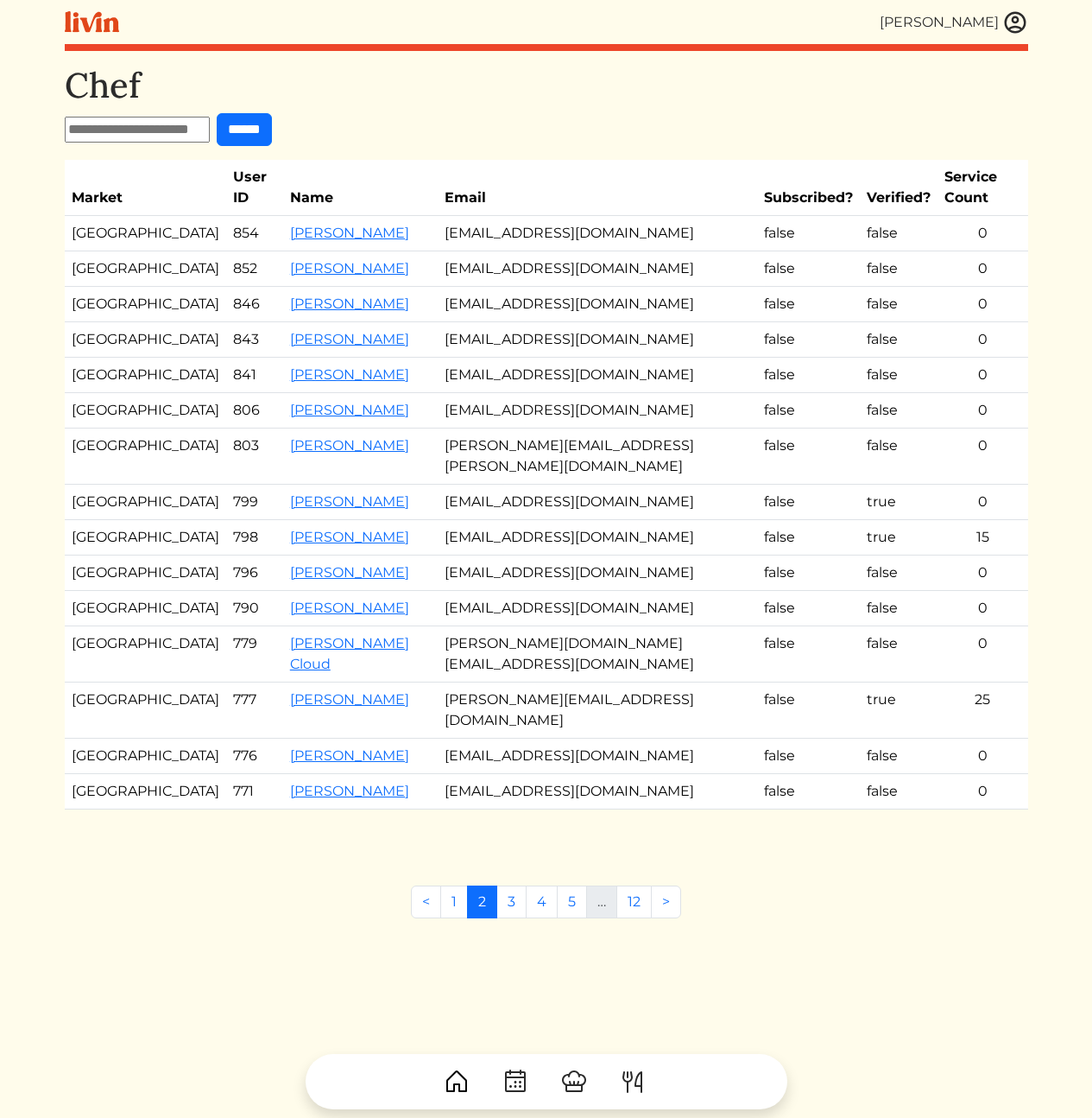
click at [490, 520] on td "cglass0806@icloud.com" at bounding box center [597, 538] width 319 height 35
click at [683, 99] on h1 "Chef" at bounding box center [546, 85] width 964 height 41
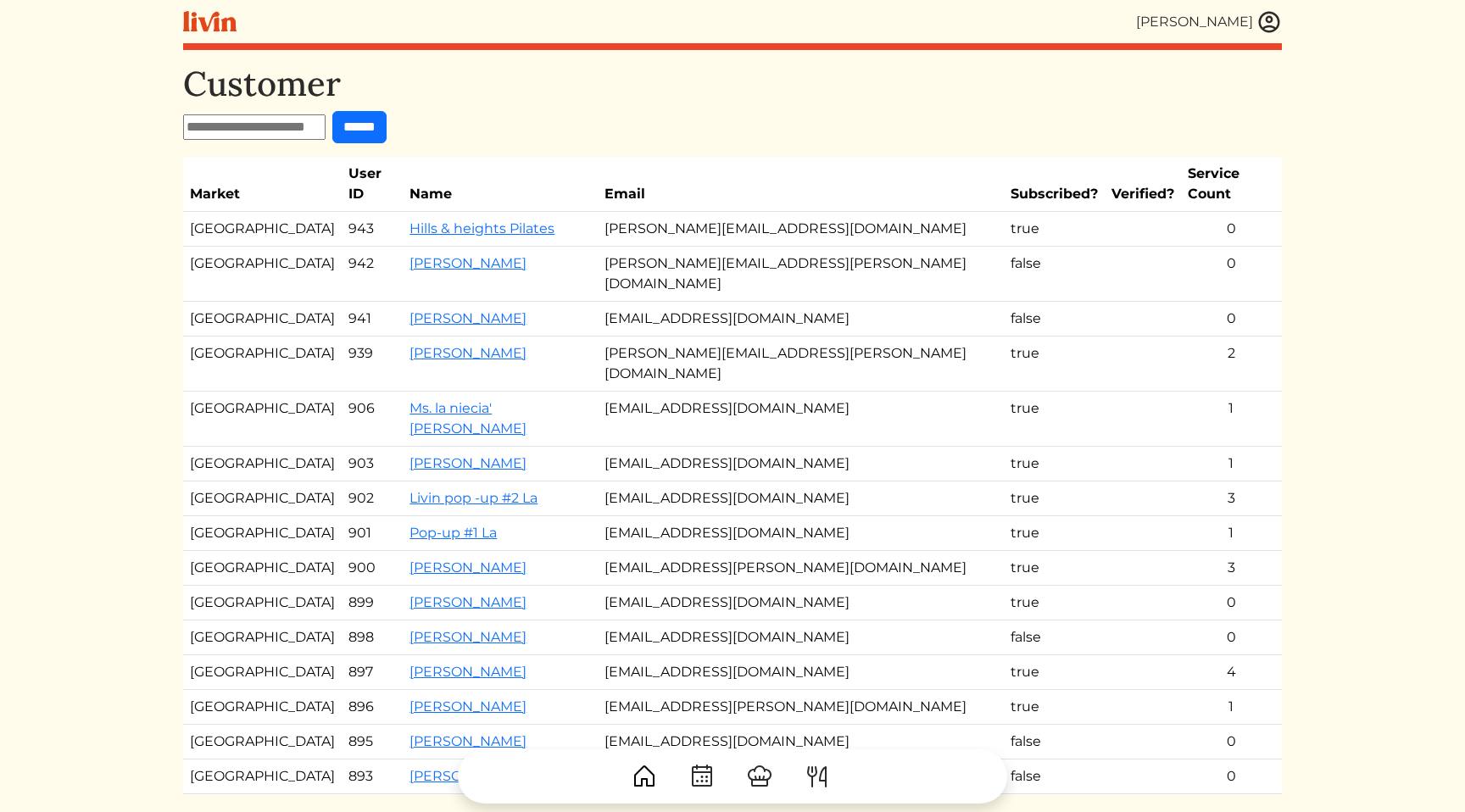
click at [277, 131] on input "text" at bounding box center [254, 126] width 143 height 25
click at [1271, 24] on img at bounding box center [1269, 22] width 25 height 25
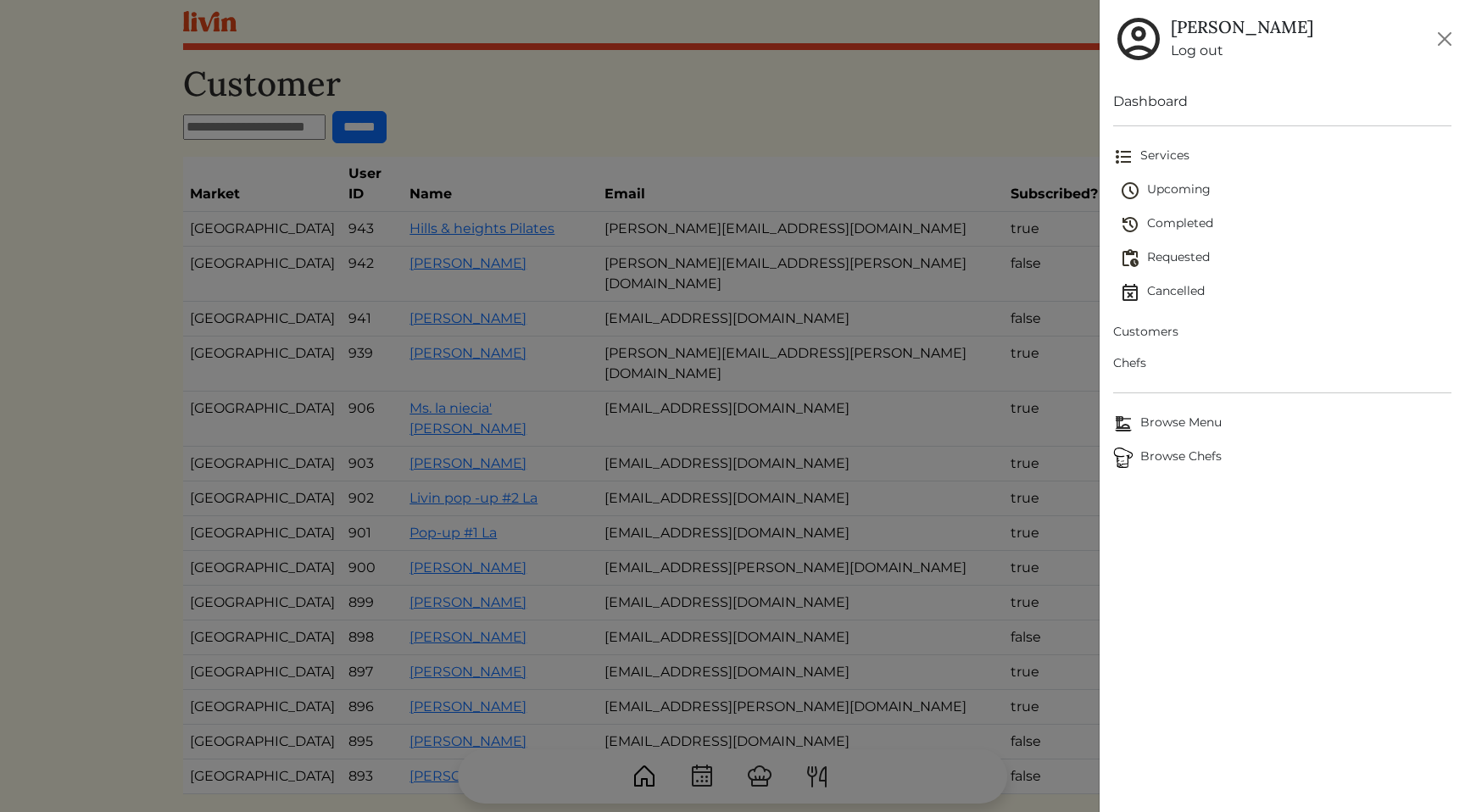
click at [1202, 463] on span "Browse Chefs" at bounding box center [1282, 458] width 338 height 21
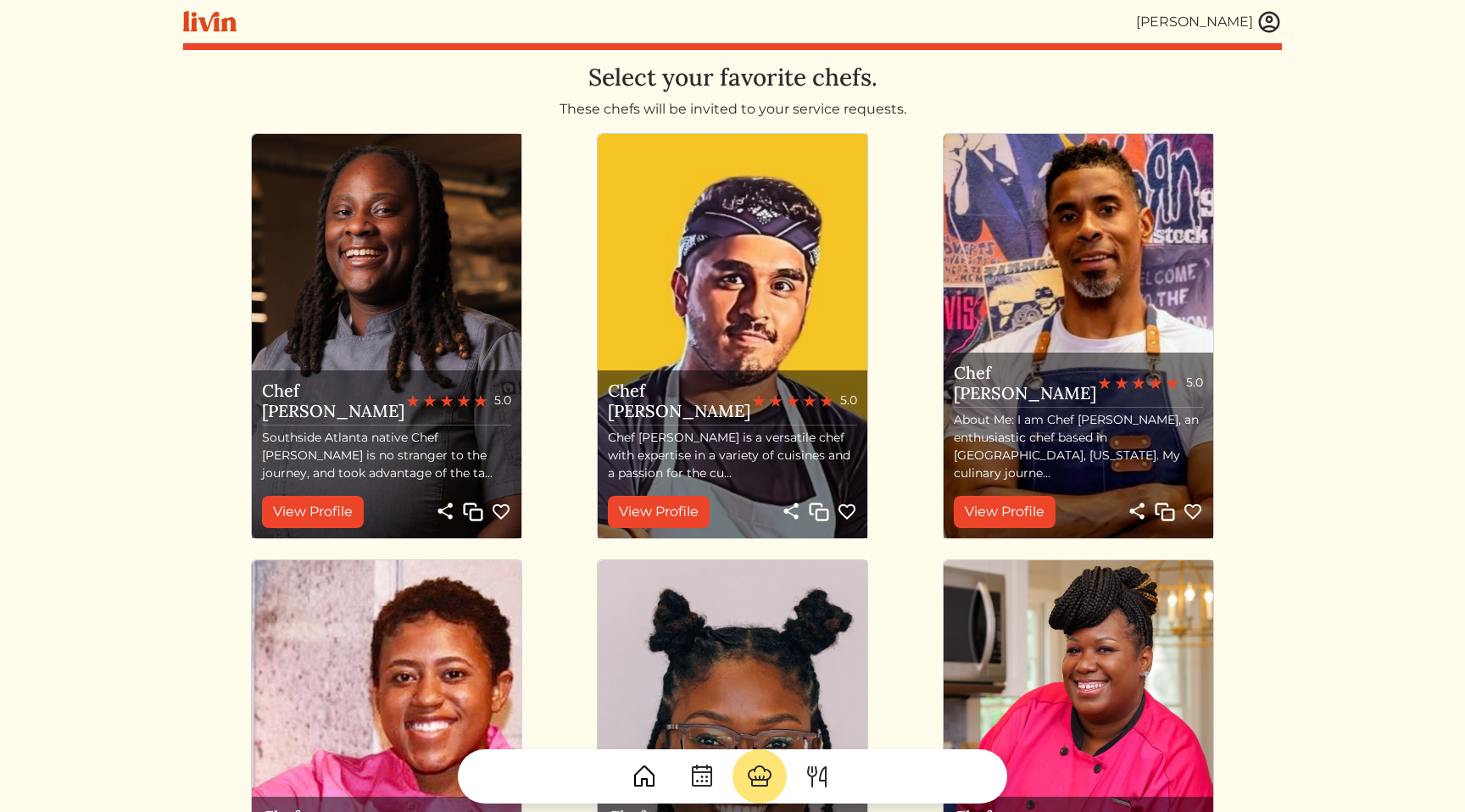
scroll to position [1283, 0]
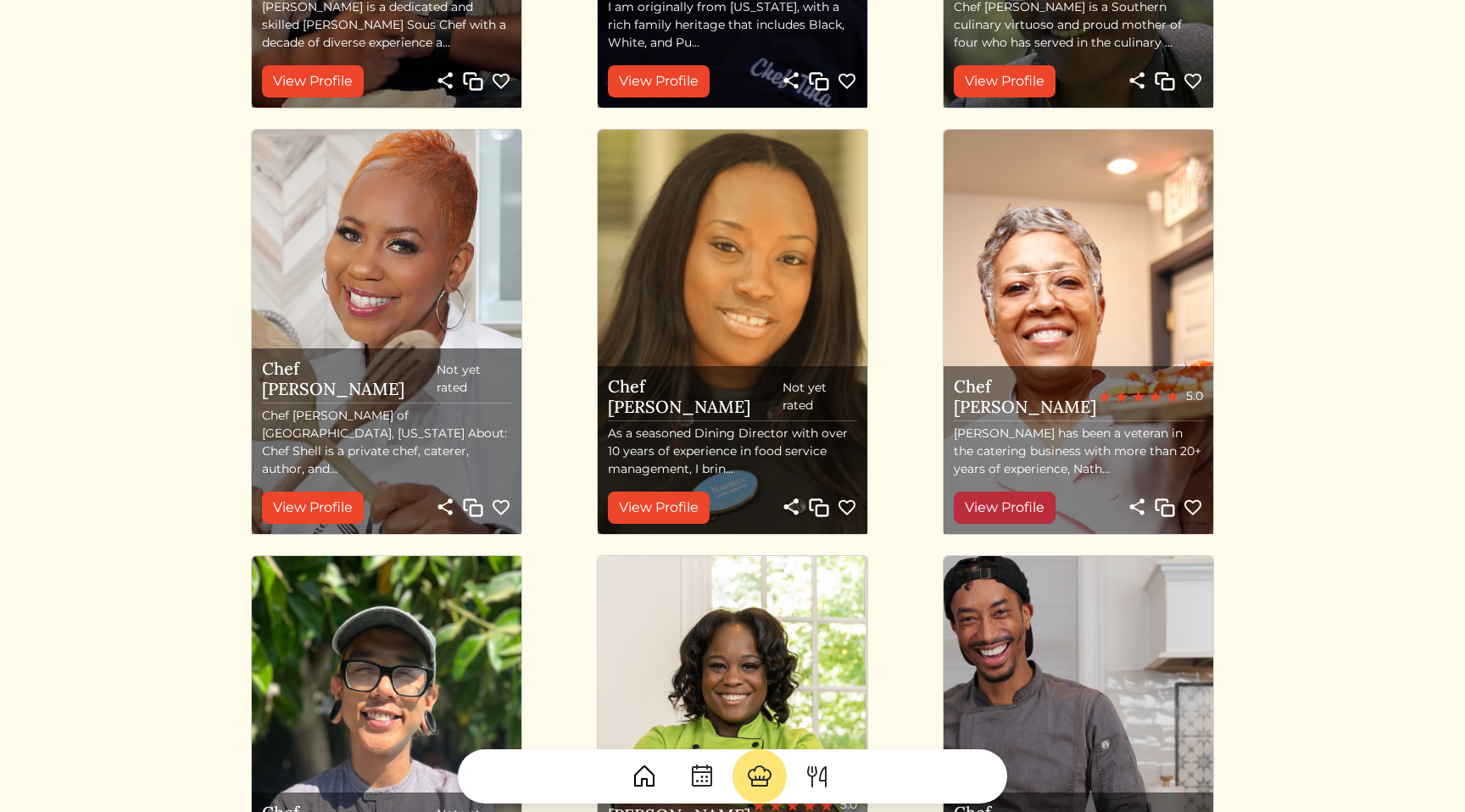
click at [1018, 509] on link "View Profile" at bounding box center [1005, 507] width 102 height 32
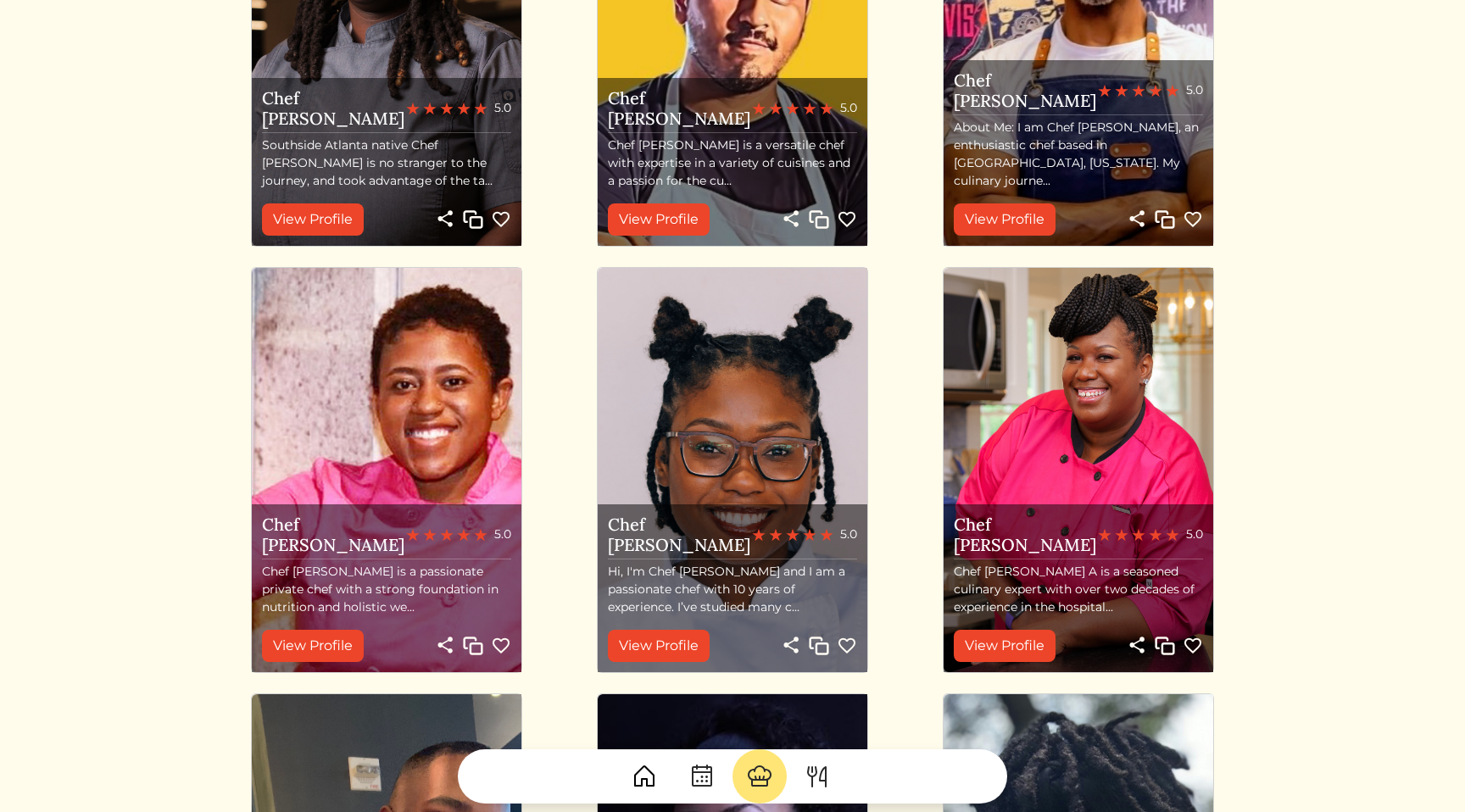
scroll to position [0, 0]
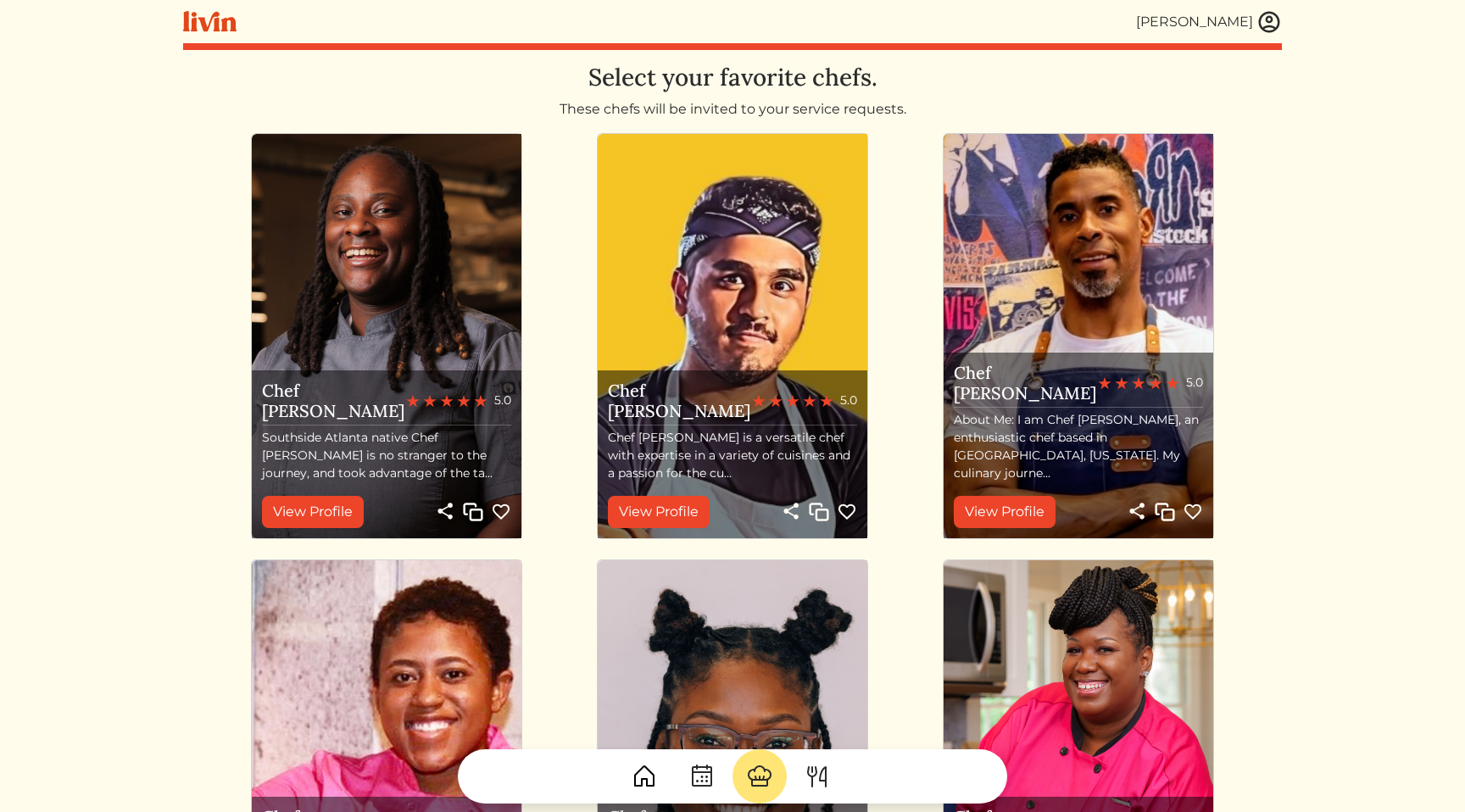
click at [1267, 29] on img at bounding box center [1269, 22] width 25 height 25
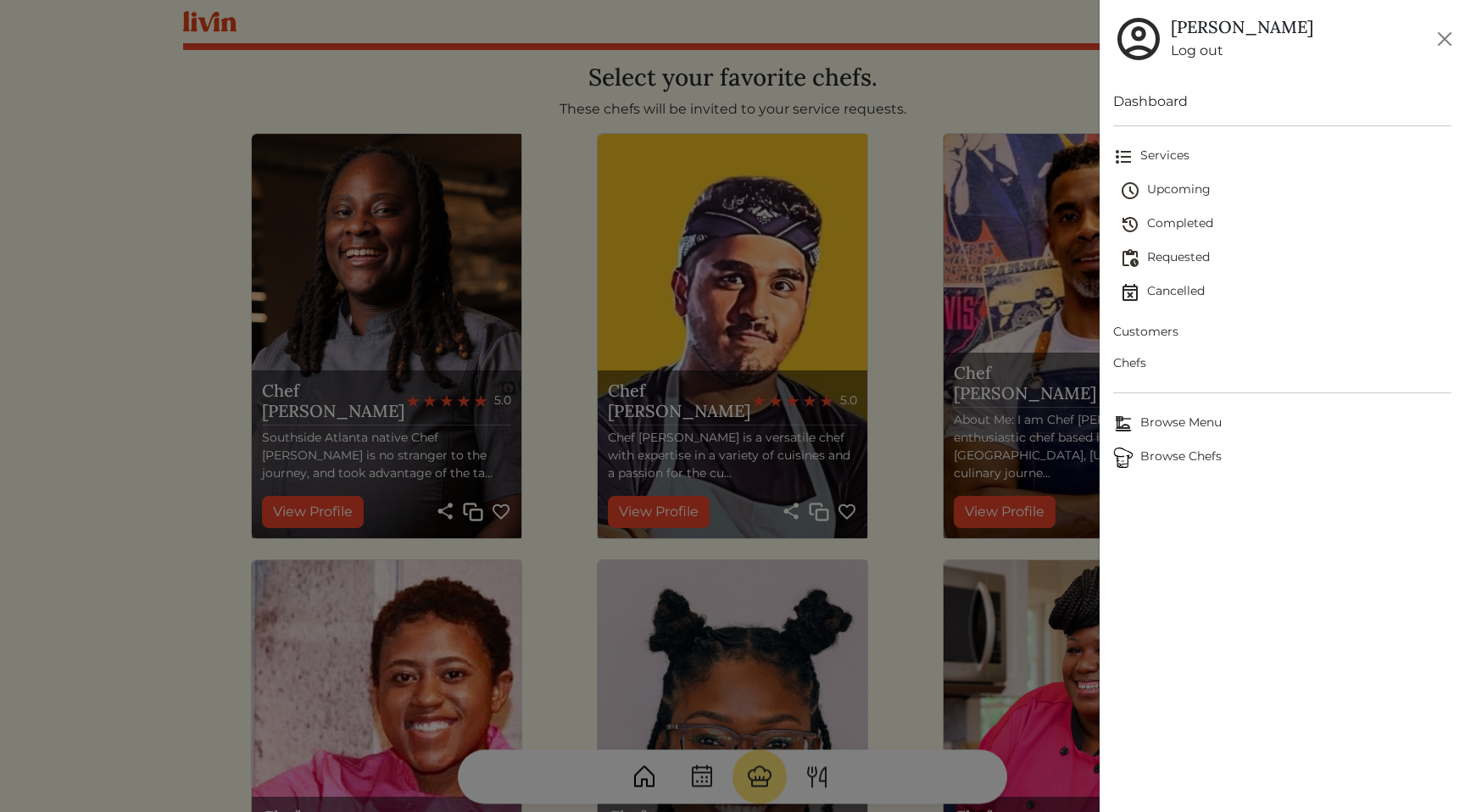
click at [1143, 368] on span "Chefs" at bounding box center [1282, 363] width 338 height 18
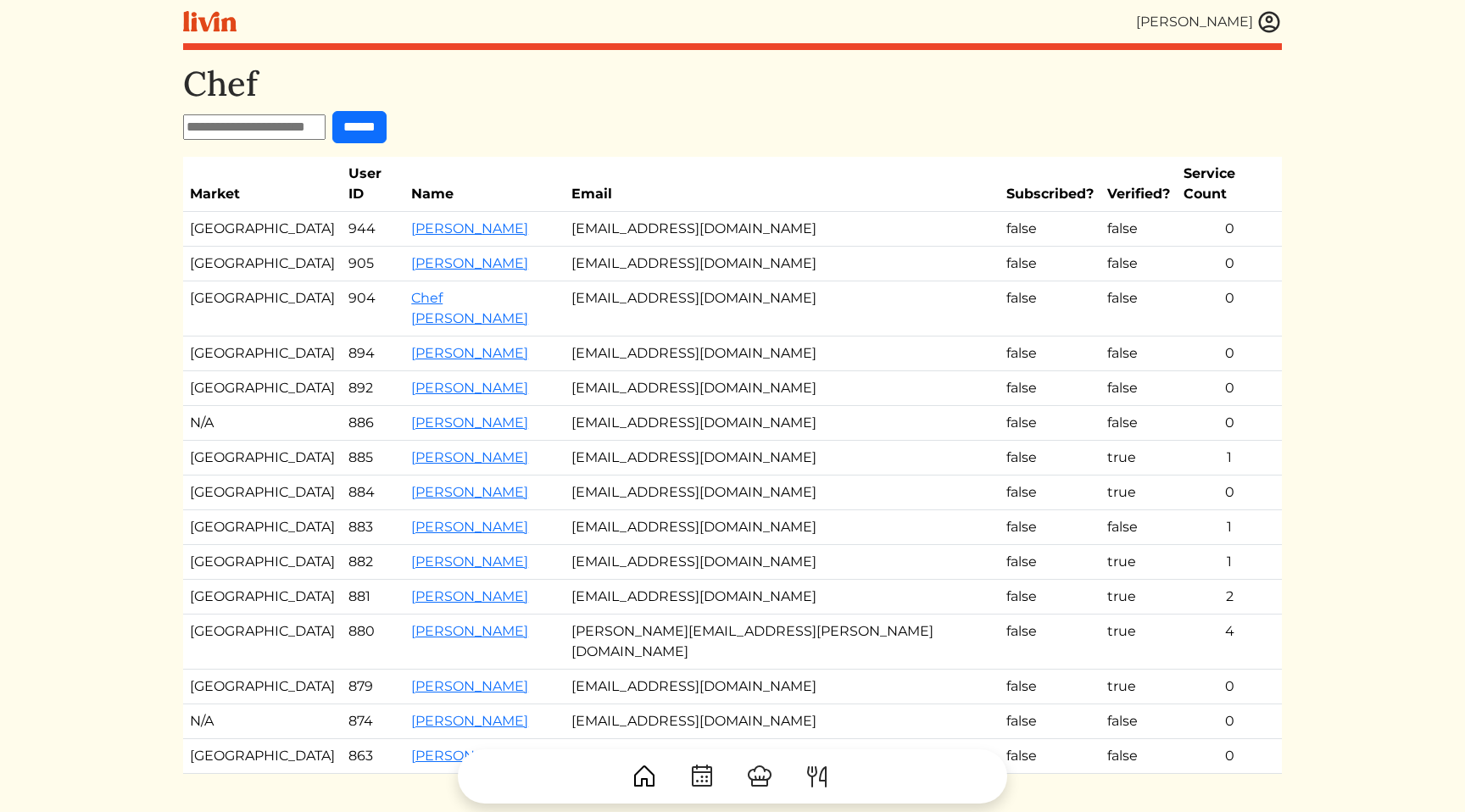
click at [271, 131] on input "text" at bounding box center [254, 126] width 143 height 25
type input "********"
click at [333, 111] on input "******" at bounding box center [360, 127] width 54 height 32
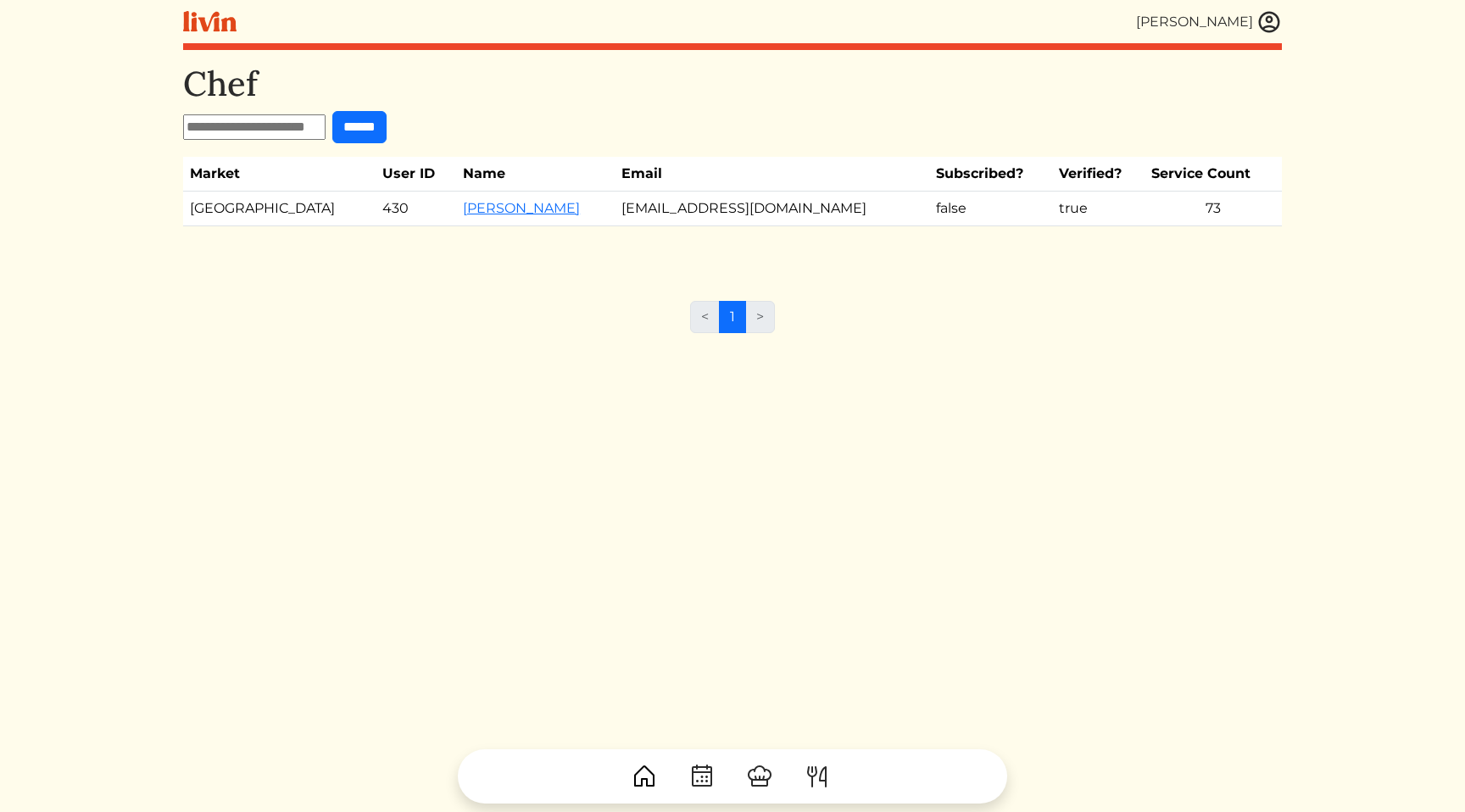
click at [682, 207] on td "[EMAIL_ADDRESS][DOMAIN_NAME]" at bounding box center [772, 209] width 315 height 35
copy tr "[EMAIL_ADDRESS][DOMAIN_NAME]"
